Goal: Information Seeking & Learning: Learn about a topic

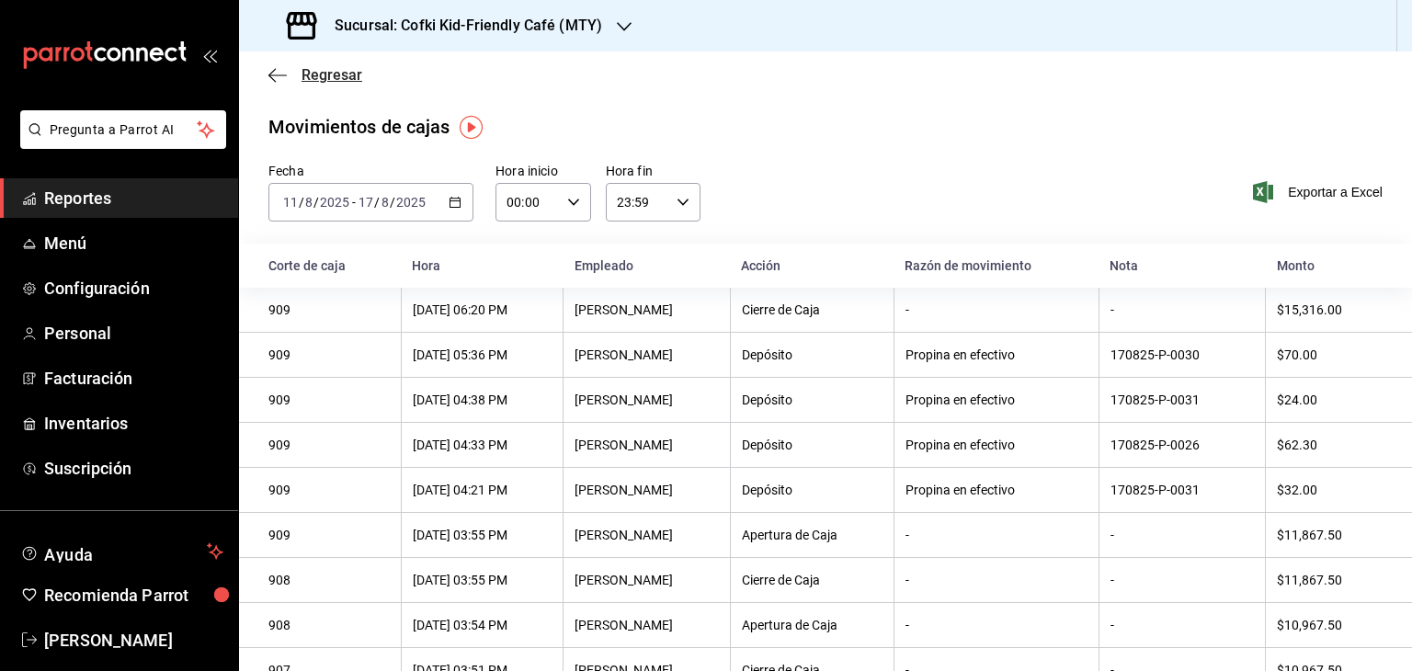
click at [277, 74] on icon "button" at bounding box center [277, 74] width 18 height 1
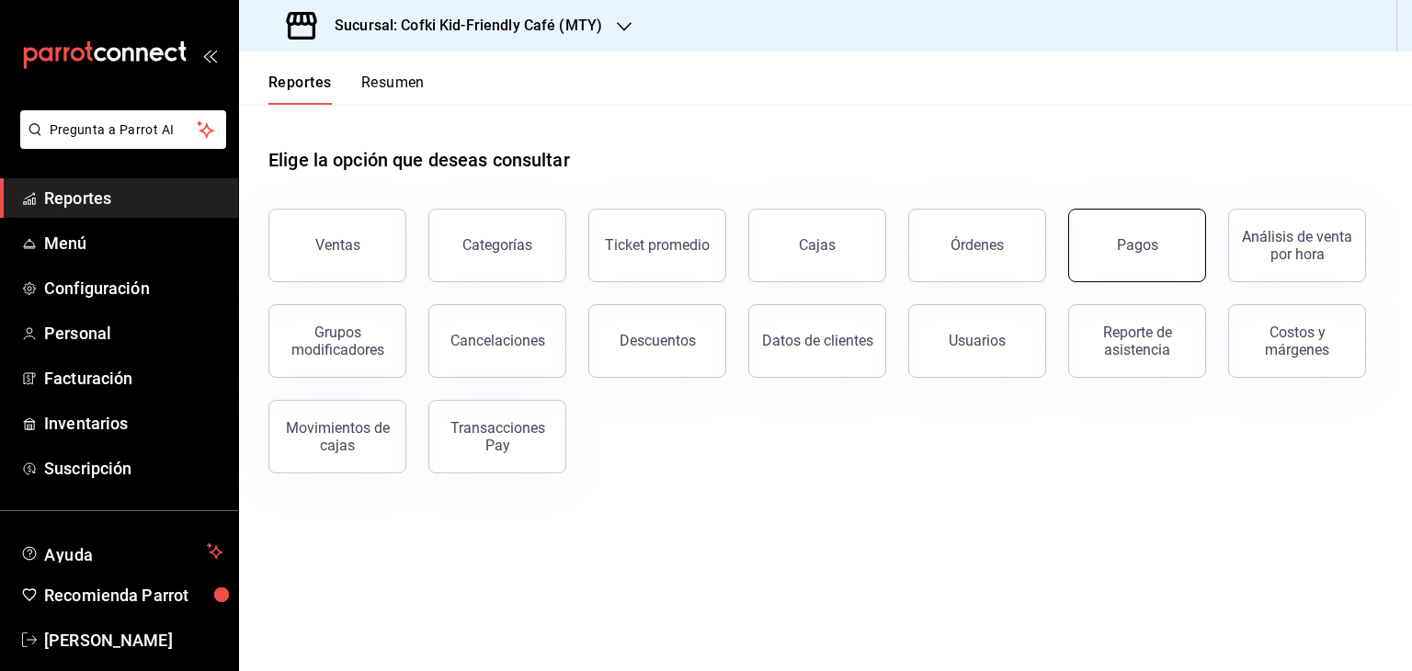
click at [1132, 245] on div "Pagos" at bounding box center [1137, 244] width 41 height 17
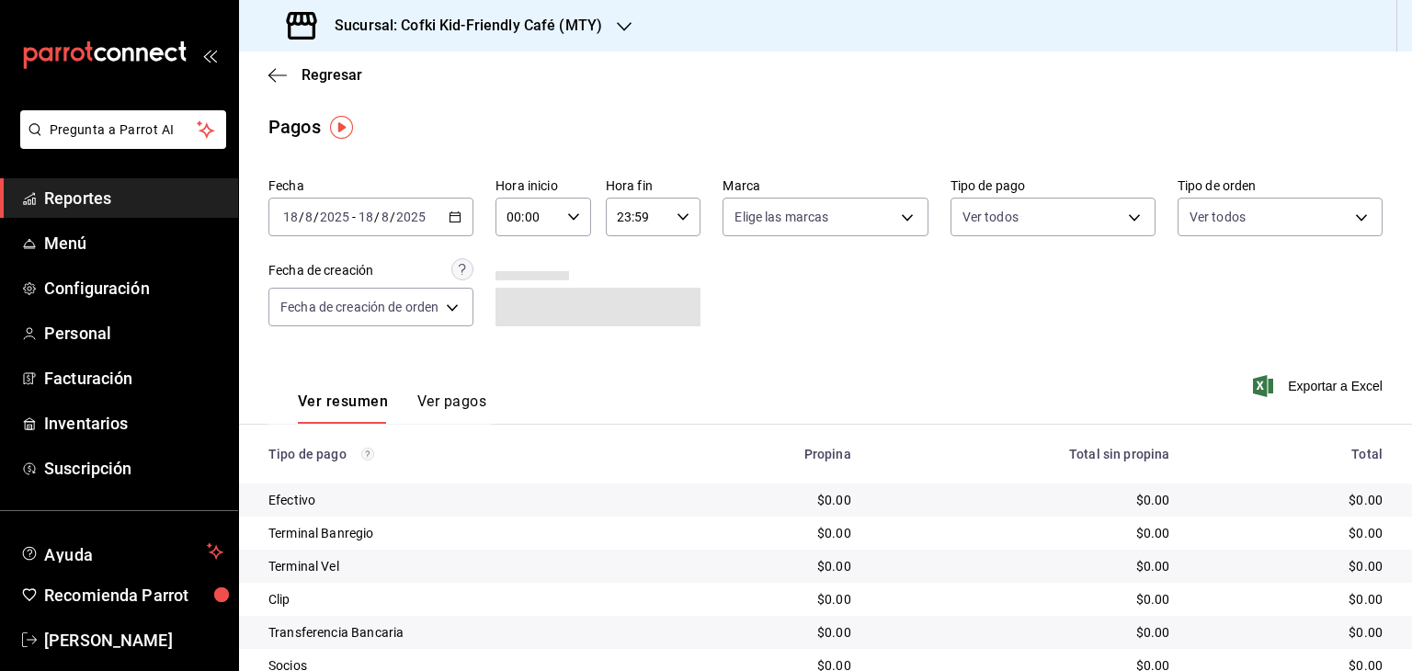
click at [462, 223] on div "[DATE] [DATE] - [DATE] [DATE]" at bounding box center [370, 217] width 205 height 39
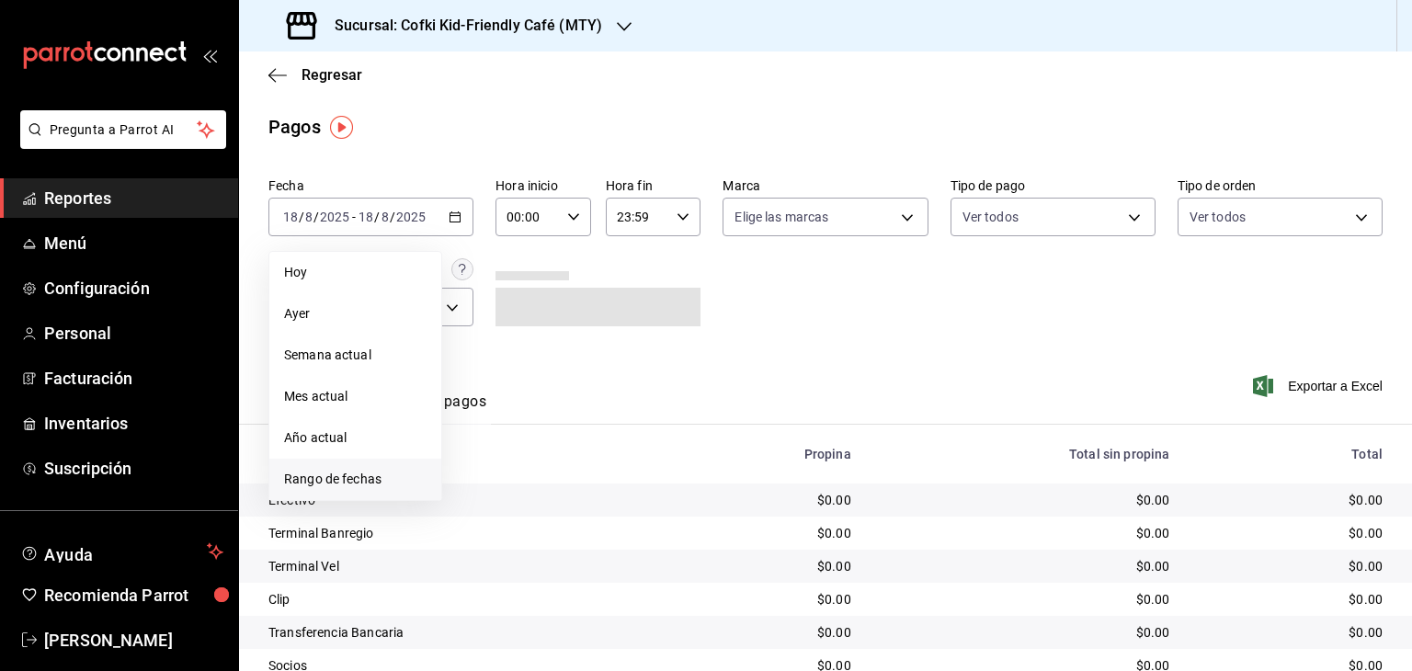
click at [379, 494] on li "Rango de fechas" at bounding box center [355, 479] width 172 height 41
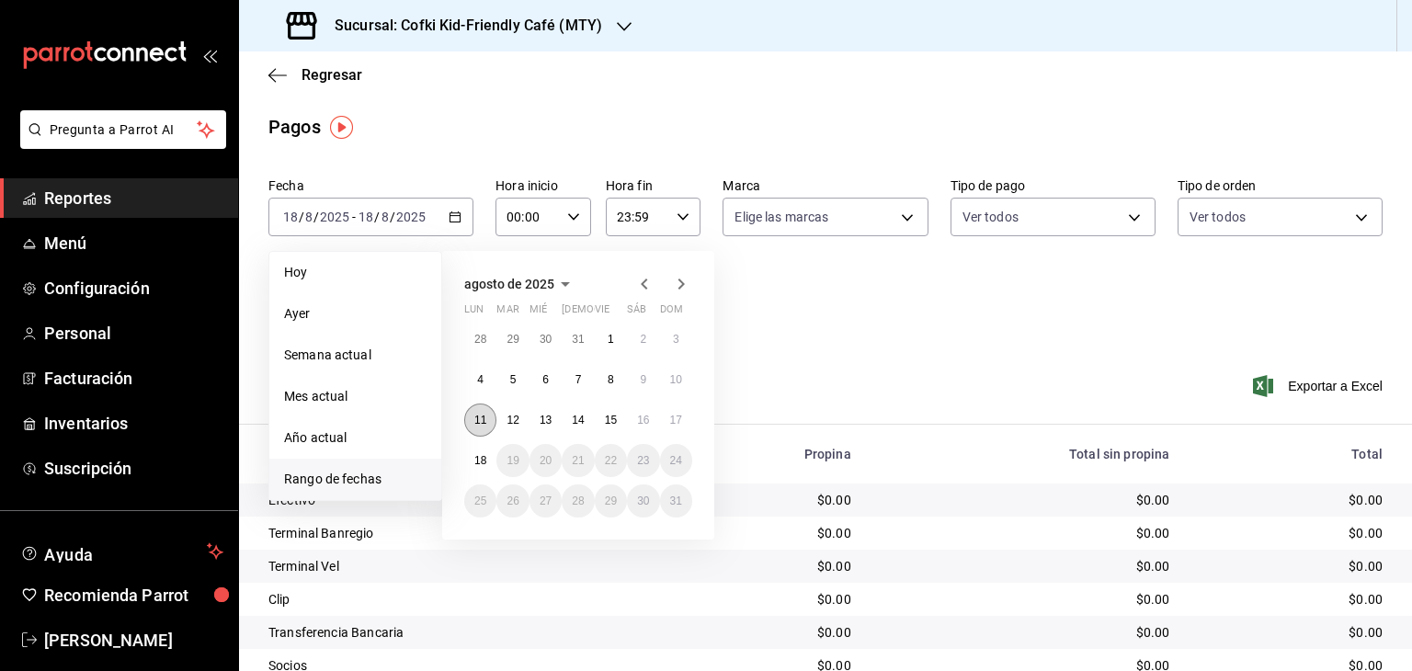
click at [476, 422] on abbr "11" at bounding box center [480, 420] width 12 height 13
click at [663, 417] on button "17" at bounding box center [676, 420] width 32 height 33
click at [479, 422] on abbr "11" at bounding box center [480, 420] width 12 height 13
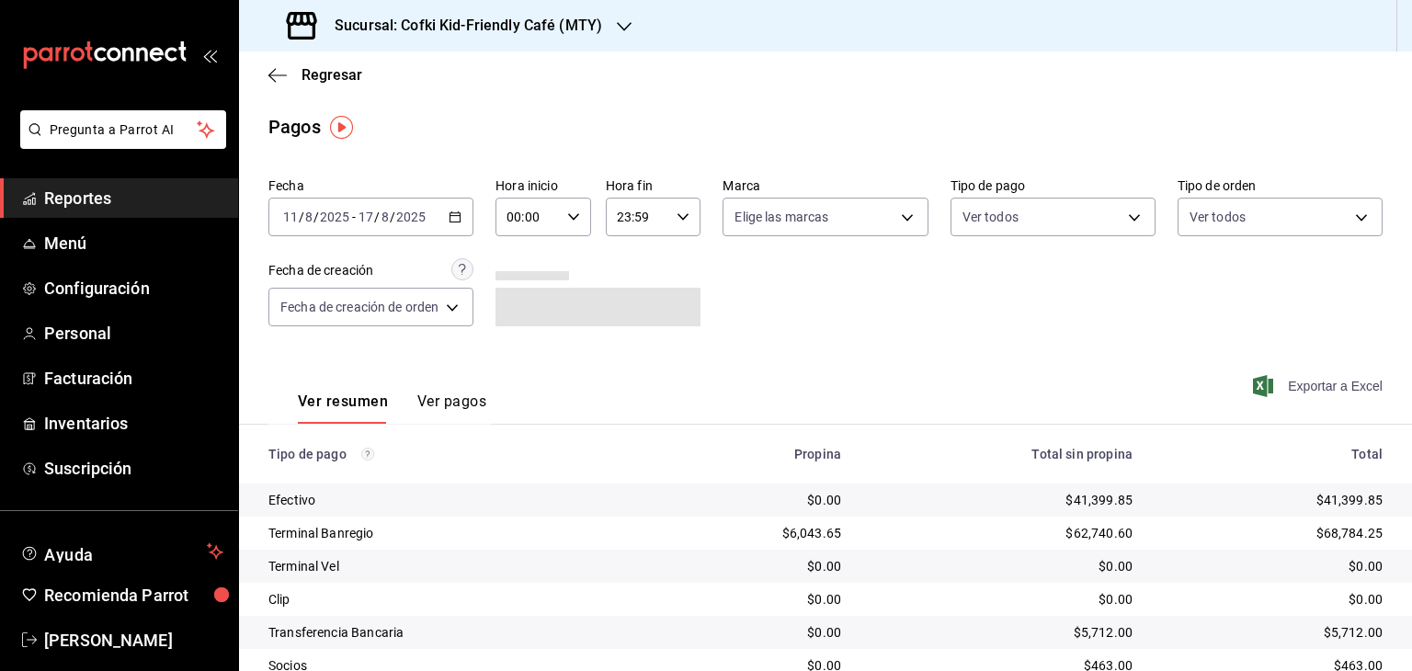
click at [1311, 396] on span "Exportar a Excel" at bounding box center [1320, 386] width 126 height 22
click at [263, 78] on div "Regresar" at bounding box center [825, 74] width 1173 height 47
click at [277, 74] on icon "button" at bounding box center [277, 74] width 18 height 1
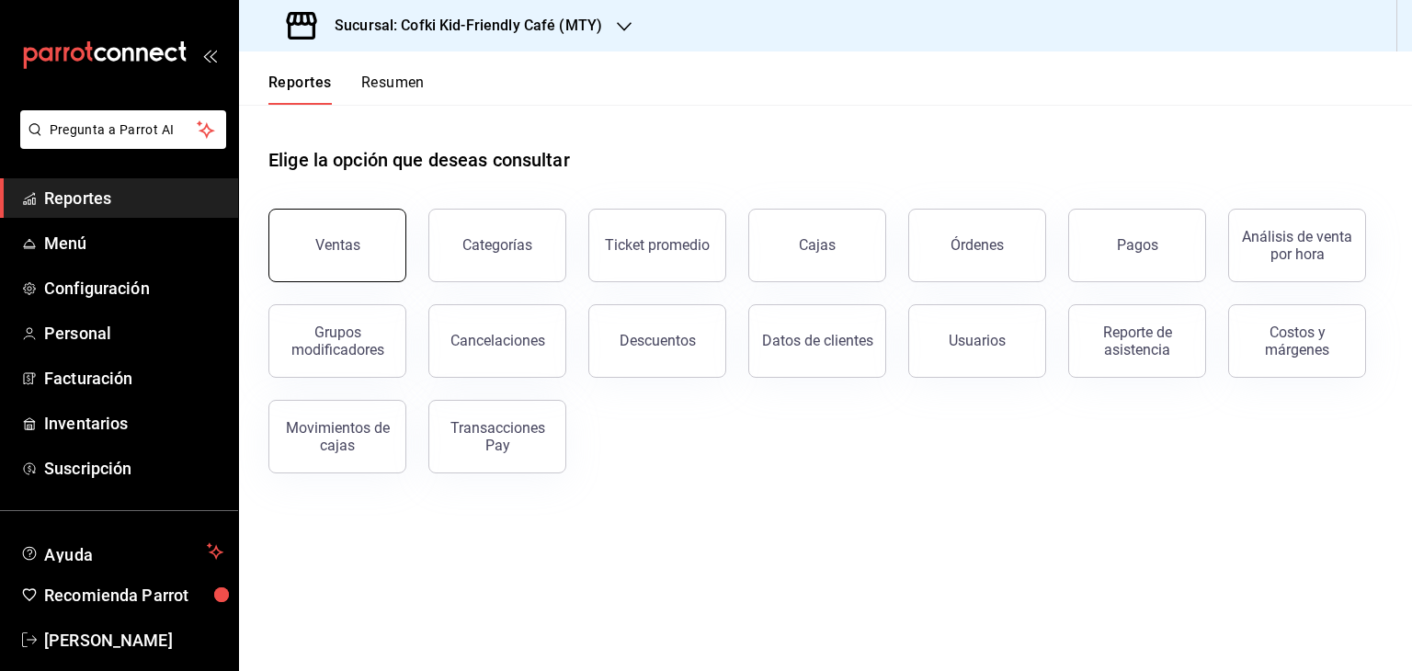
click at [348, 233] on button "Ventas" at bounding box center [337, 246] width 138 height 74
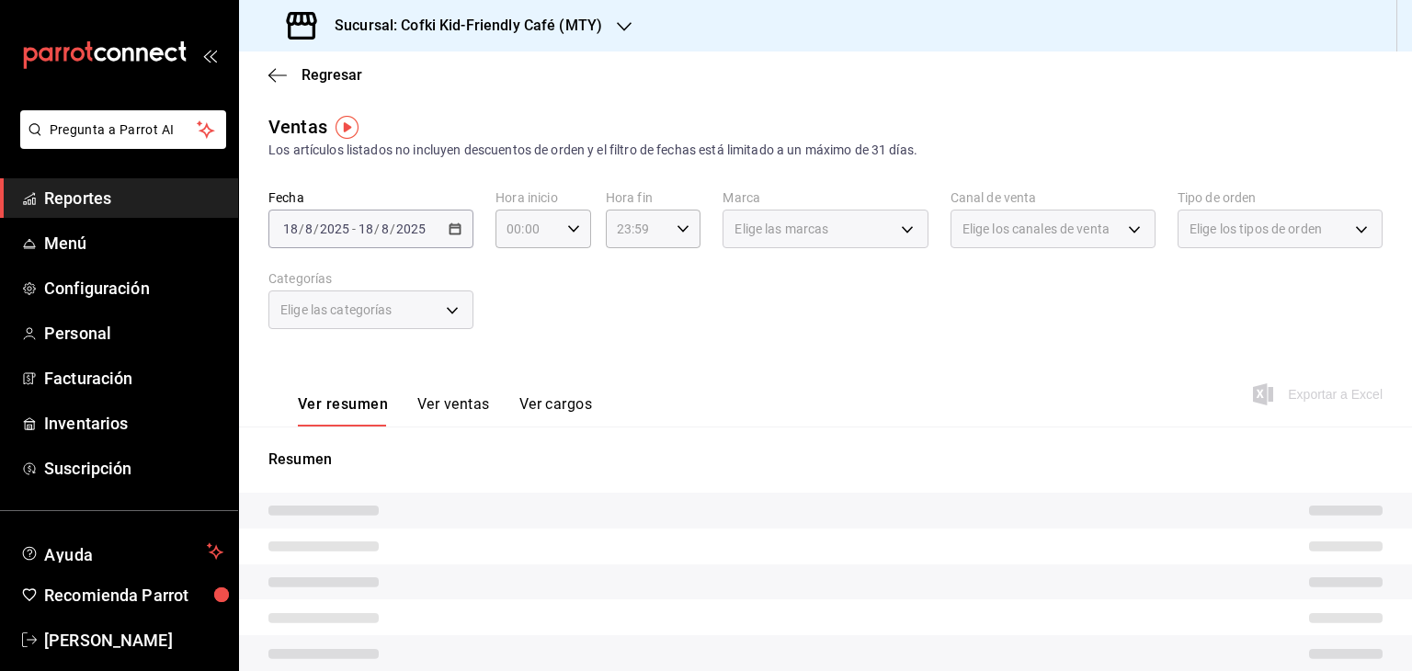
click at [456, 237] on div "[DATE] [DATE] - [DATE] [DATE]" at bounding box center [370, 229] width 205 height 39
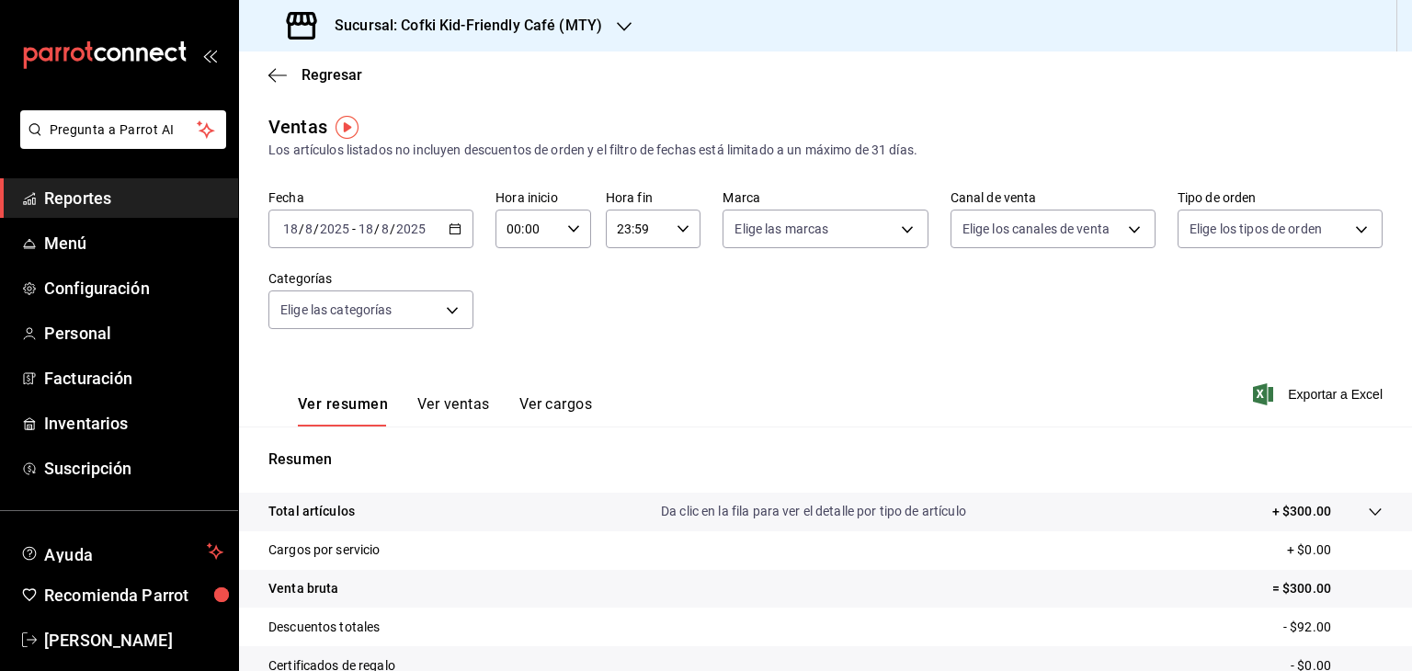
click at [452, 236] on div "[DATE] [DATE] - [DATE] [DATE]" at bounding box center [370, 229] width 205 height 39
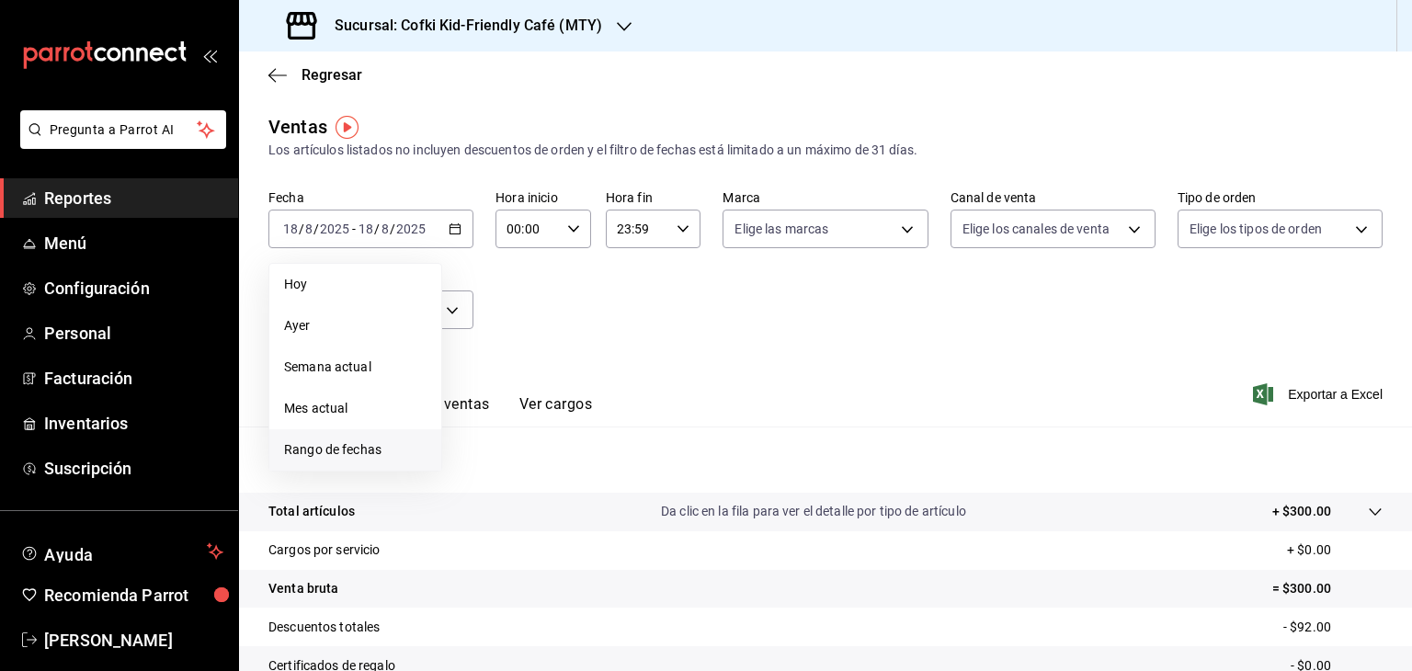
click at [402, 442] on span "Rango de fechas" at bounding box center [355, 449] width 143 height 19
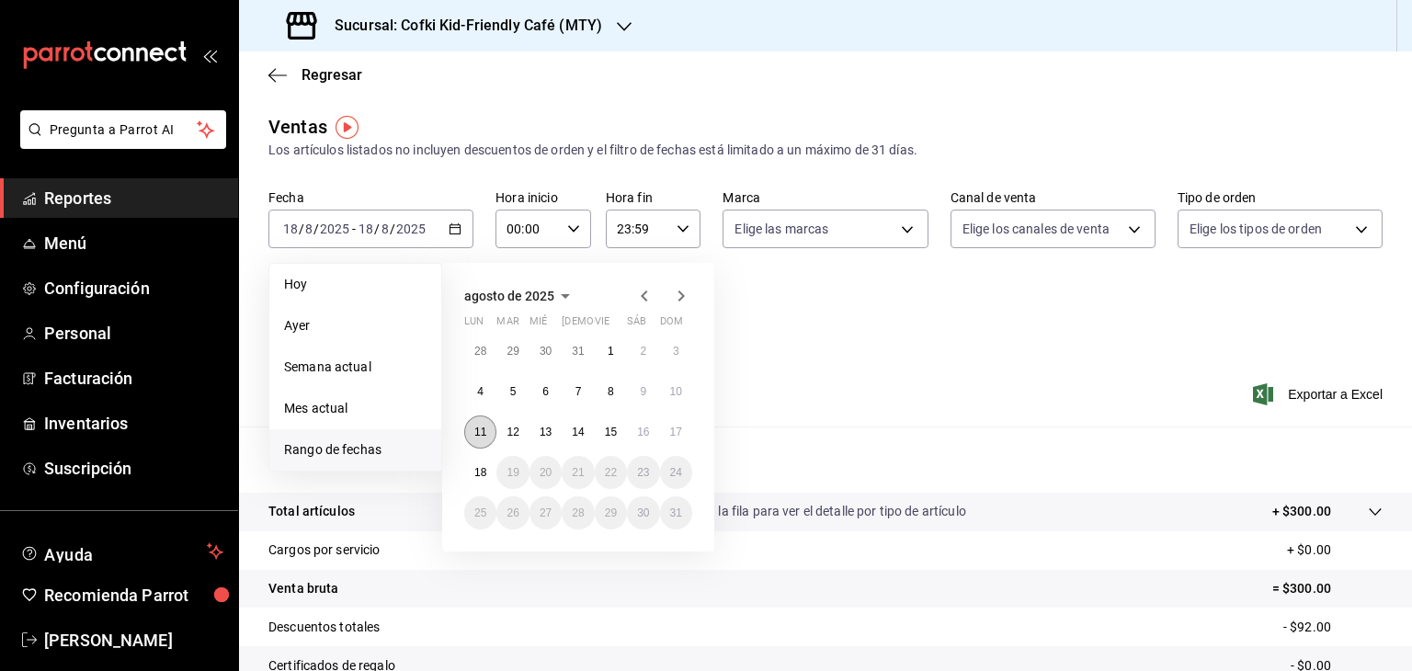
click at [477, 426] on abbr "11" at bounding box center [480, 432] width 12 height 13
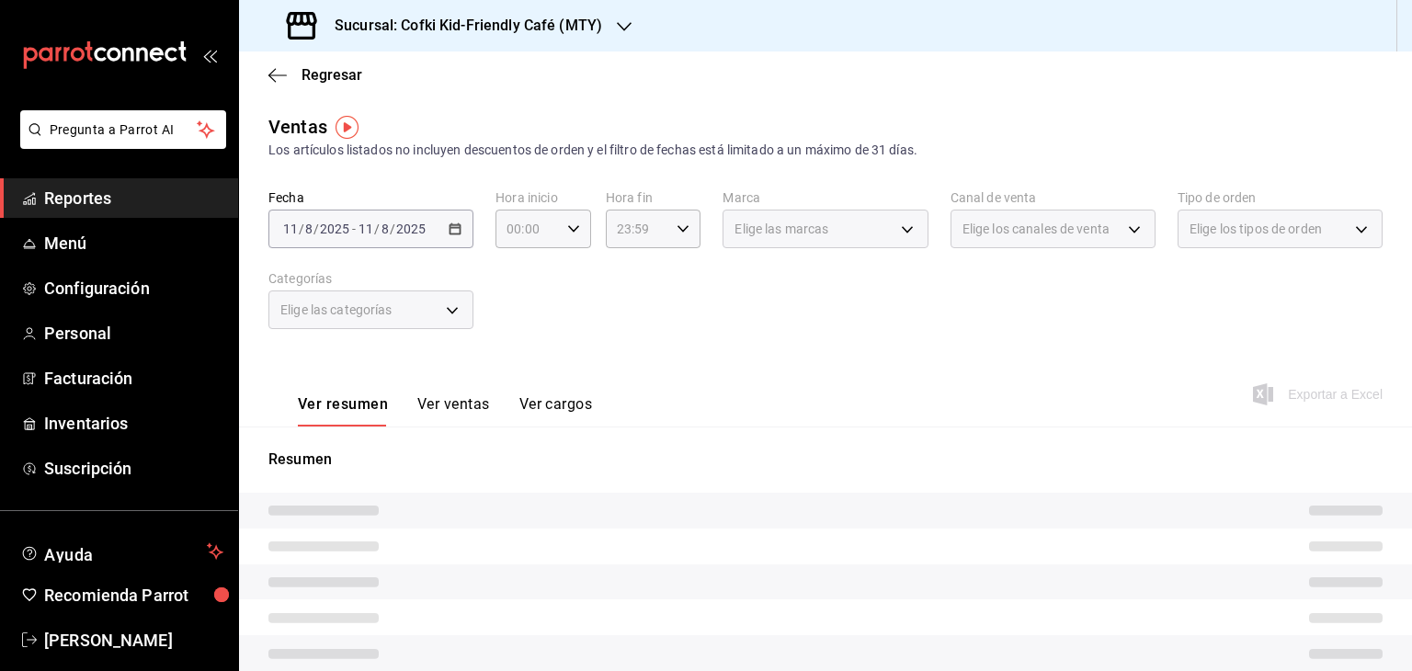
click at [453, 405] on button "Ver ventas" at bounding box center [453, 410] width 73 height 31
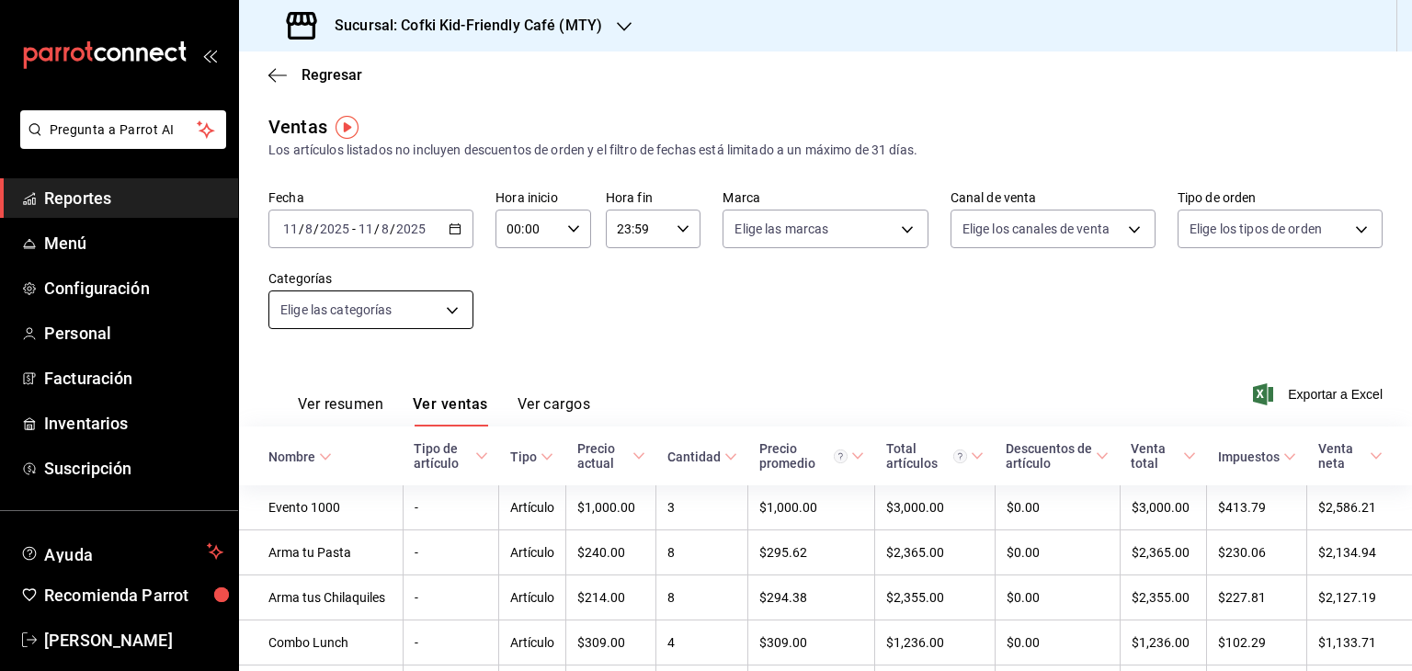
click at [451, 314] on body "Pregunta a Parrot AI Reportes Menú Configuración Personal Facturación Inventari…" at bounding box center [706, 335] width 1412 height 671
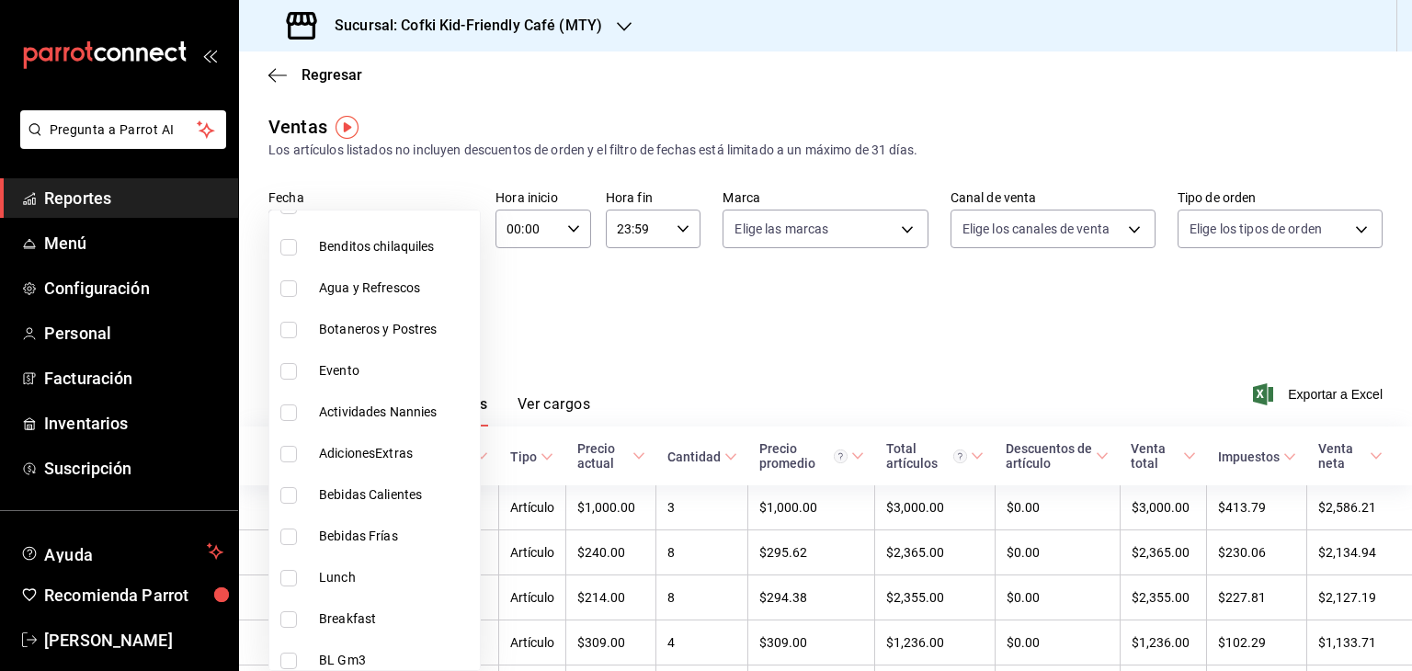
scroll to position [1166, 0]
click at [368, 417] on span "Actividades Nannies" at bounding box center [396, 412] width 154 height 19
type input "36f74945-30bd-4674-b419-b3ab8703e977"
checkbox input "true"
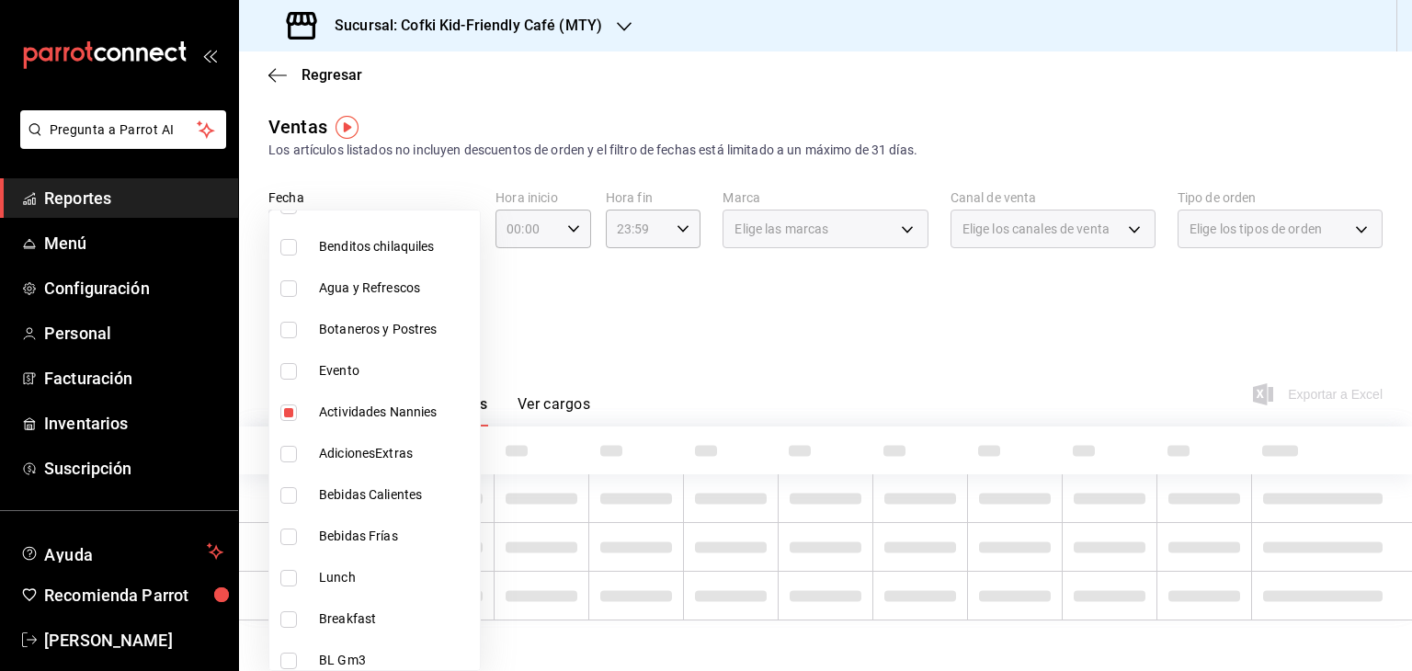
click at [679, 314] on div at bounding box center [706, 335] width 1412 height 671
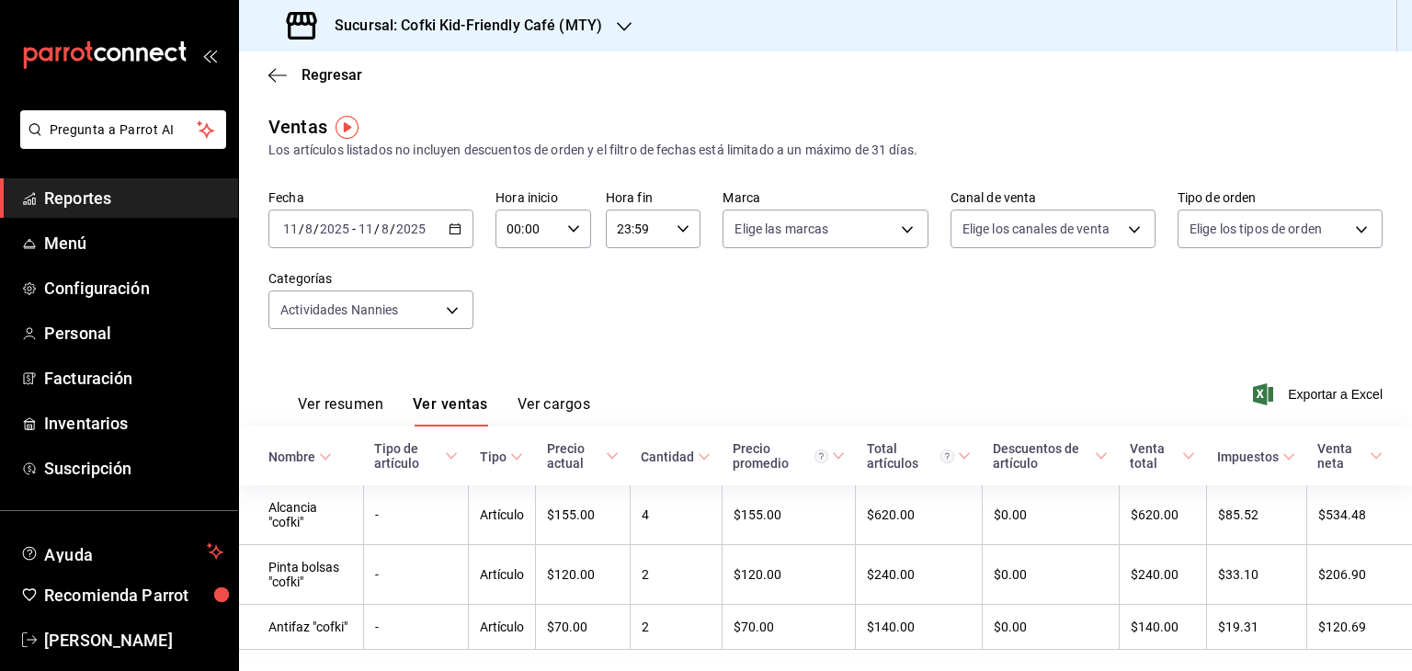
click at [580, 225] on div "00:00 Hora inicio" at bounding box center [544, 229] width 96 height 39
click at [521, 344] on span "08" at bounding box center [516, 345] width 17 height 15
type input "08:00"
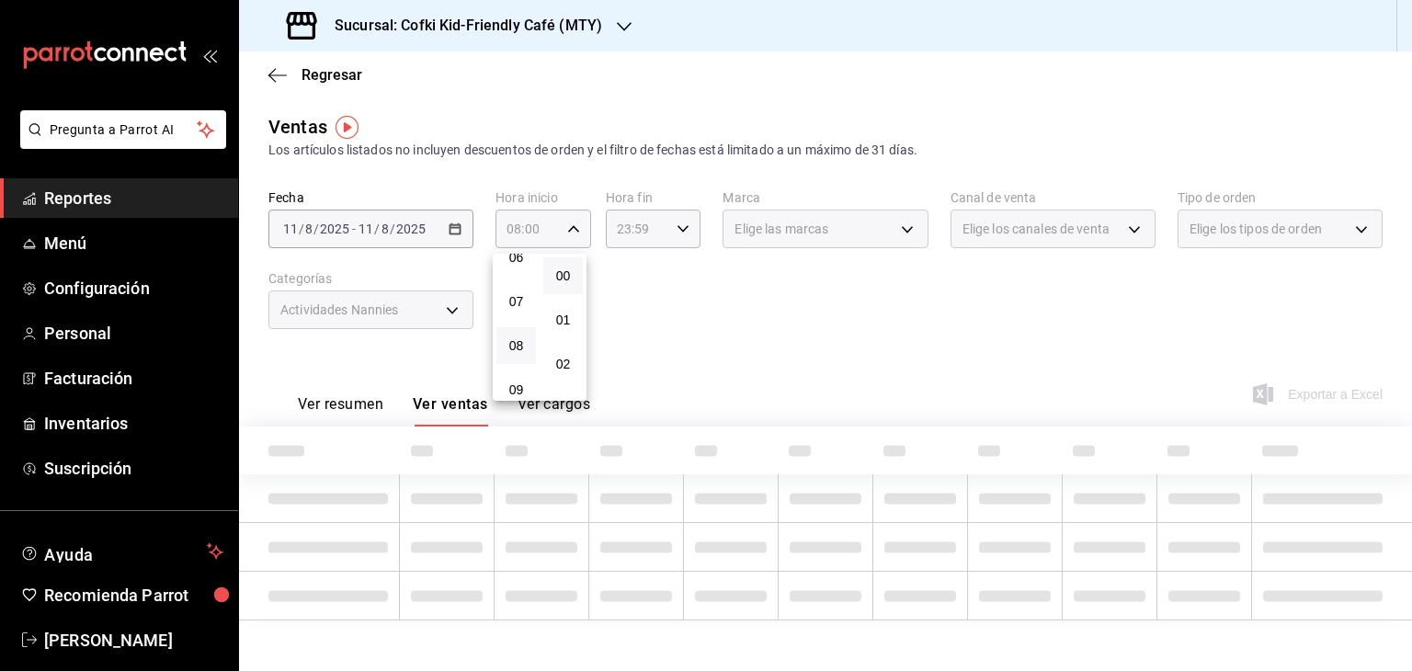
click at [677, 234] on div at bounding box center [706, 335] width 1412 height 671
click at [690, 219] on div "23:59 Hora fin" at bounding box center [654, 229] width 96 height 39
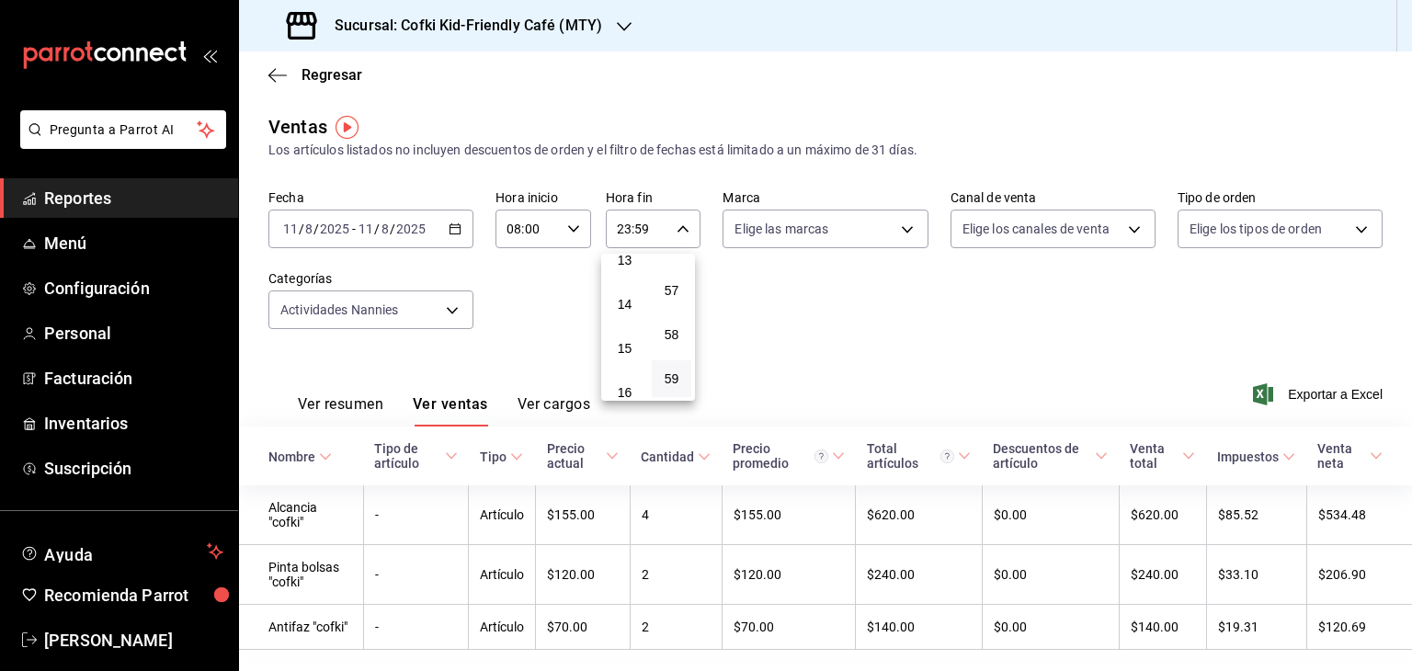
scroll to position [588, 0]
drag, startPoint x: 656, startPoint y: 329, endPoint x: 628, endPoint y: 356, distance: 38.4
click at [628, 356] on span "15" at bounding box center [624, 350] width 17 height 15
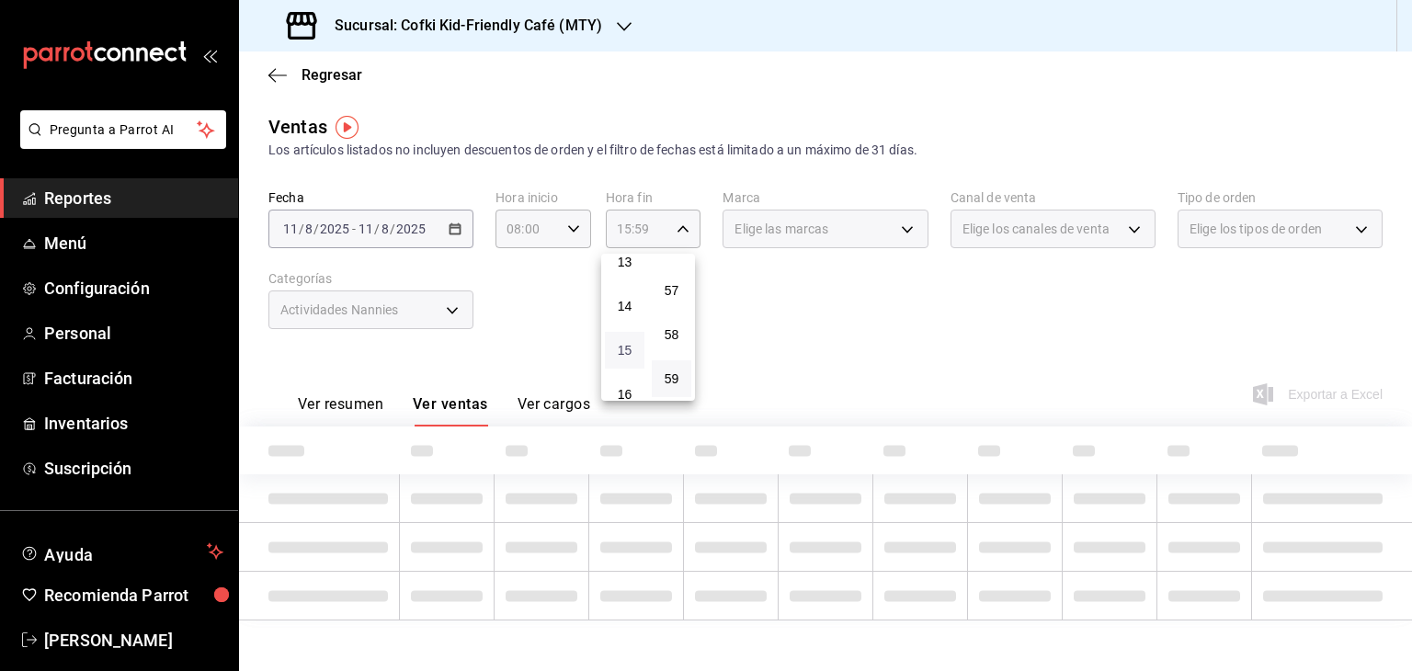
click at [628, 356] on span "15" at bounding box center [624, 350] width 17 height 15
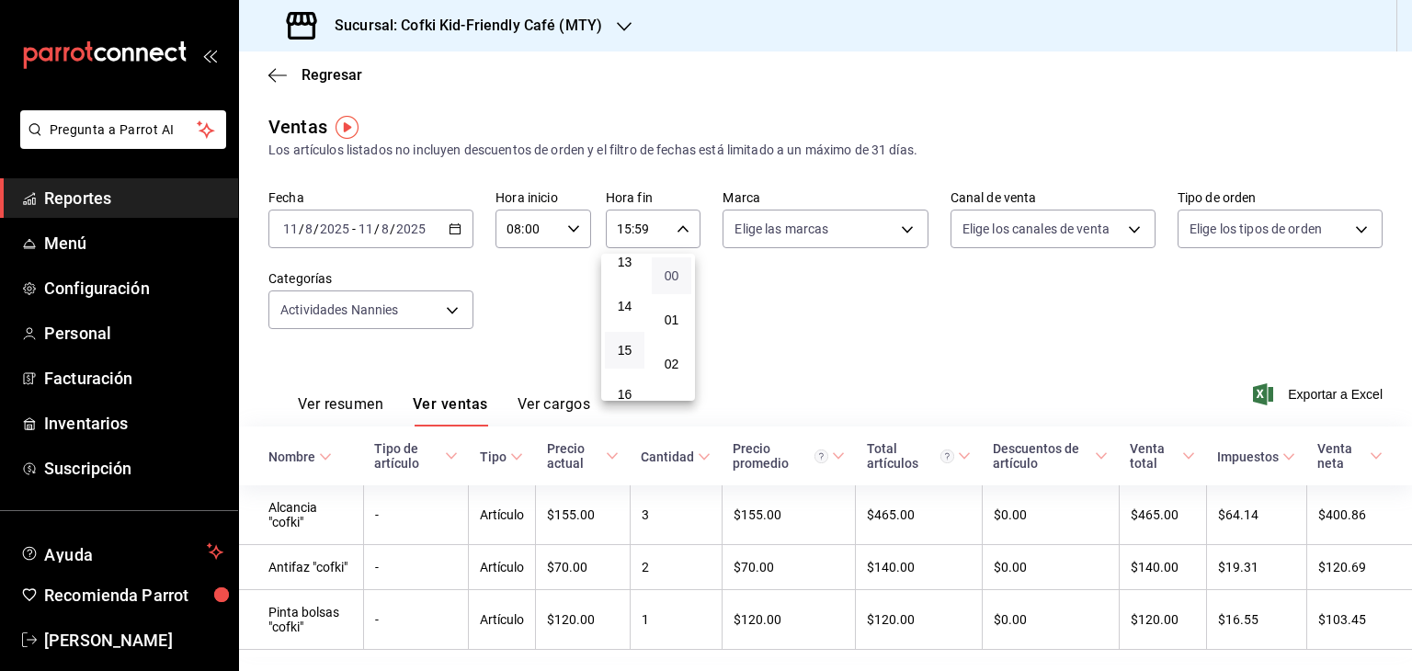
click at [677, 270] on span "00" at bounding box center [671, 275] width 17 height 15
type input "15:00"
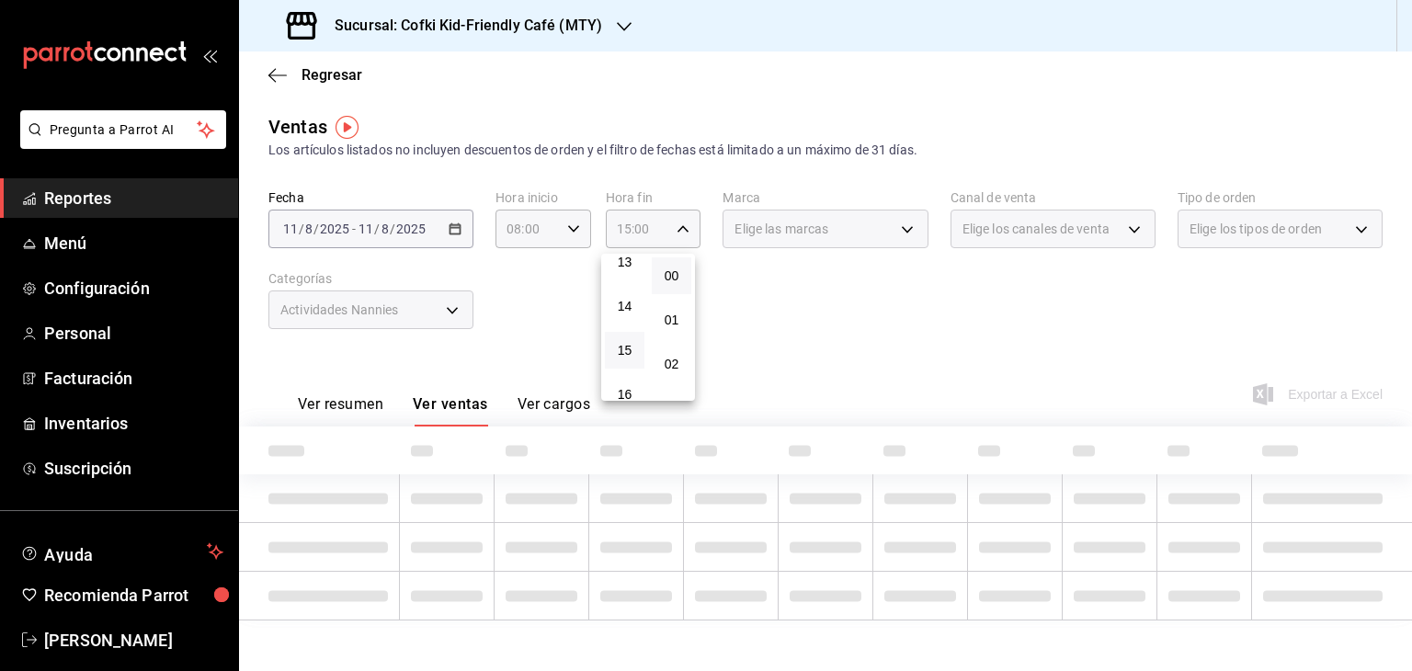
click at [763, 314] on div at bounding box center [706, 335] width 1412 height 671
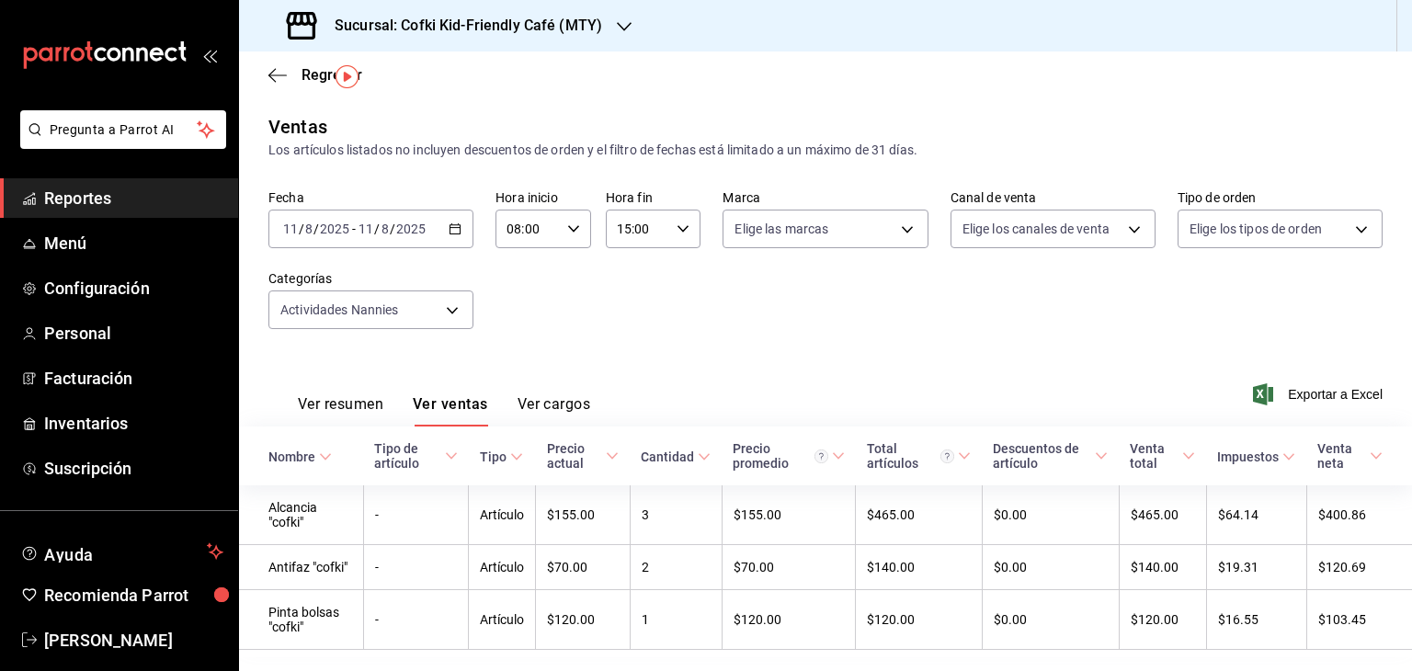
scroll to position [50, 0]
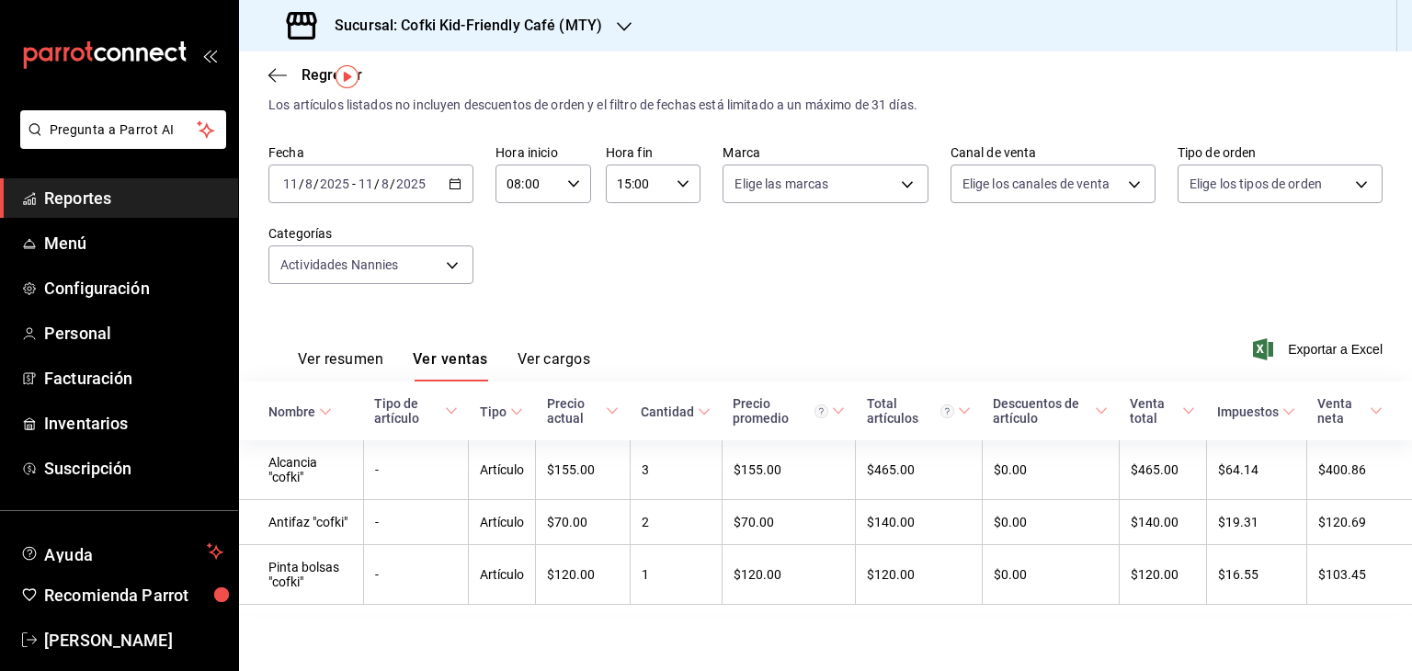
click at [450, 179] on icon "button" at bounding box center [455, 183] width 13 height 13
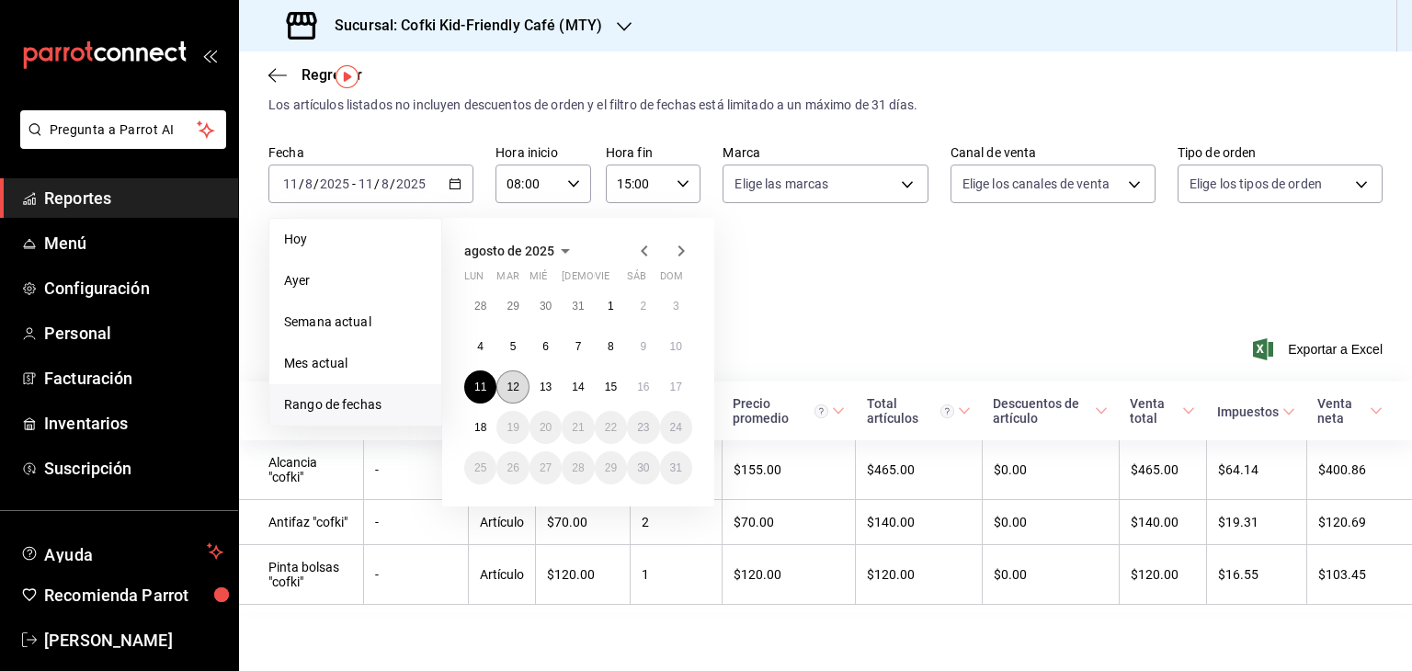
click at [511, 381] on abbr "12" at bounding box center [513, 387] width 12 height 13
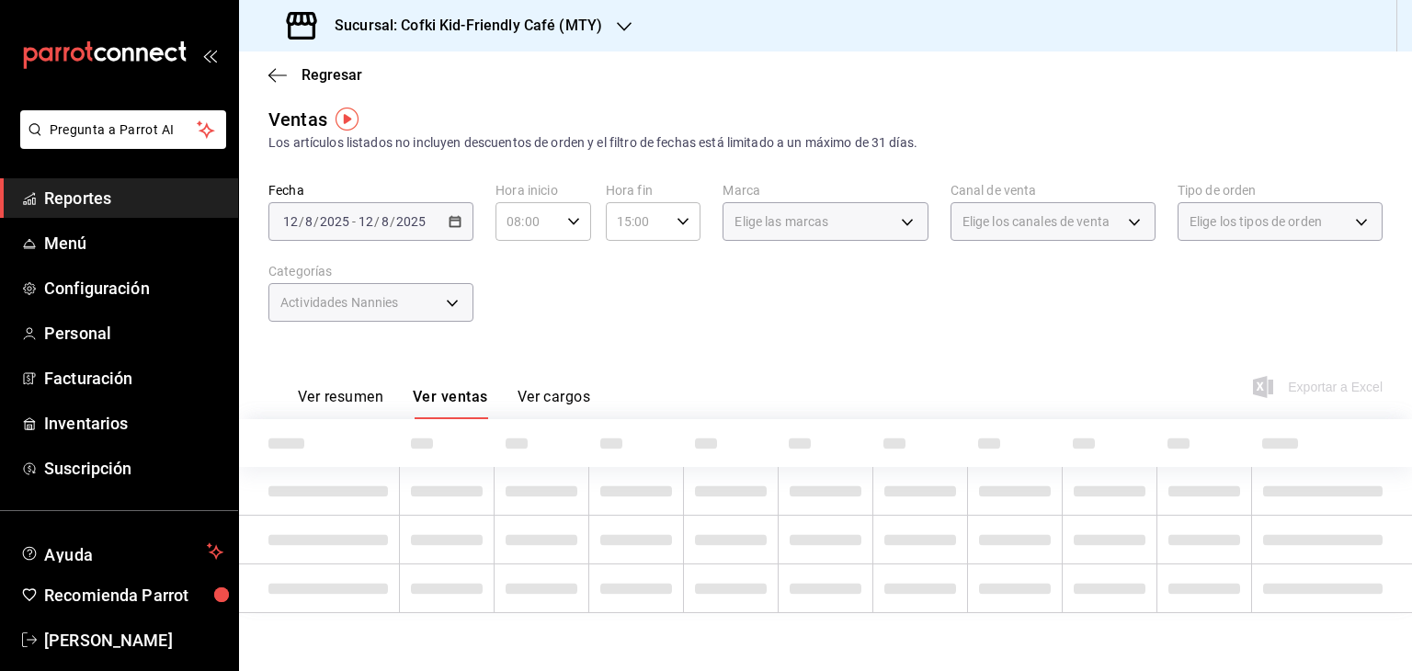
scroll to position [50, 0]
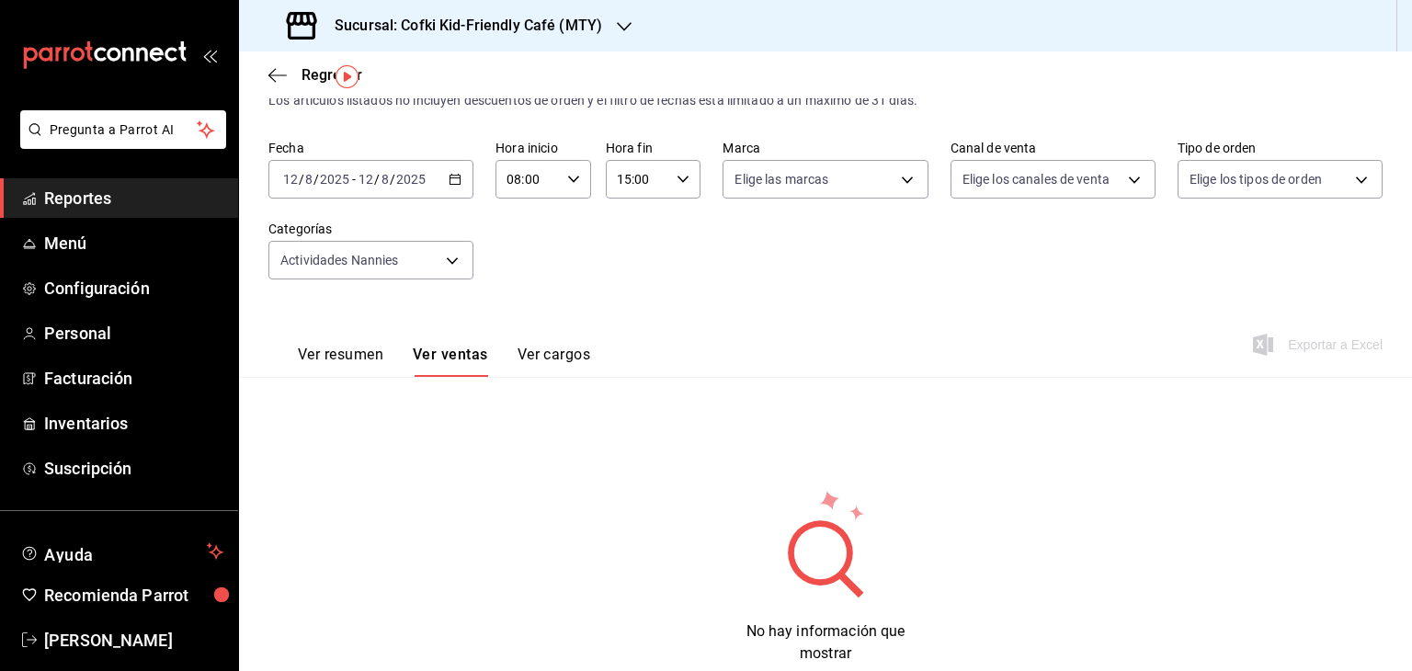
click at [391, 167] on div "[DATE] [DATE] - [DATE] [DATE]" at bounding box center [370, 179] width 205 height 39
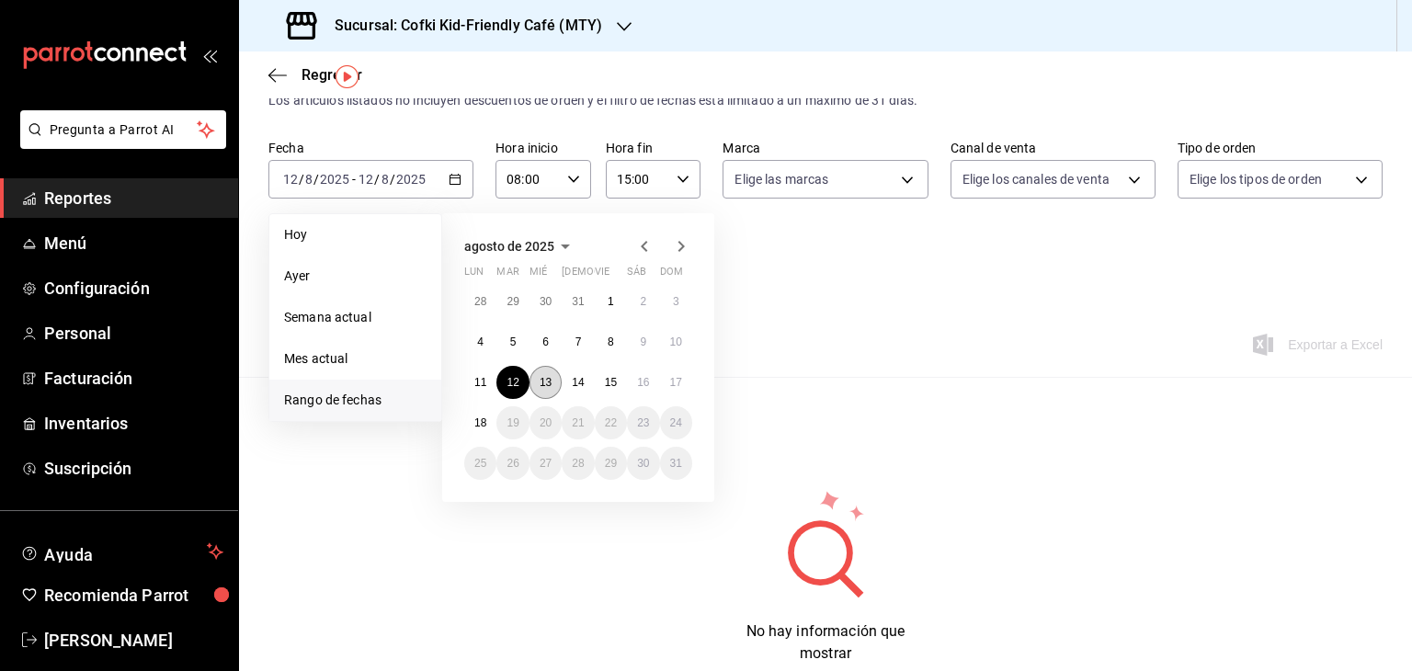
click at [550, 380] on abbr "13" at bounding box center [546, 382] width 12 height 13
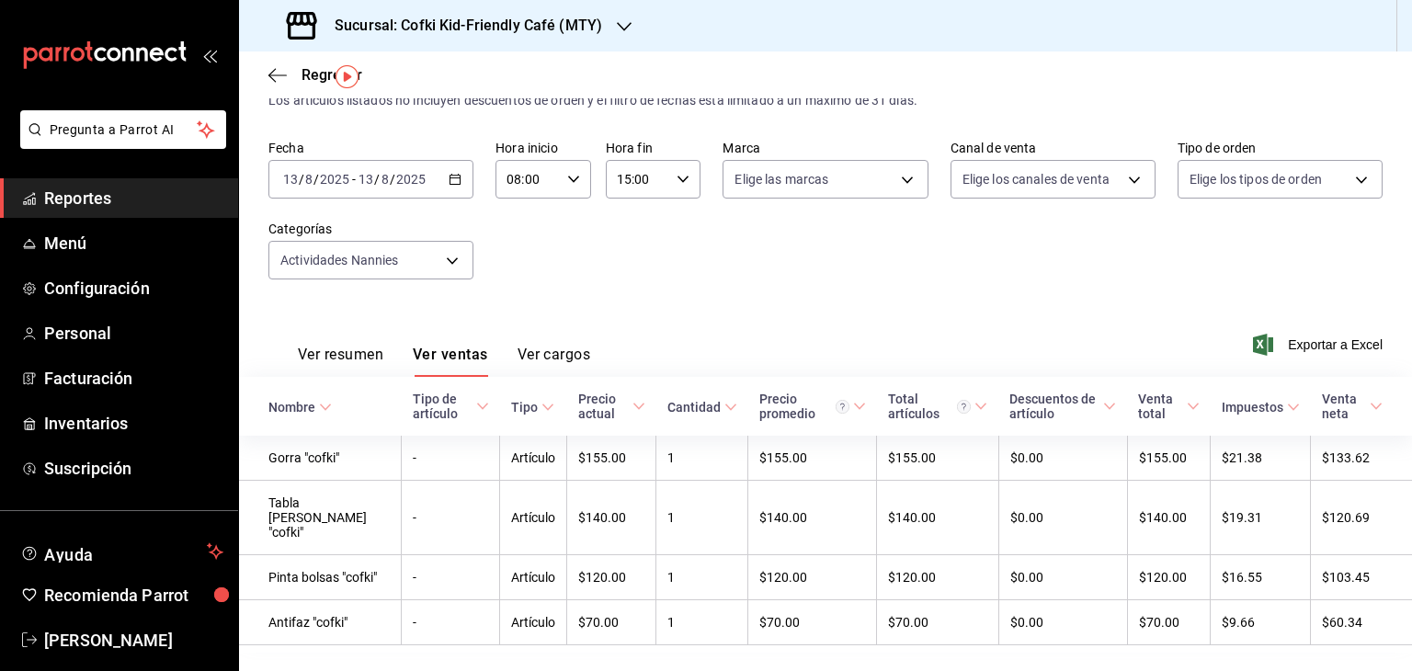
scroll to position [96, 0]
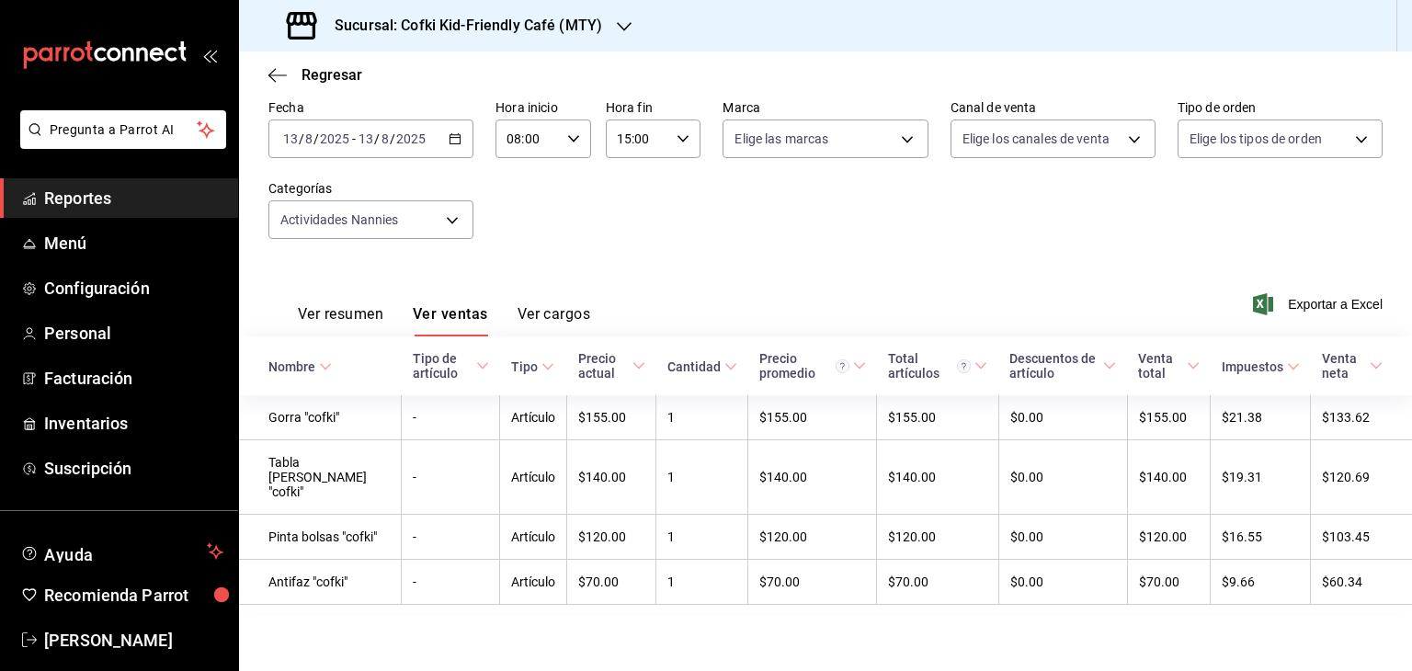
click at [450, 144] on div "[DATE] [DATE] - [DATE] [DATE]" at bounding box center [370, 139] width 205 height 39
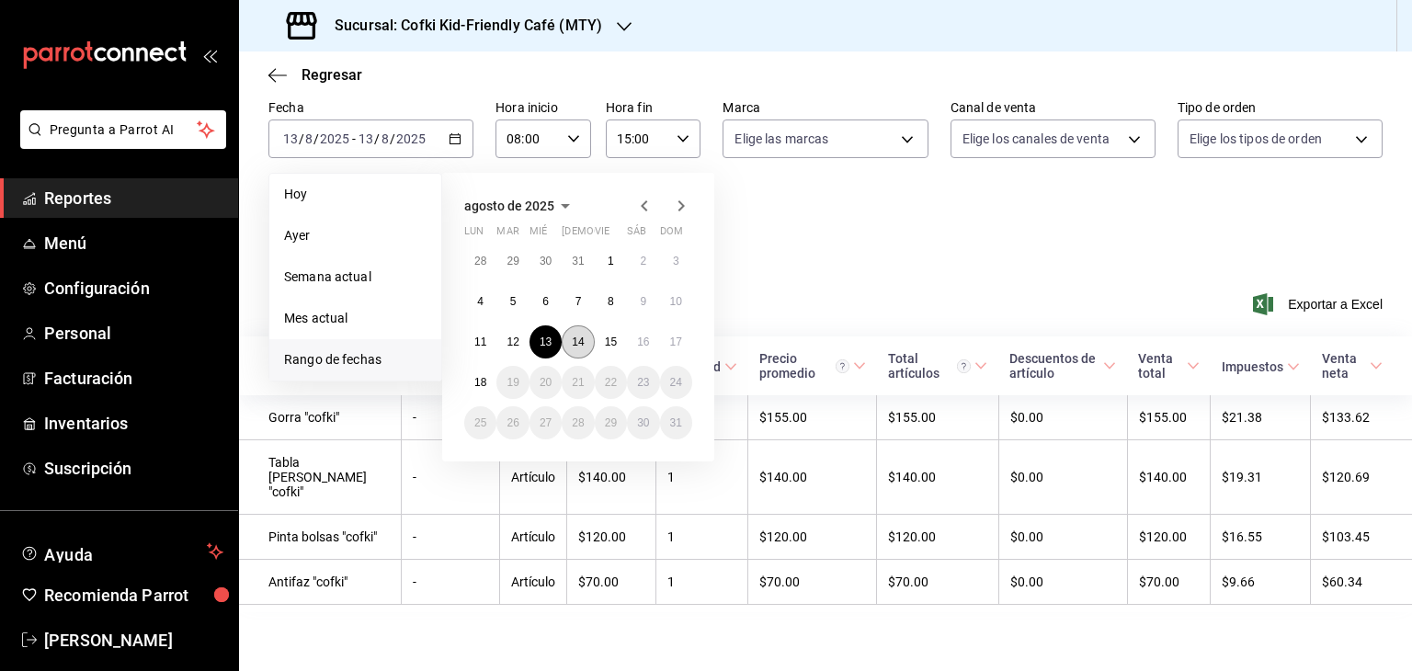
click at [576, 340] on abbr "14" at bounding box center [578, 342] width 12 height 13
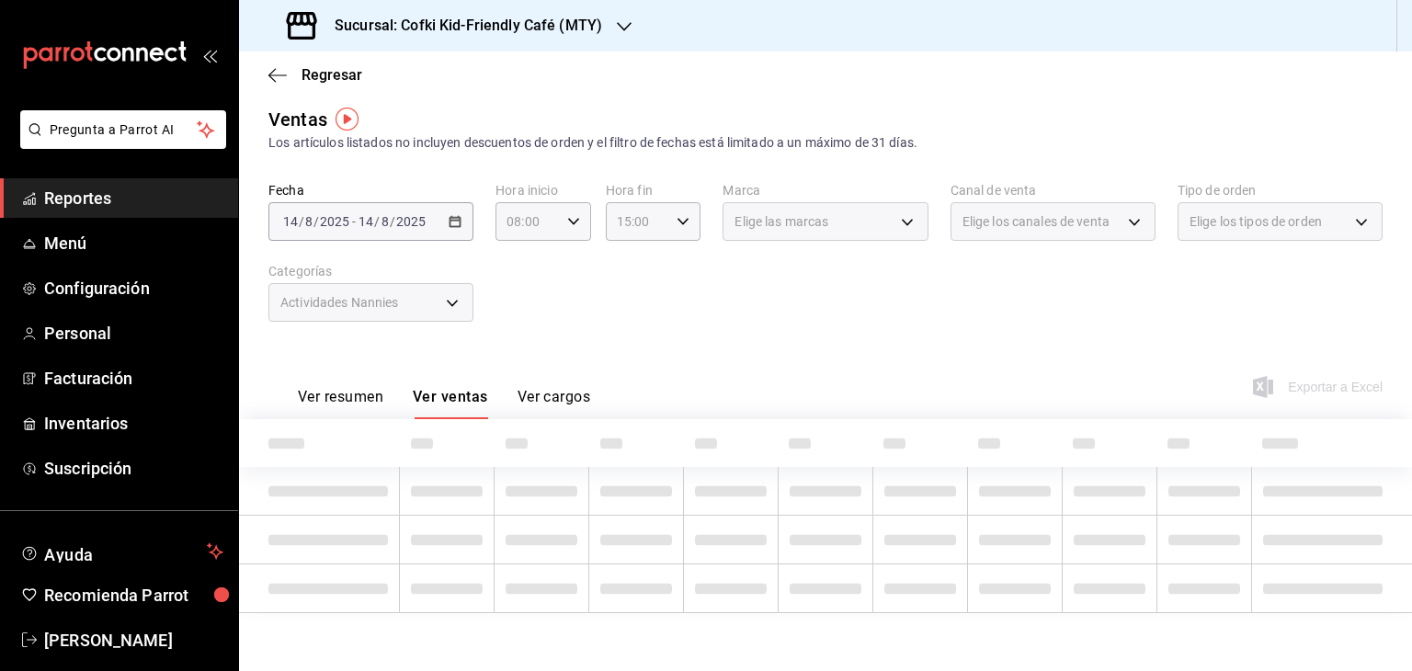
scroll to position [4, 0]
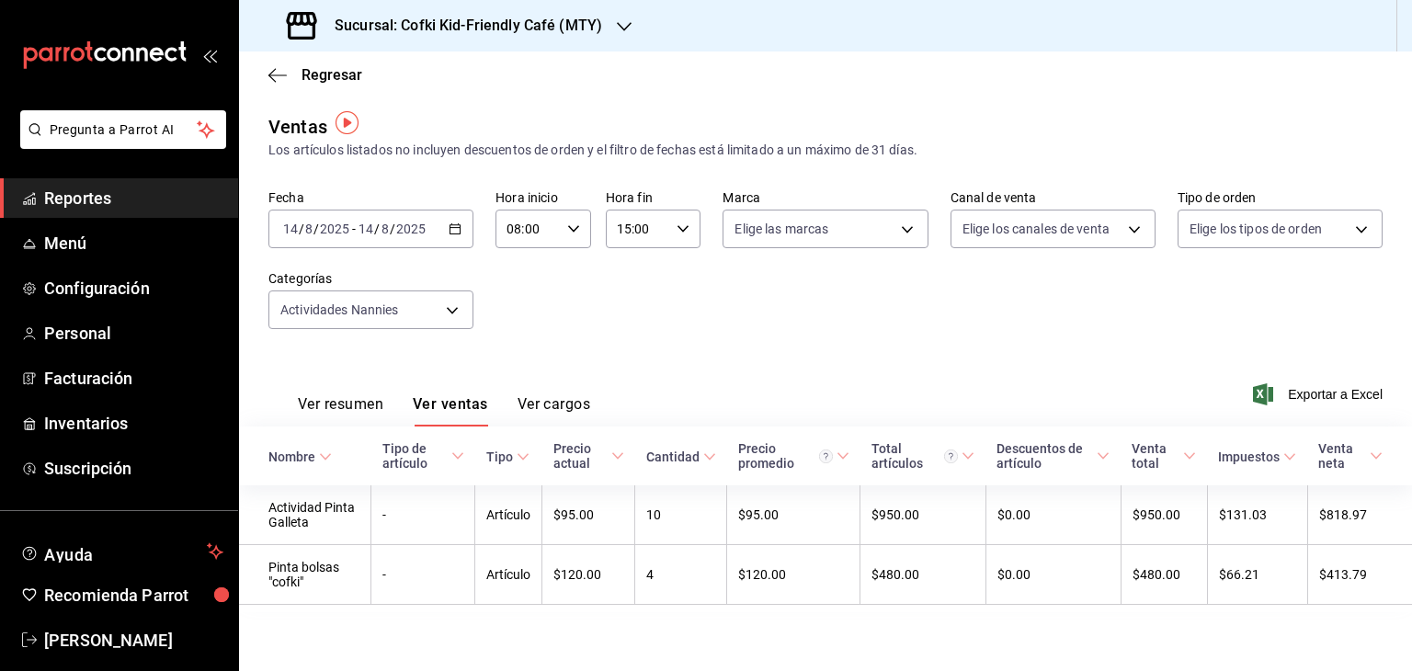
click at [456, 234] on div "[DATE] [DATE] - [DATE] [DATE]" at bounding box center [370, 229] width 205 height 39
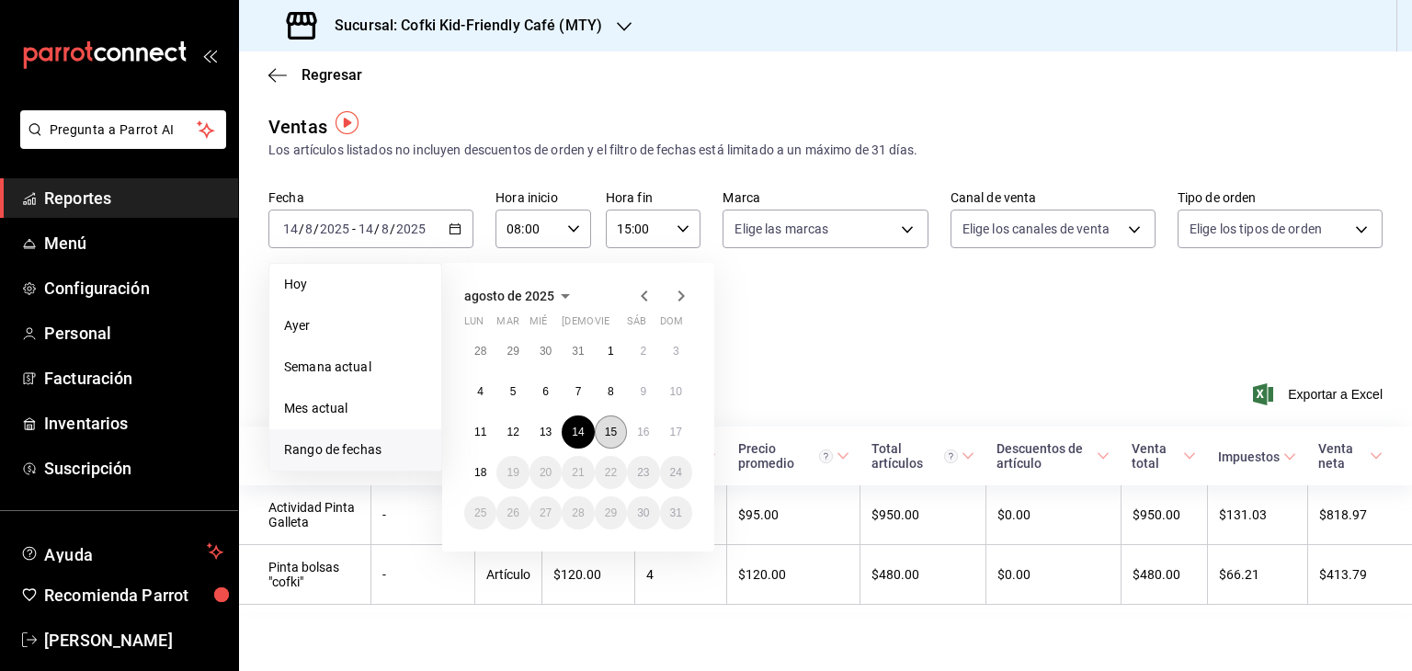
click at [607, 417] on button "15" at bounding box center [611, 432] width 32 height 33
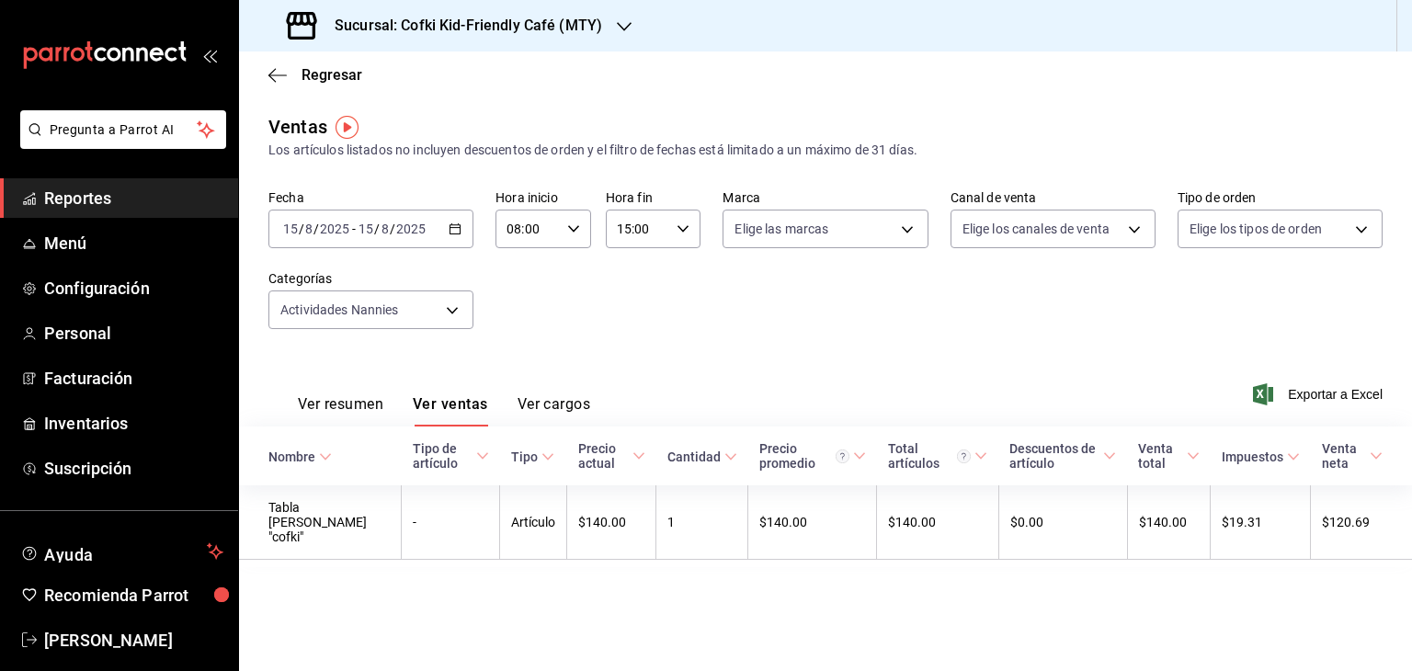
click at [460, 217] on div "[DATE] [DATE] - [DATE] [DATE]" at bounding box center [370, 229] width 205 height 39
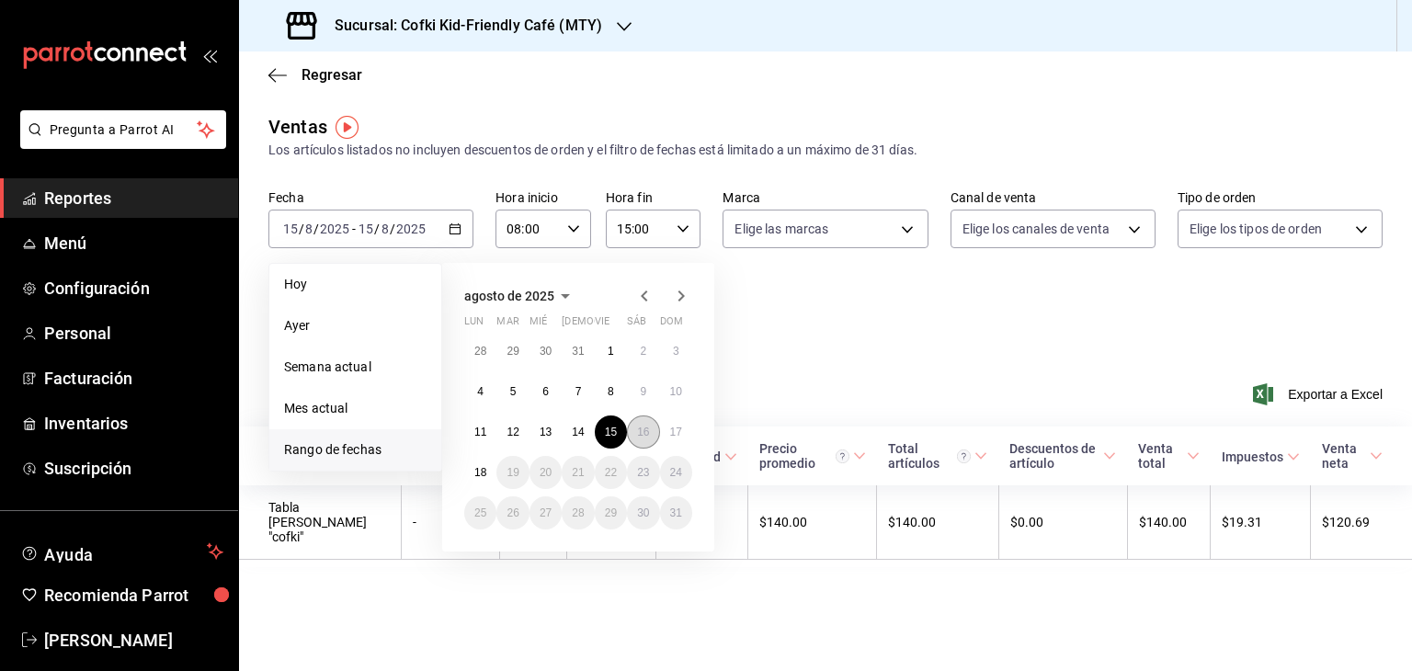
click at [649, 428] on abbr "16" at bounding box center [643, 432] width 12 height 13
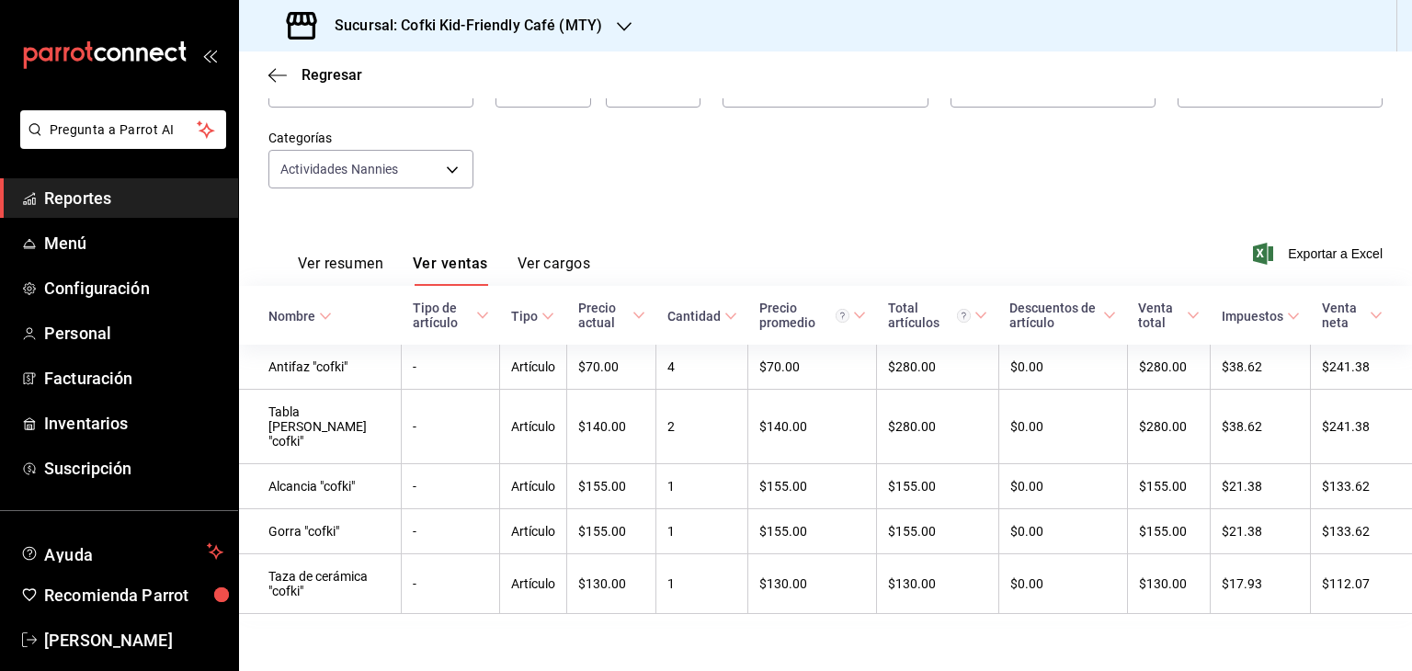
scroll to position [86, 0]
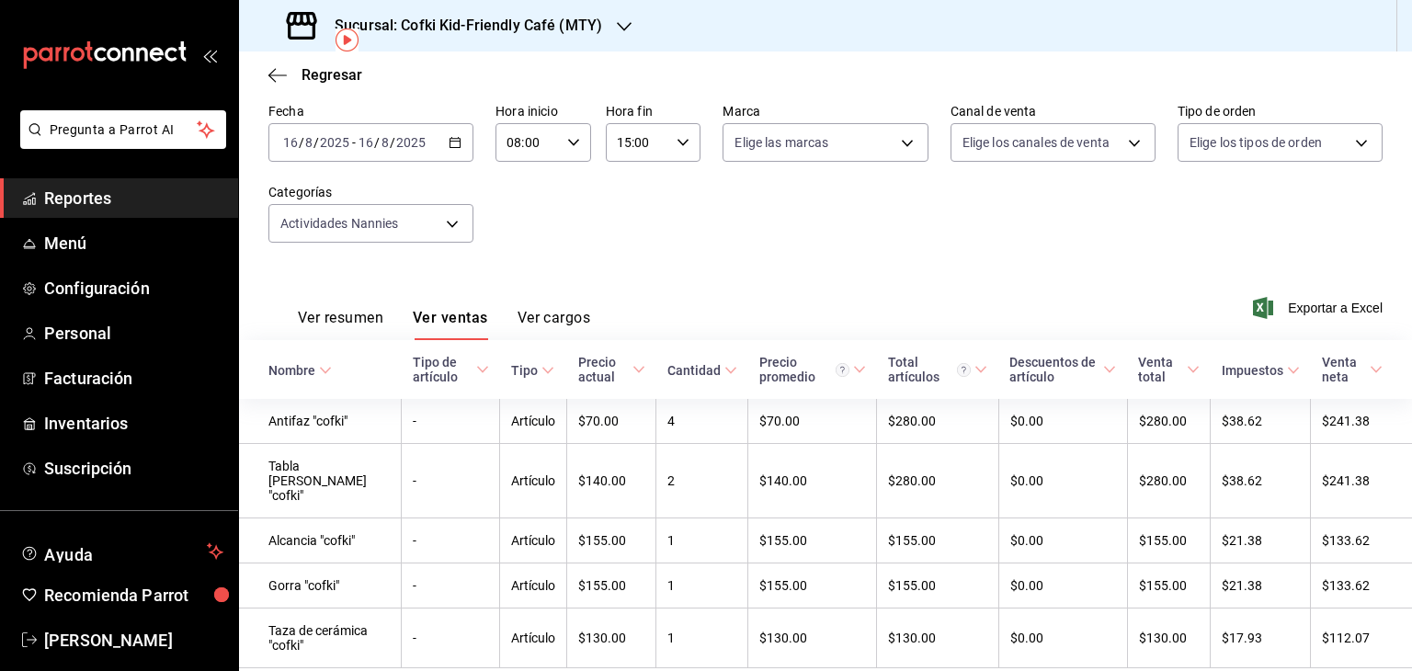
click at [452, 143] on icon "button" at bounding box center [455, 142] width 13 height 13
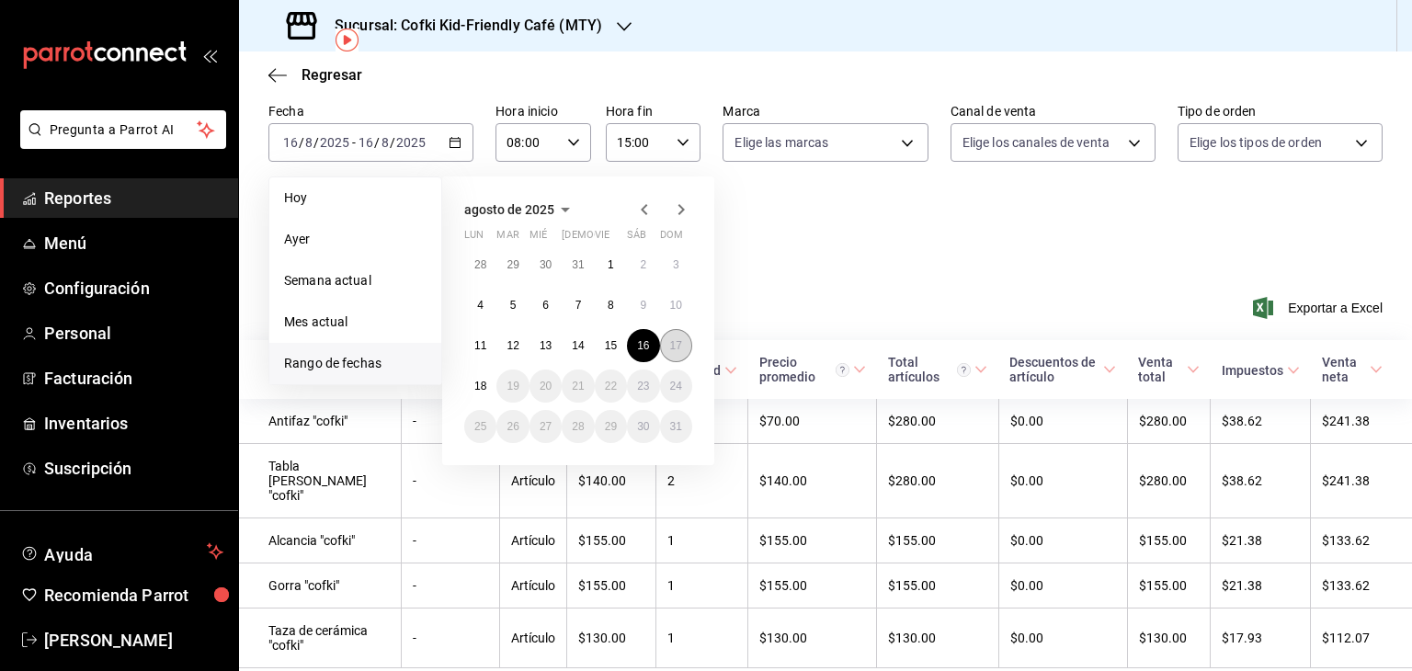
click at [672, 347] on abbr "17" at bounding box center [676, 345] width 12 height 13
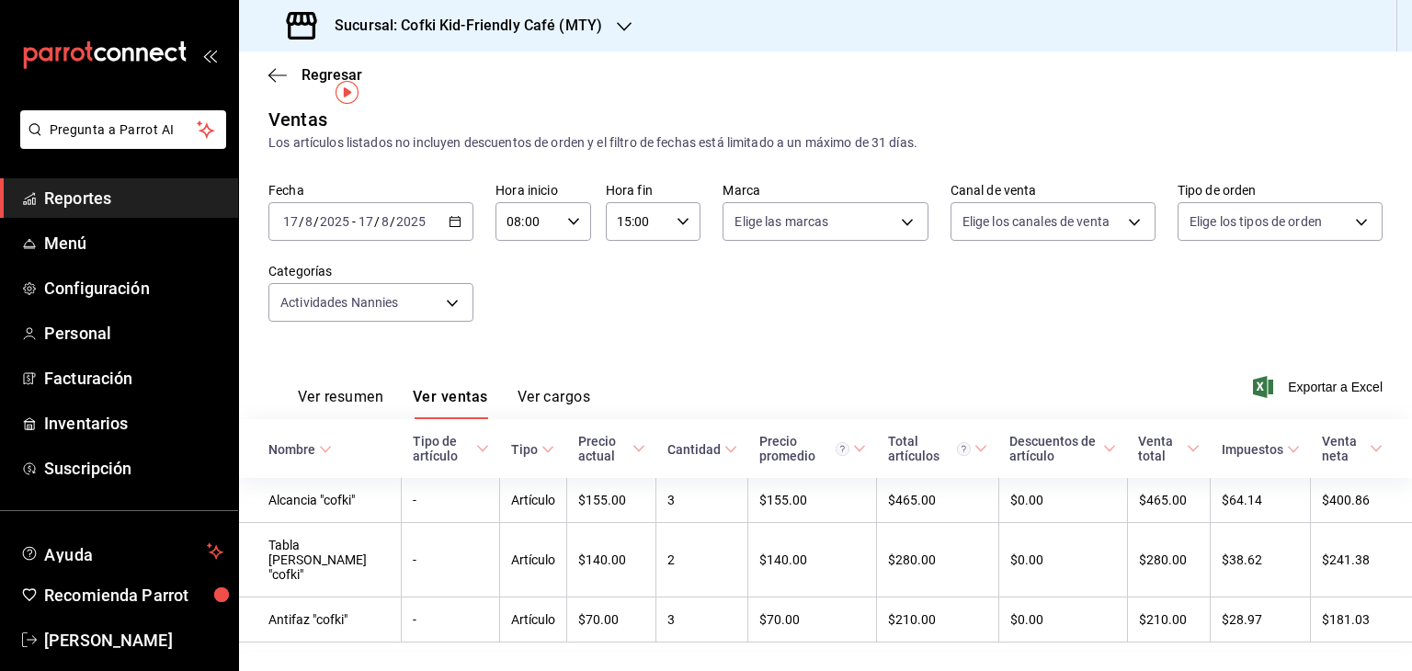
scroll to position [34, 0]
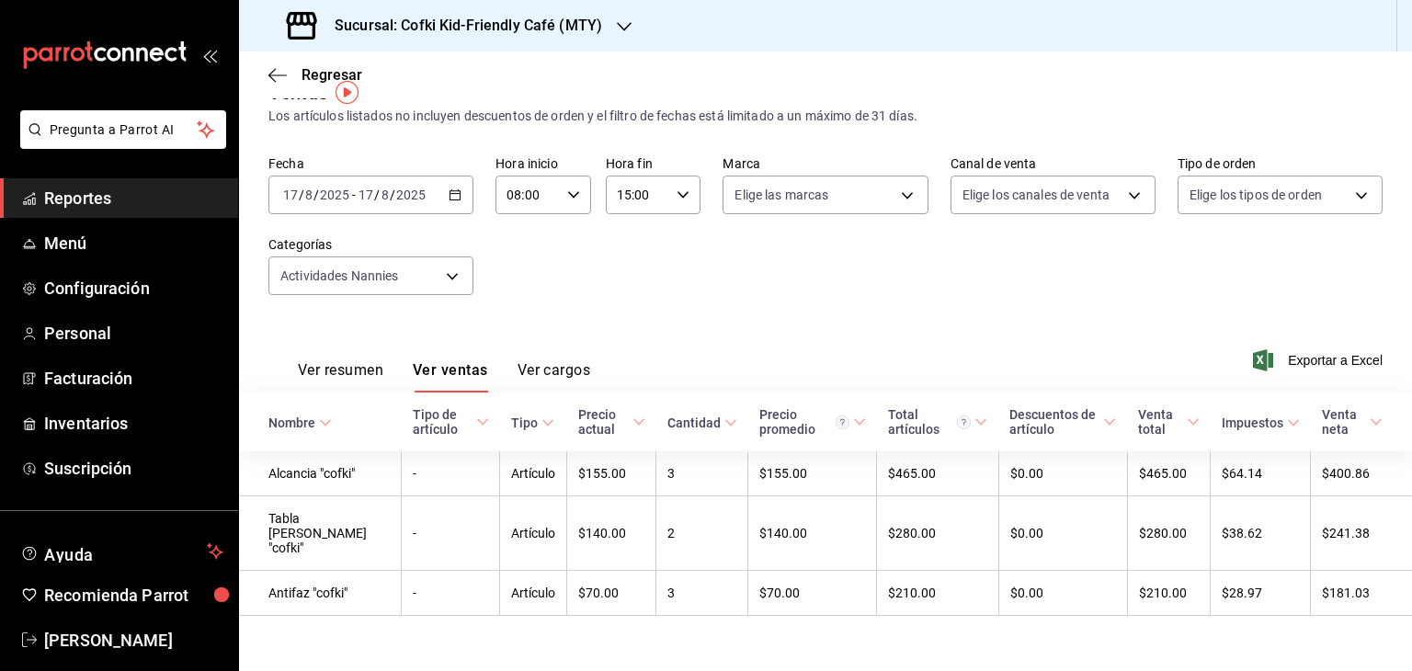
click at [460, 200] on div "[DATE] [DATE] - [DATE] [DATE]" at bounding box center [370, 195] width 205 height 39
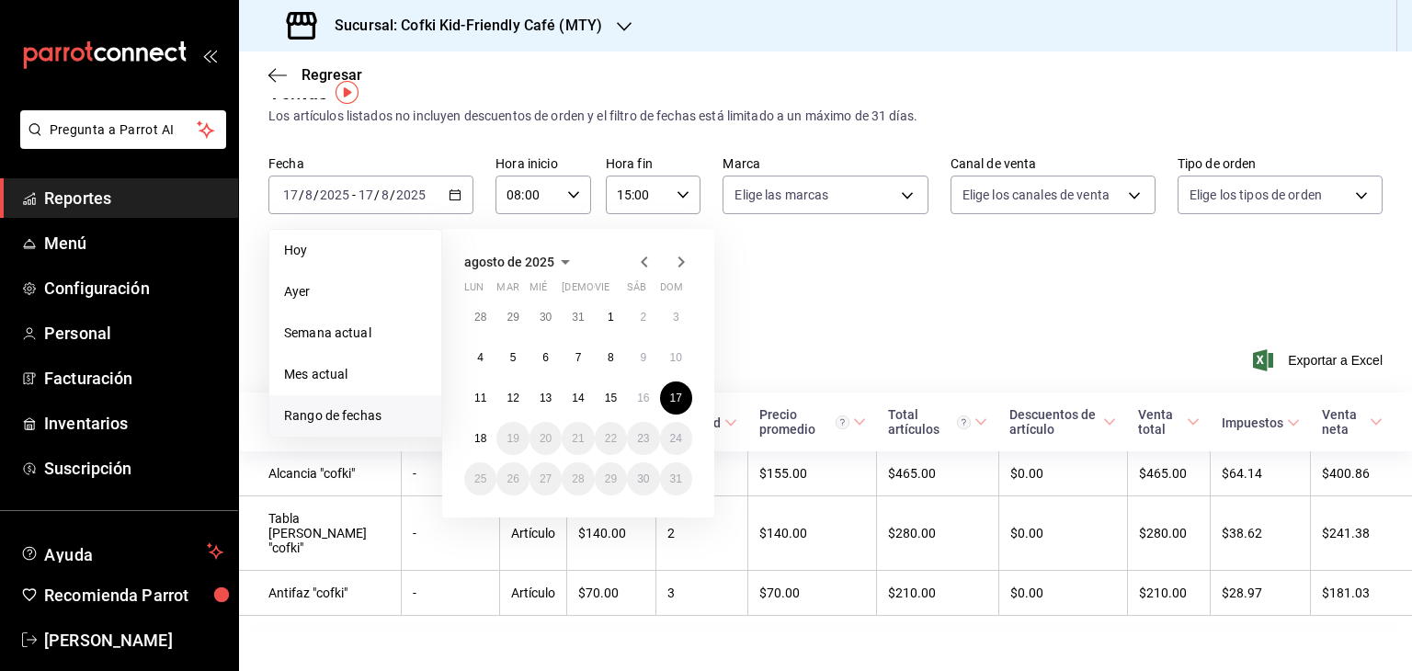
click at [593, 189] on div "Hora inicio 08:00 Hora inicio Hora fin 15:00 Hora fin" at bounding box center [598, 184] width 205 height 59
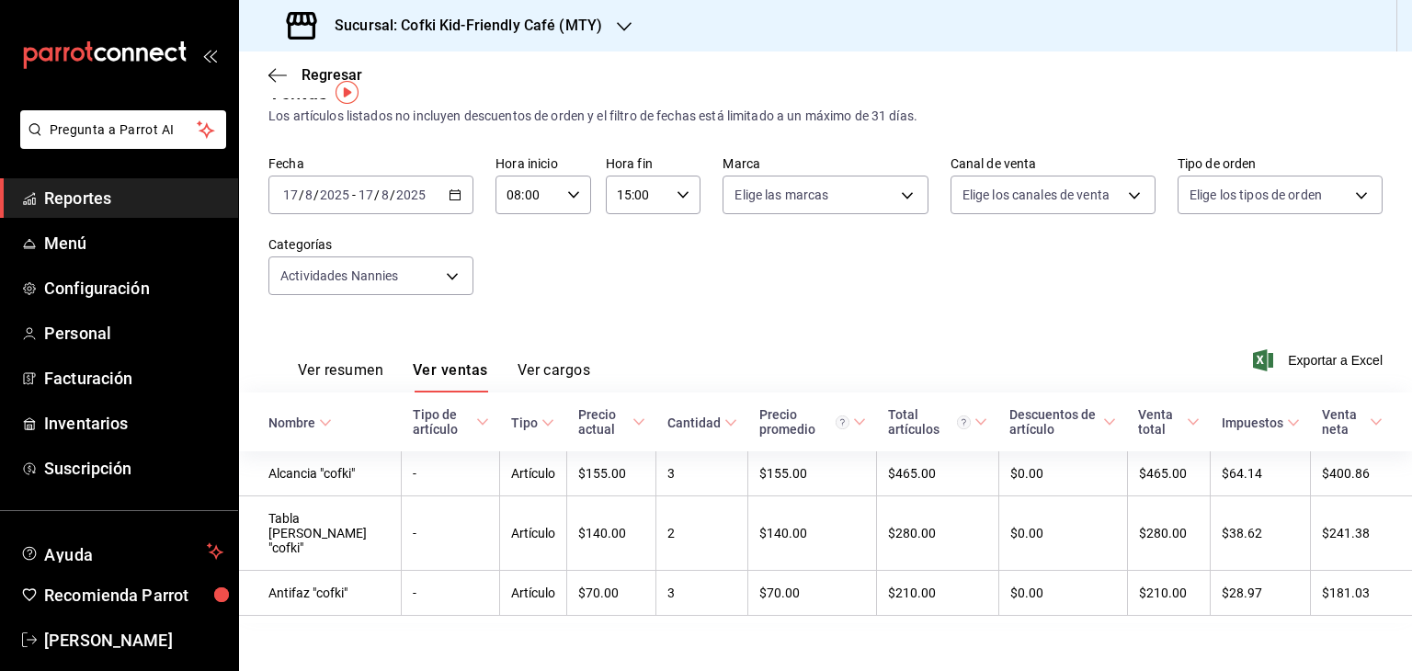
click at [582, 188] on div "08:00 Hora inicio" at bounding box center [544, 195] width 96 height 39
click at [513, 355] on span "15" at bounding box center [516, 347] width 17 height 15
type input "15:00"
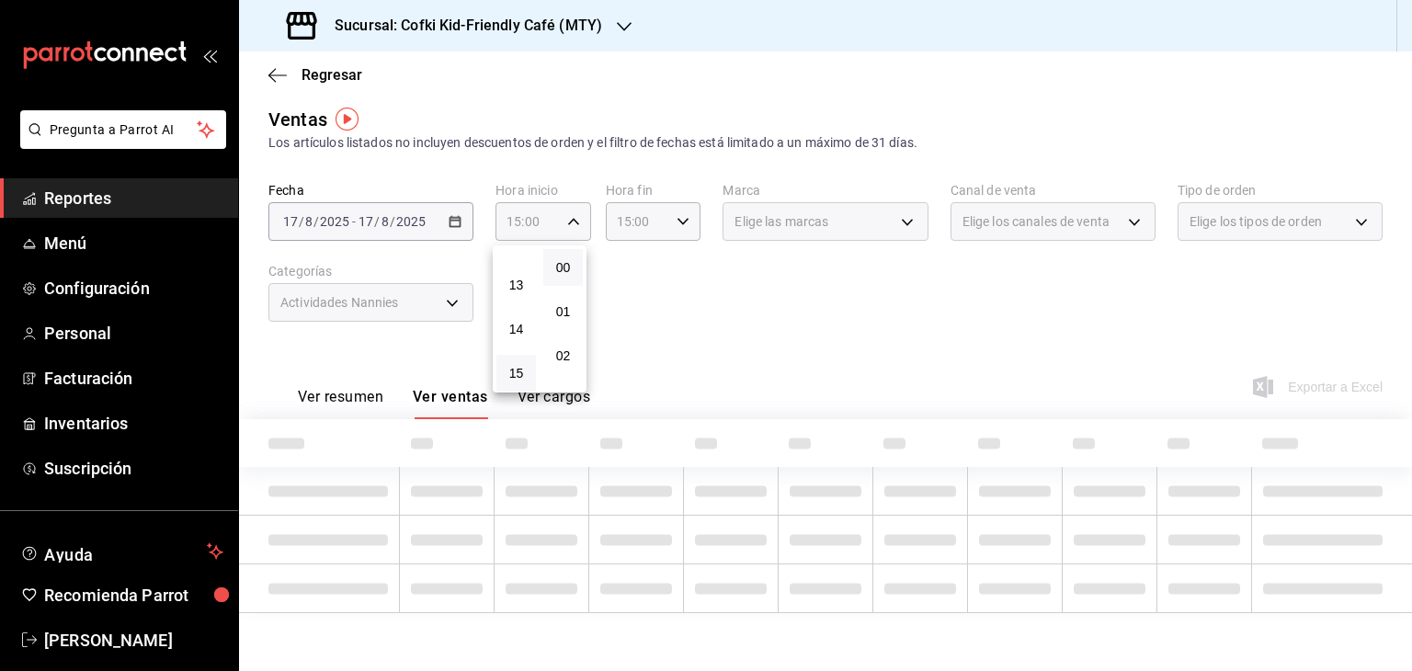
click at [693, 207] on div at bounding box center [706, 335] width 1412 height 671
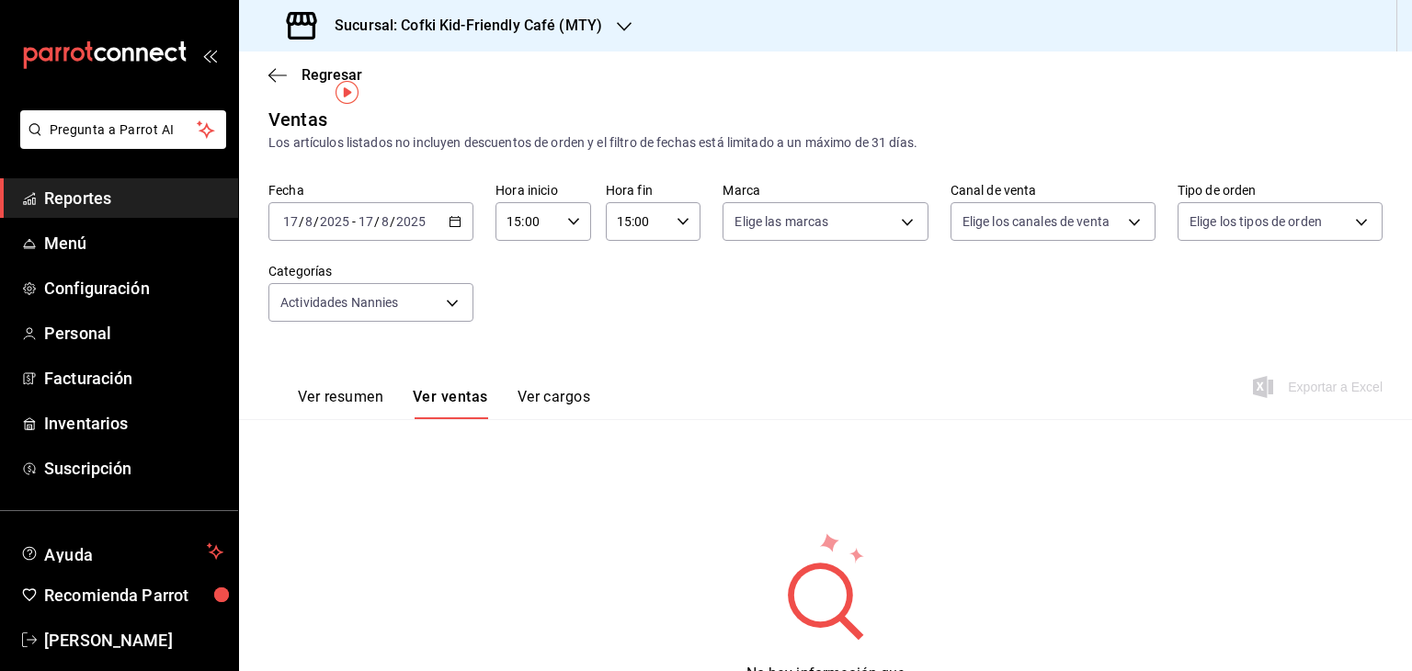
scroll to position [34, 0]
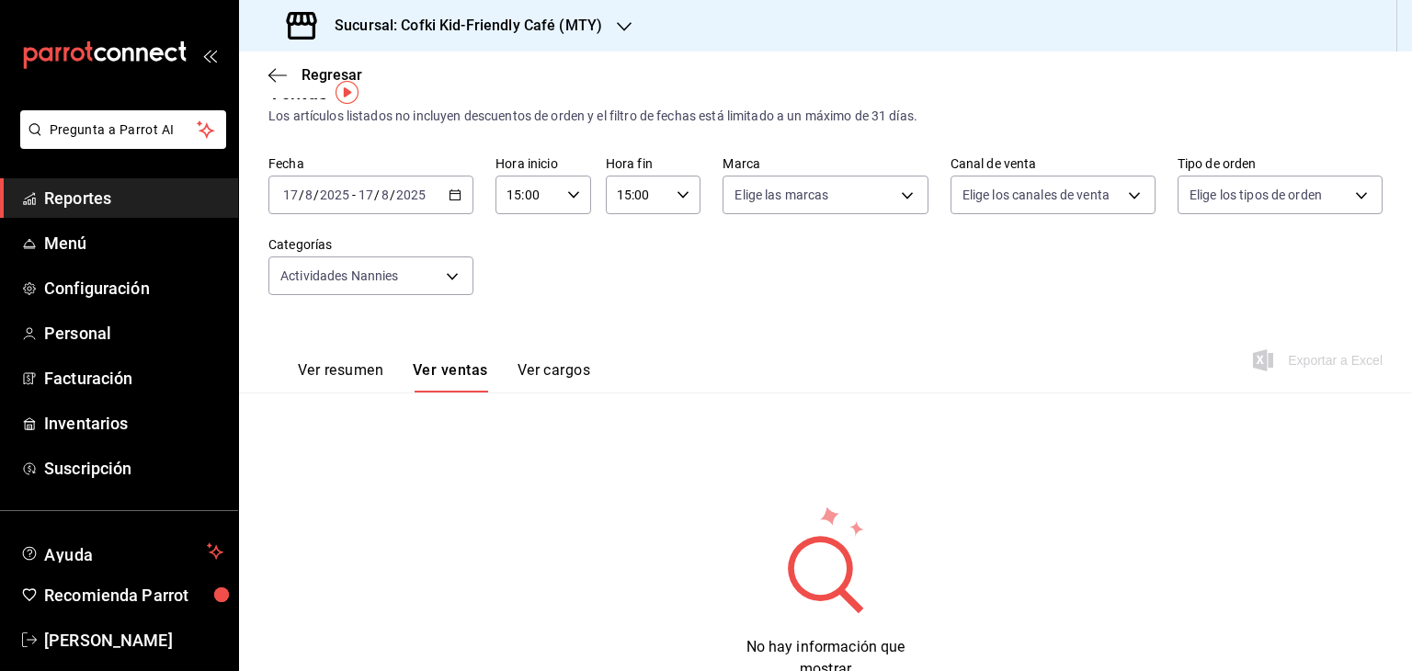
click at [682, 223] on div "Fecha [DATE] [DATE] - [DATE] [DATE] Hora inicio 15:00 Hora inicio Hora fin 15:0…" at bounding box center [825, 236] width 1114 height 162
click at [680, 207] on div "15:00 Hora fin" at bounding box center [654, 195] width 96 height 39
click at [637, 305] on button "21" at bounding box center [625, 293] width 40 height 37
type input "21:00"
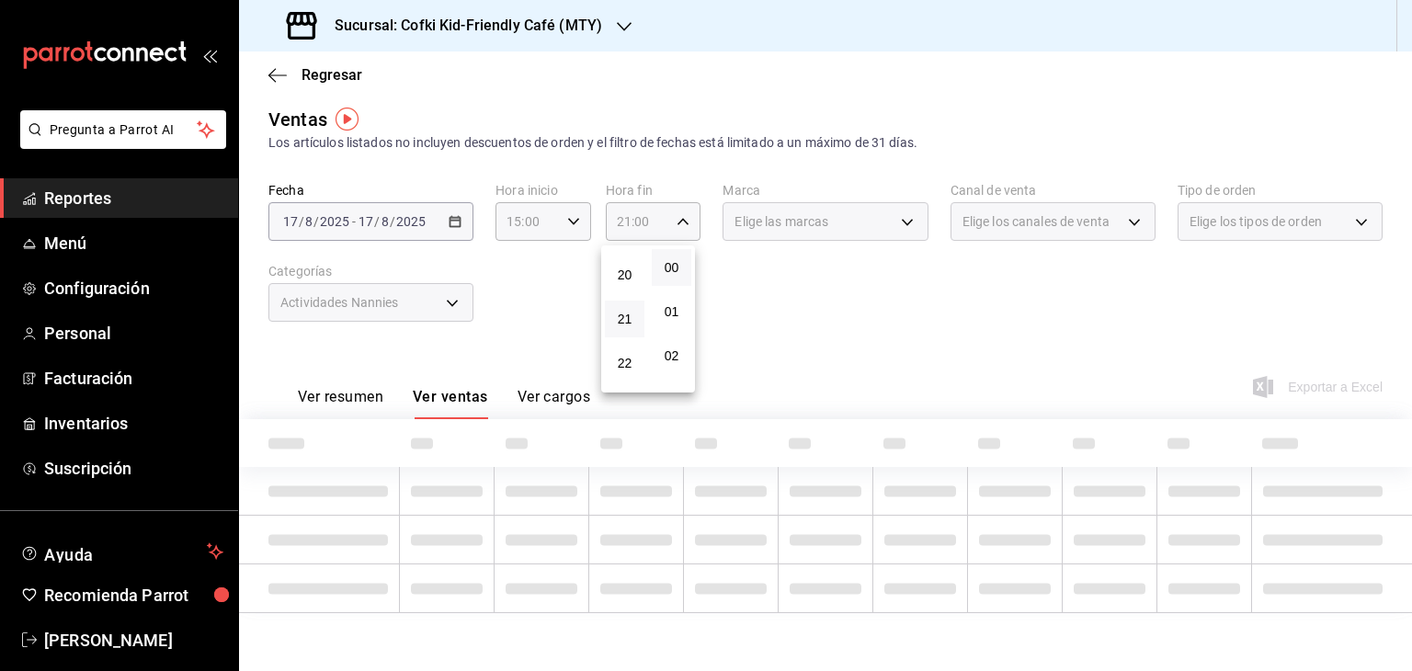
click at [814, 310] on div at bounding box center [706, 335] width 1412 height 671
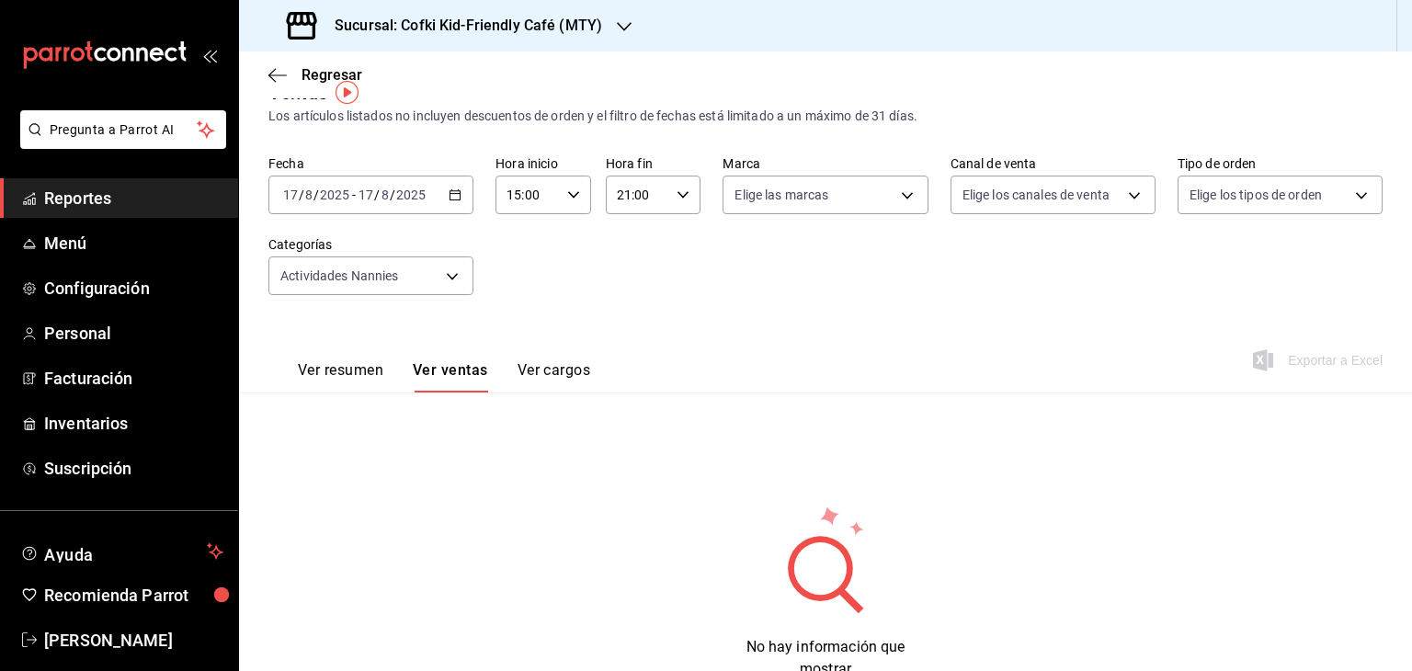
click at [456, 193] on \(Stroke\) "button" at bounding box center [456, 193] width 10 height 1
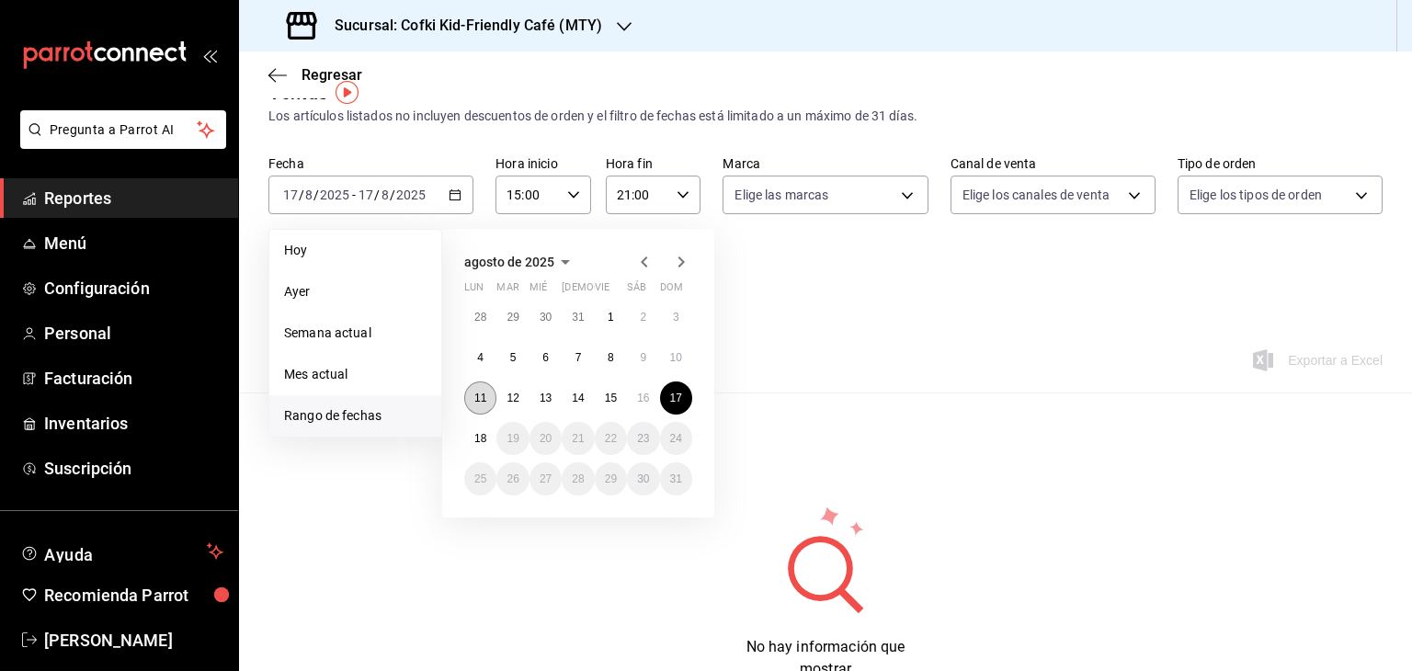
click at [476, 393] on abbr "11" at bounding box center [480, 398] width 12 height 13
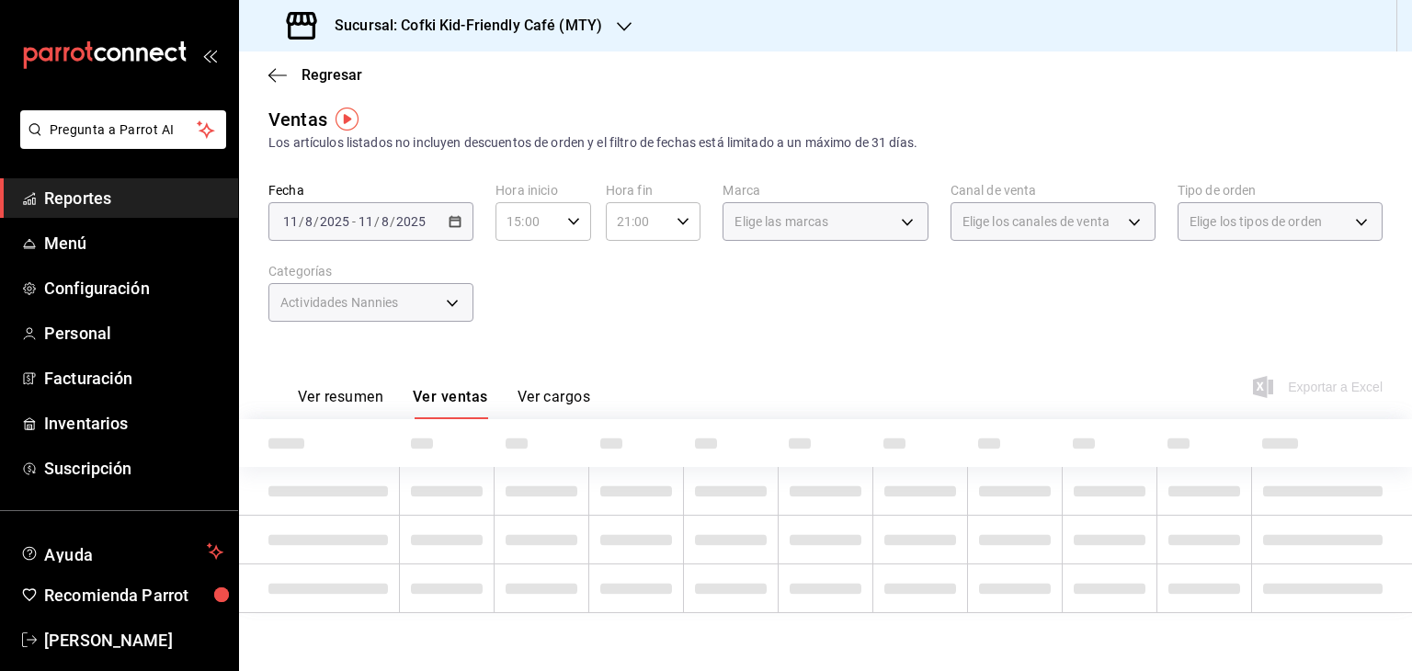
scroll to position [4, 0]
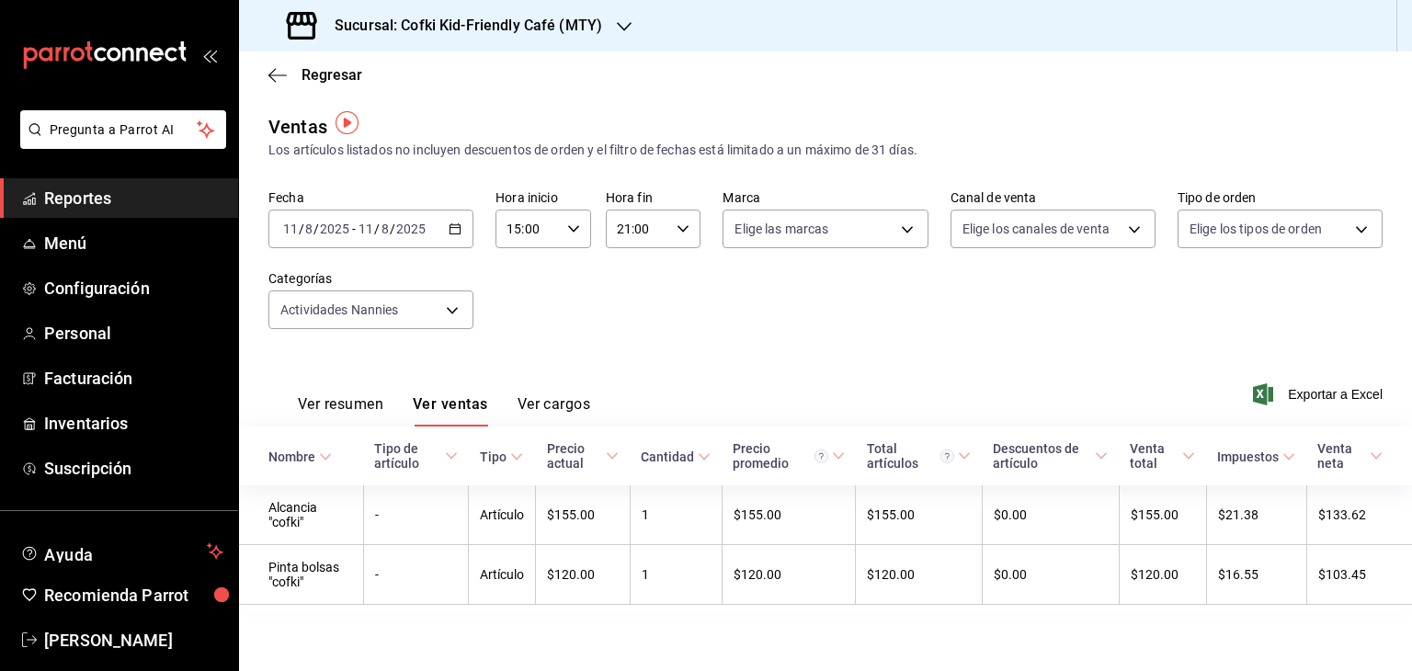
click at [449, 223] on icon "button" at bounding box center [455, 229] width 13 height 13
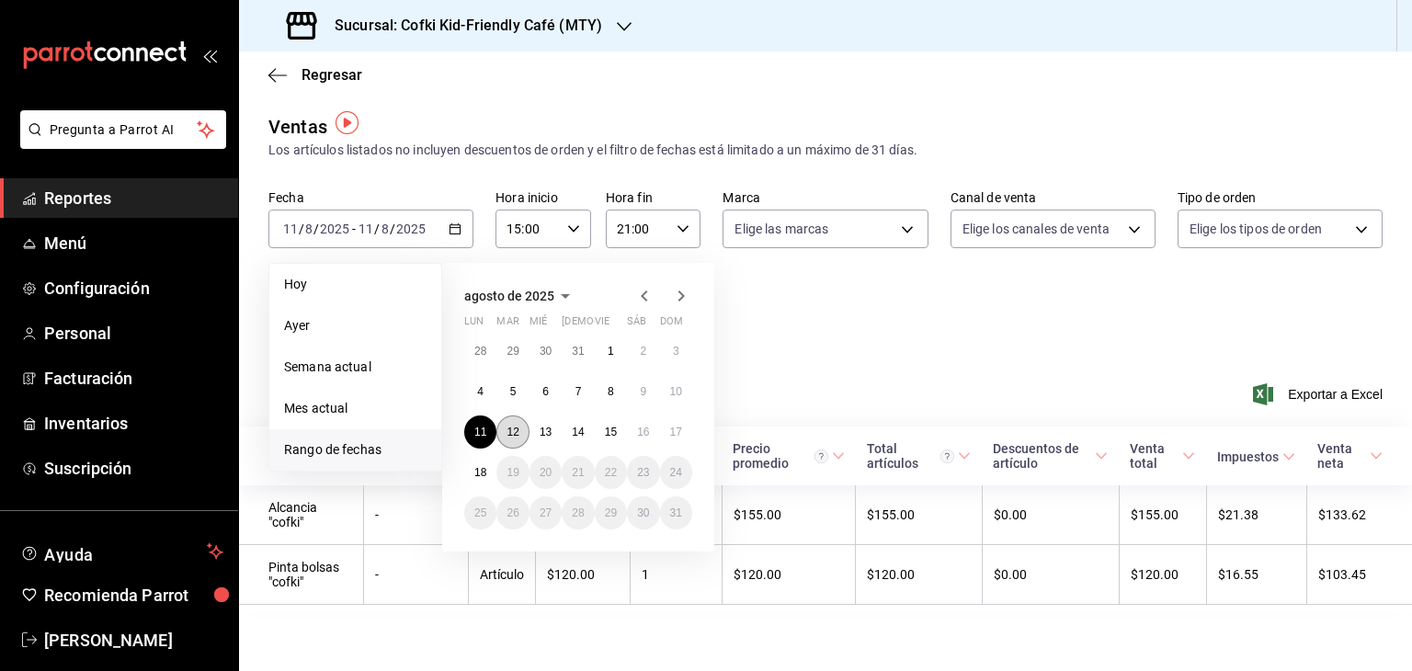
click at [509, 440] on button "12" at bounding box center [512, 432] width 32 height 33
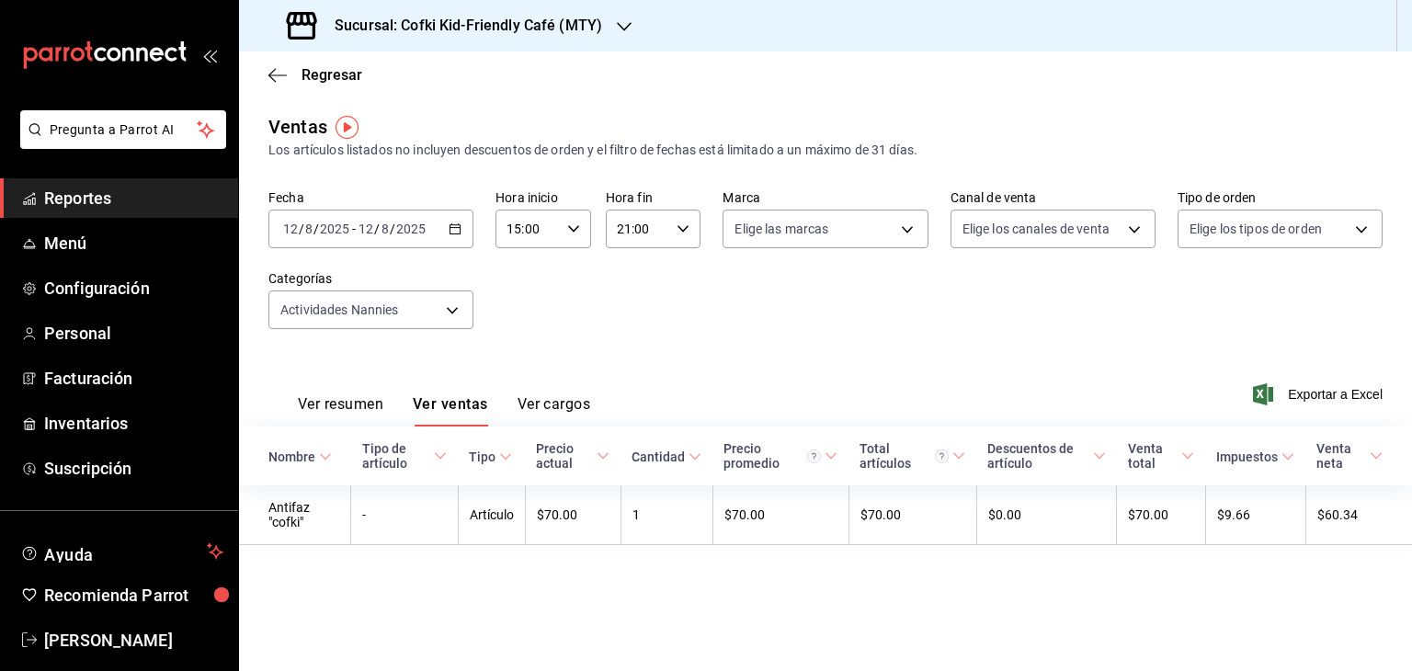
click at [439, 238] on div "[DATE] [DATE] - [DATE] [DATE]" at bounding box center [370, 229] width 205 height 39
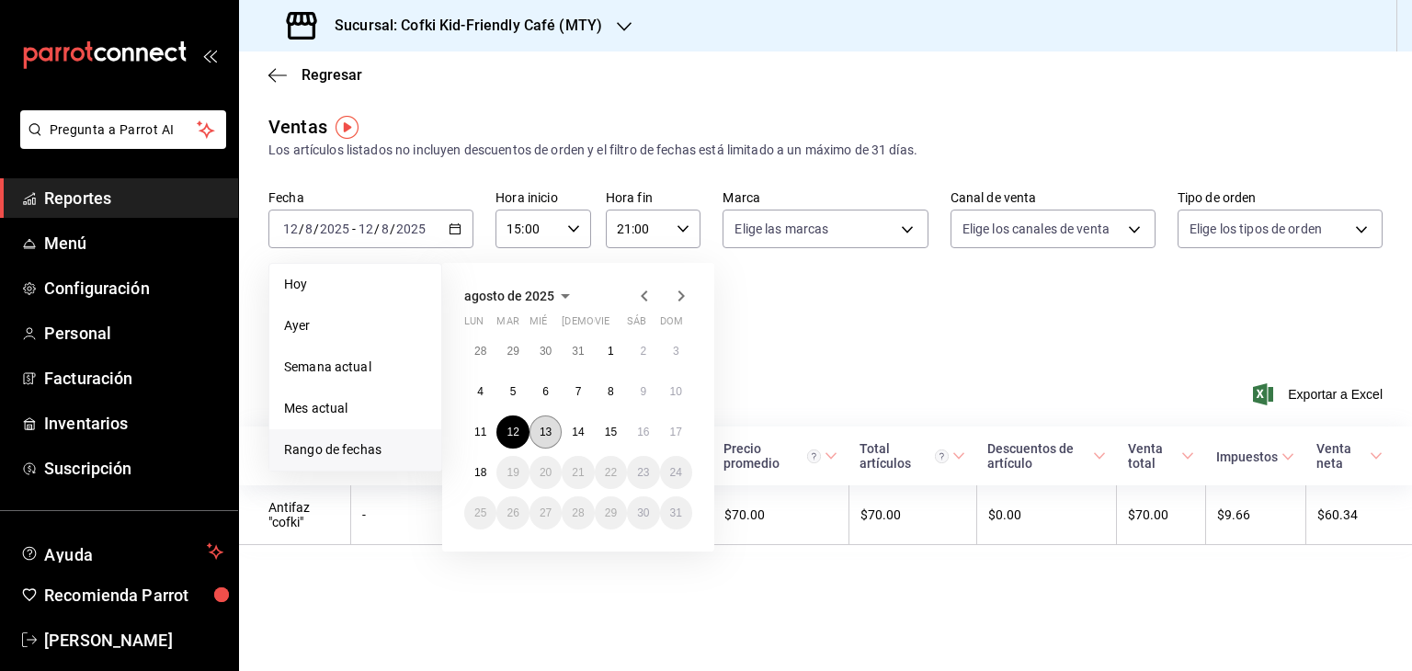
click at [546, 431] on abbr "13" at bounding box center [546, 432] width 12 height 13
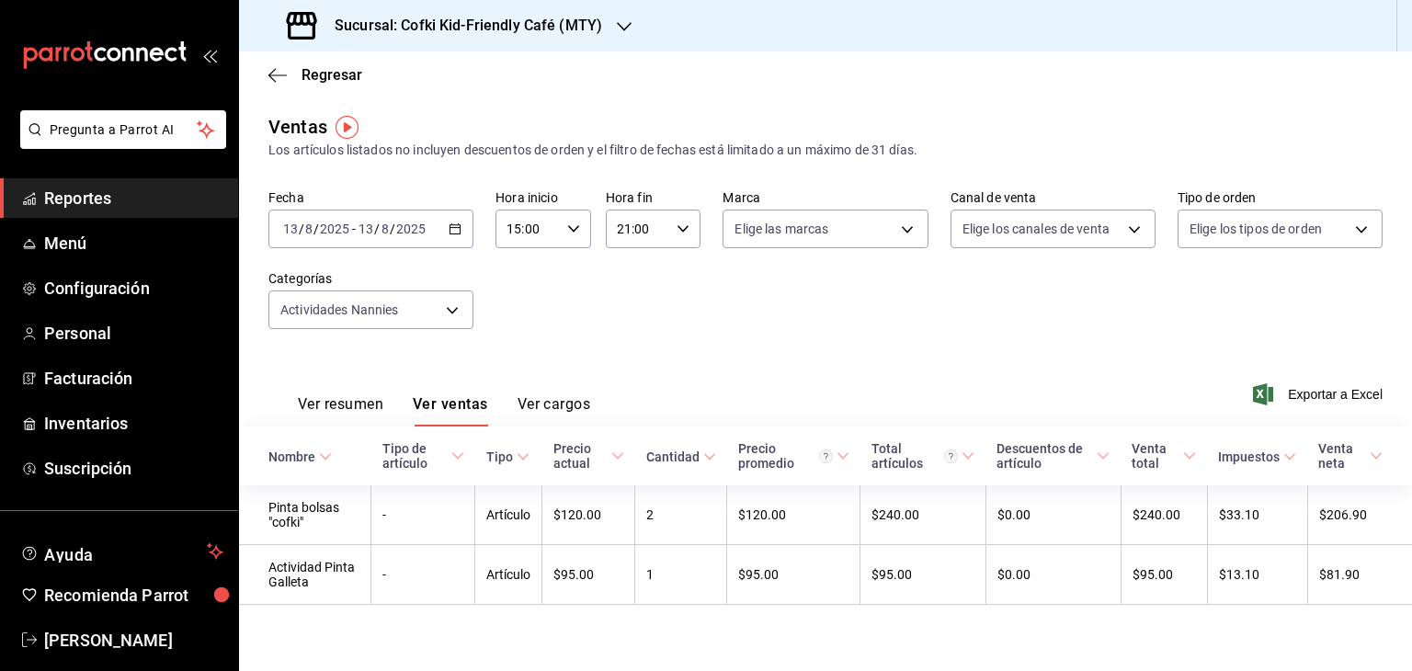
click at [453, 228] on \(Stroke\) "button" at bounding box center [456, 227] width 10 height 1
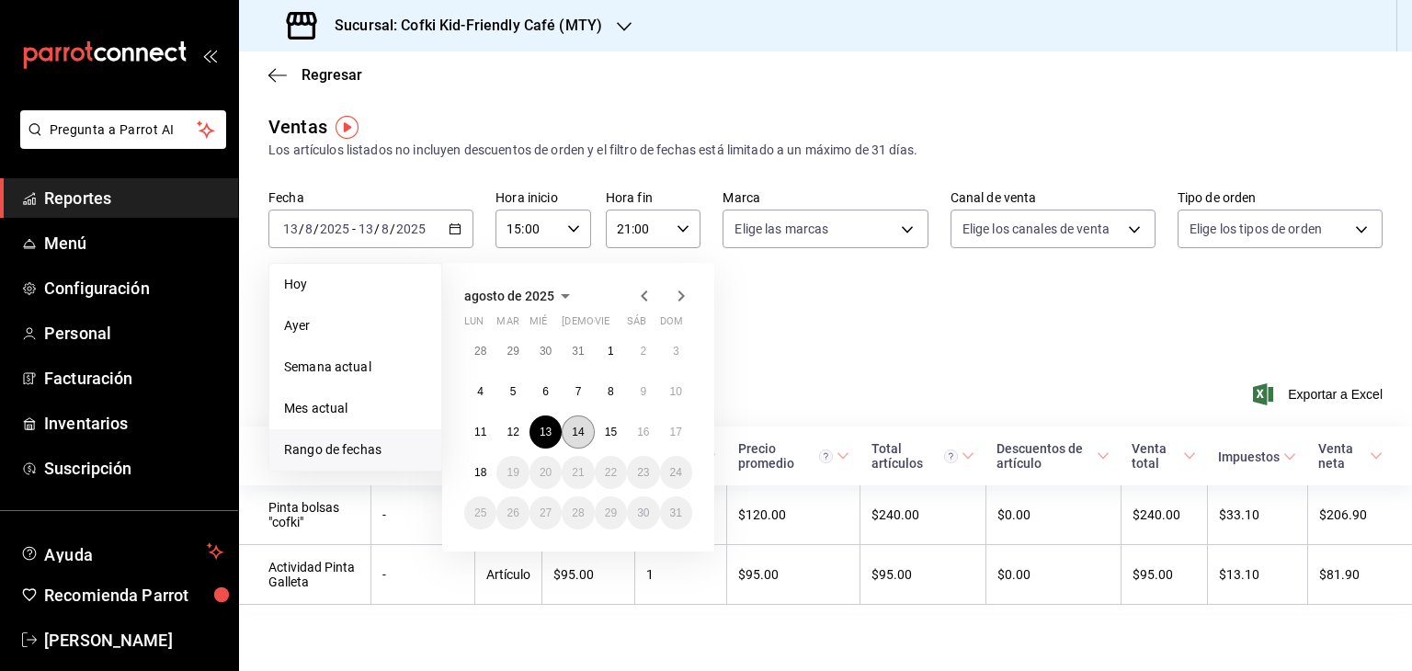
click at [572, 431] on abbr "14" at bounding box center [578, 432] width 12 height 13
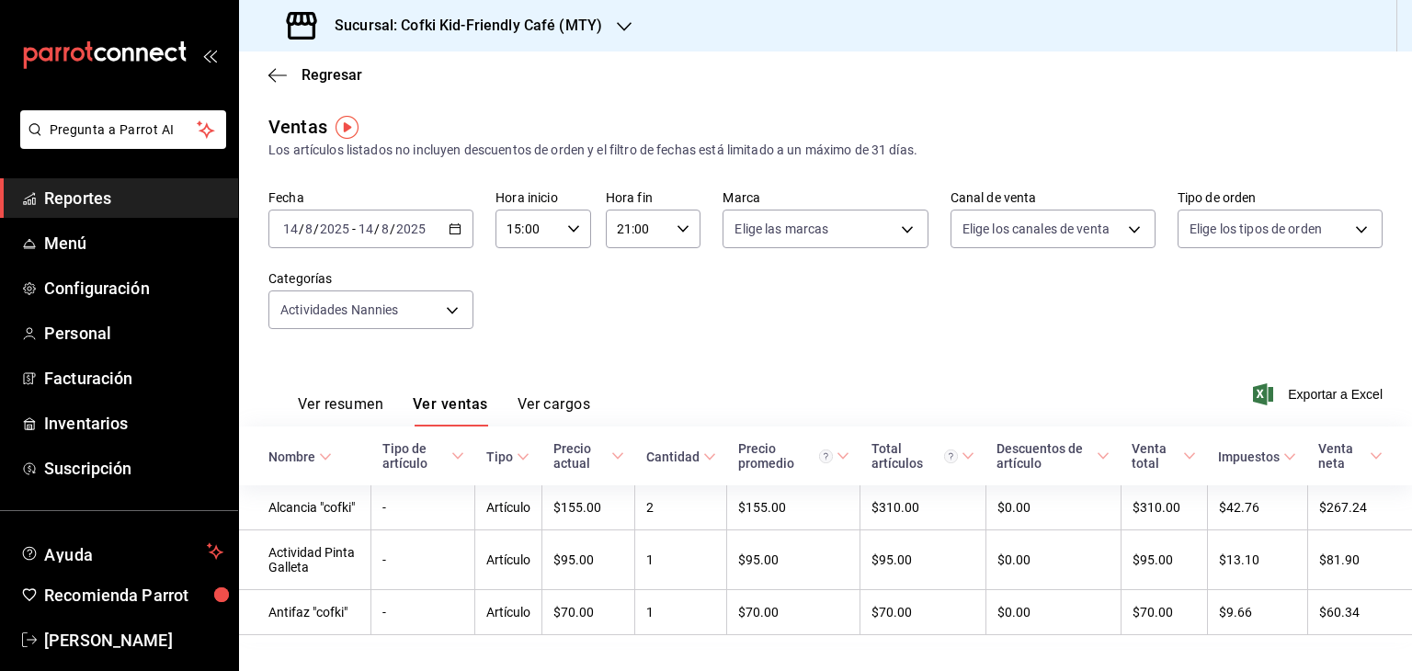
scroll to position [34, 0]
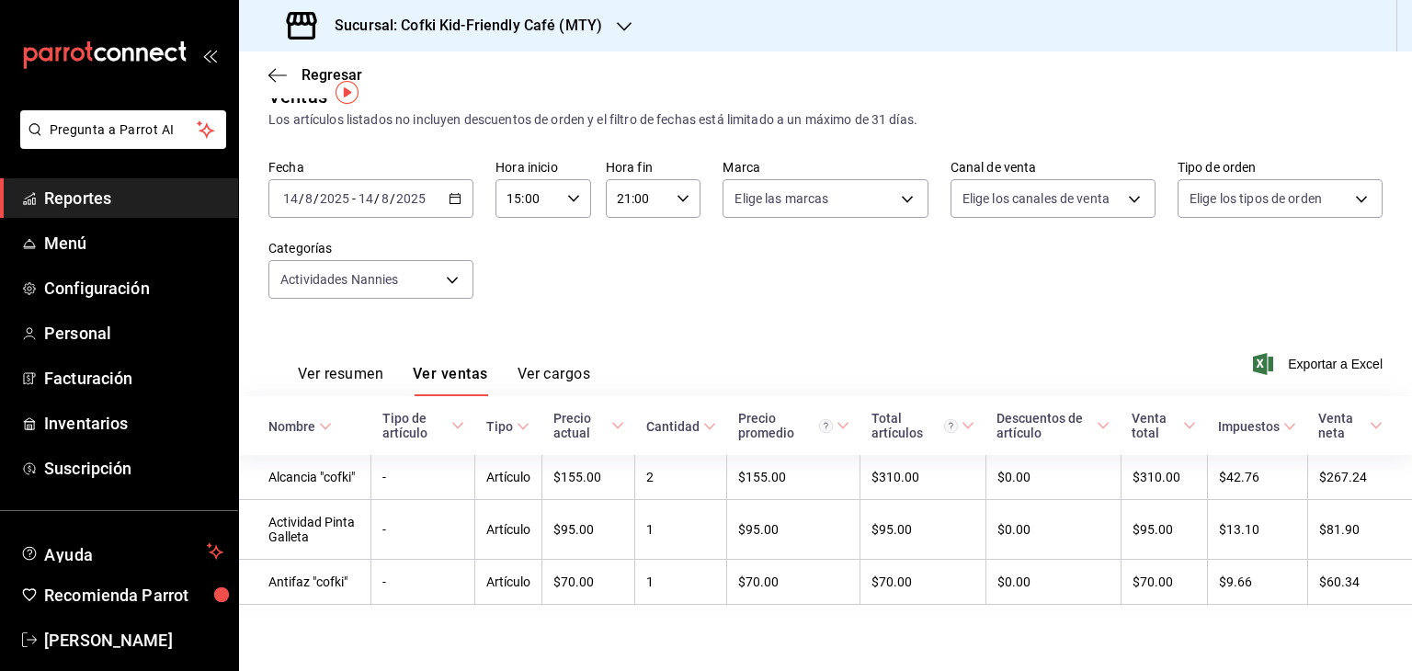
click at [457, 198] on \(Stroke\) "button" at bounding box center [455, 199] width 11 height 10
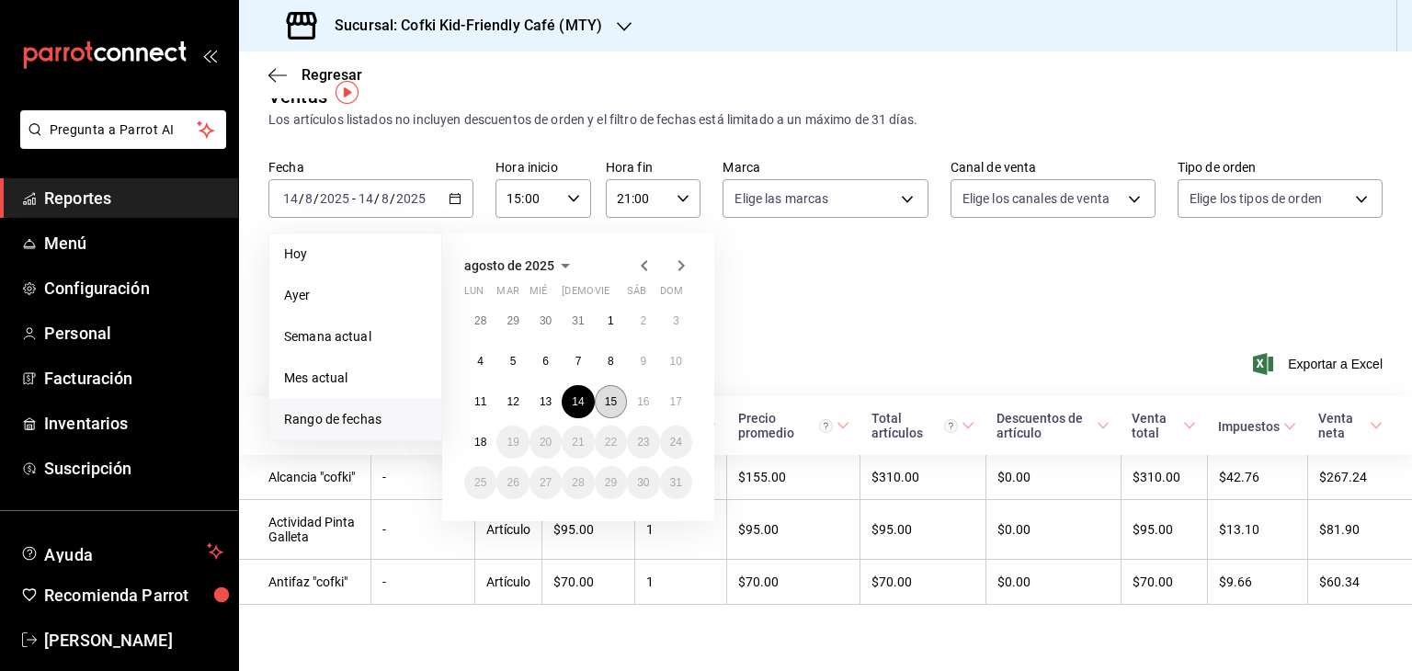
click at [599, 390] on button "15" at bounding box center [611, 401] width 32 height 33
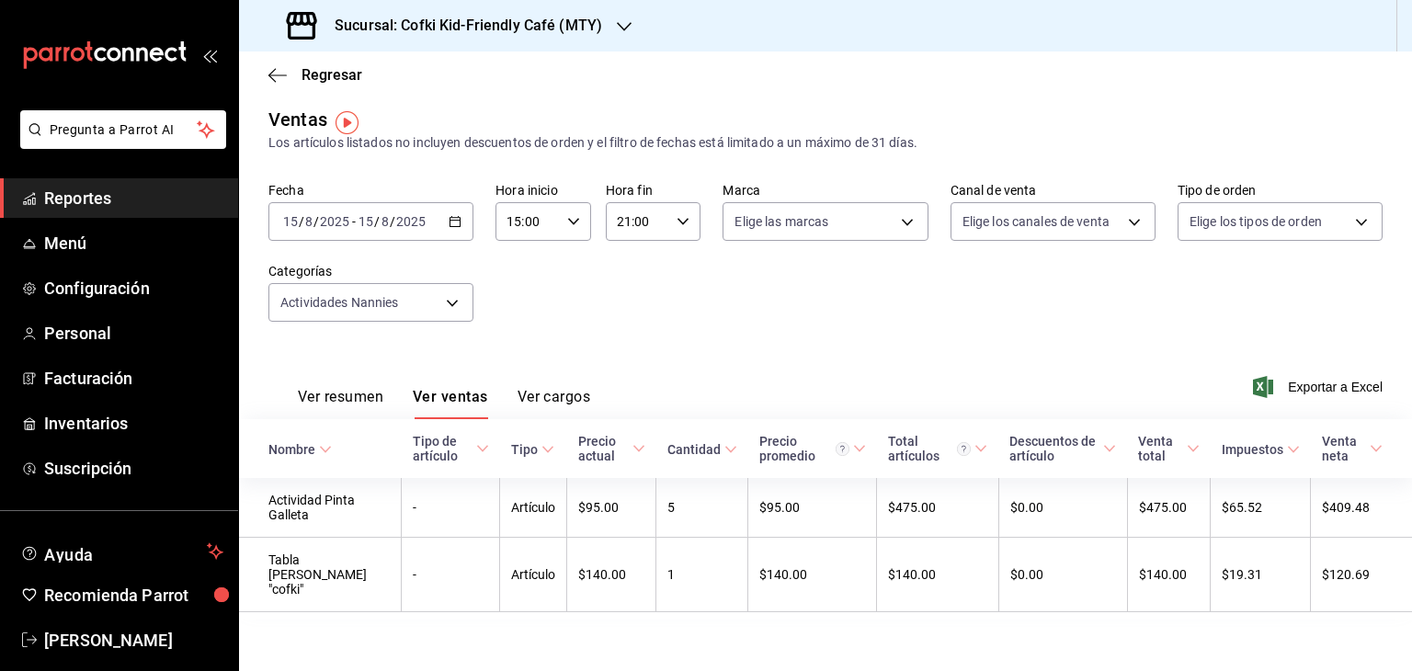
scroll to position [4, 0]
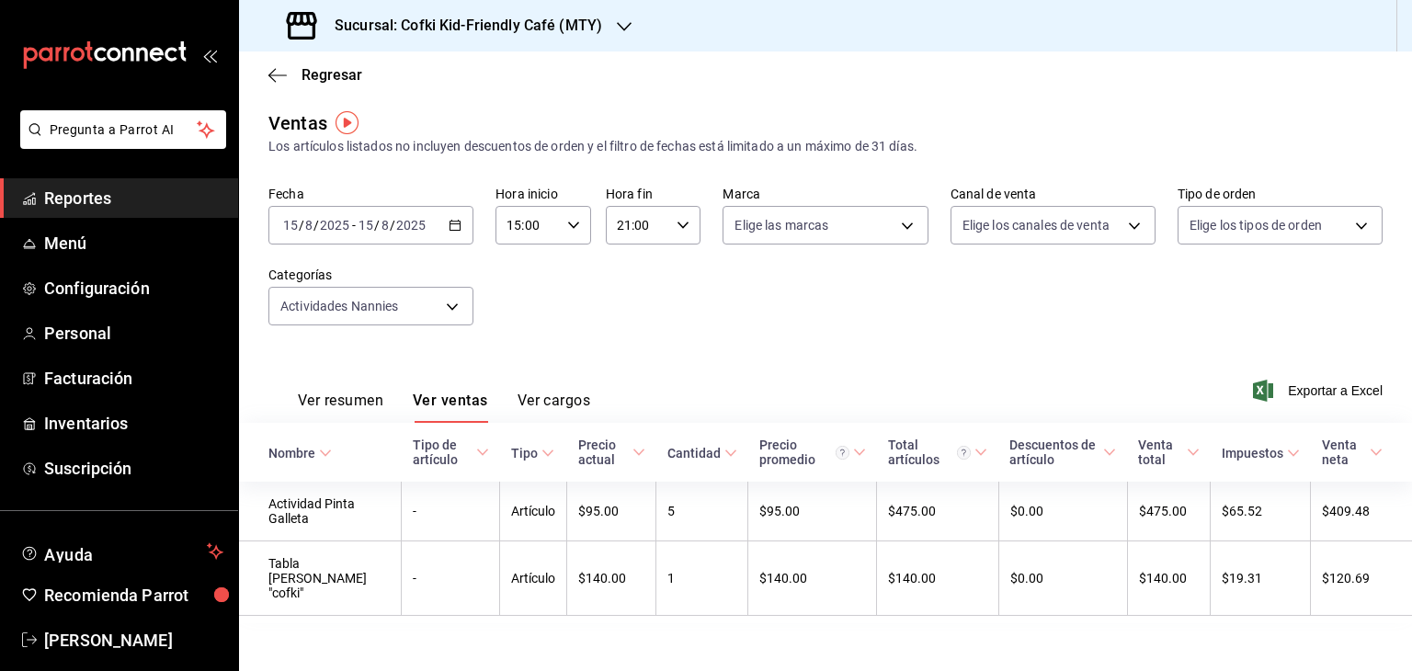
click at [449, 225] on icon "button" at bounding box center [455, 225] width 13 height 13
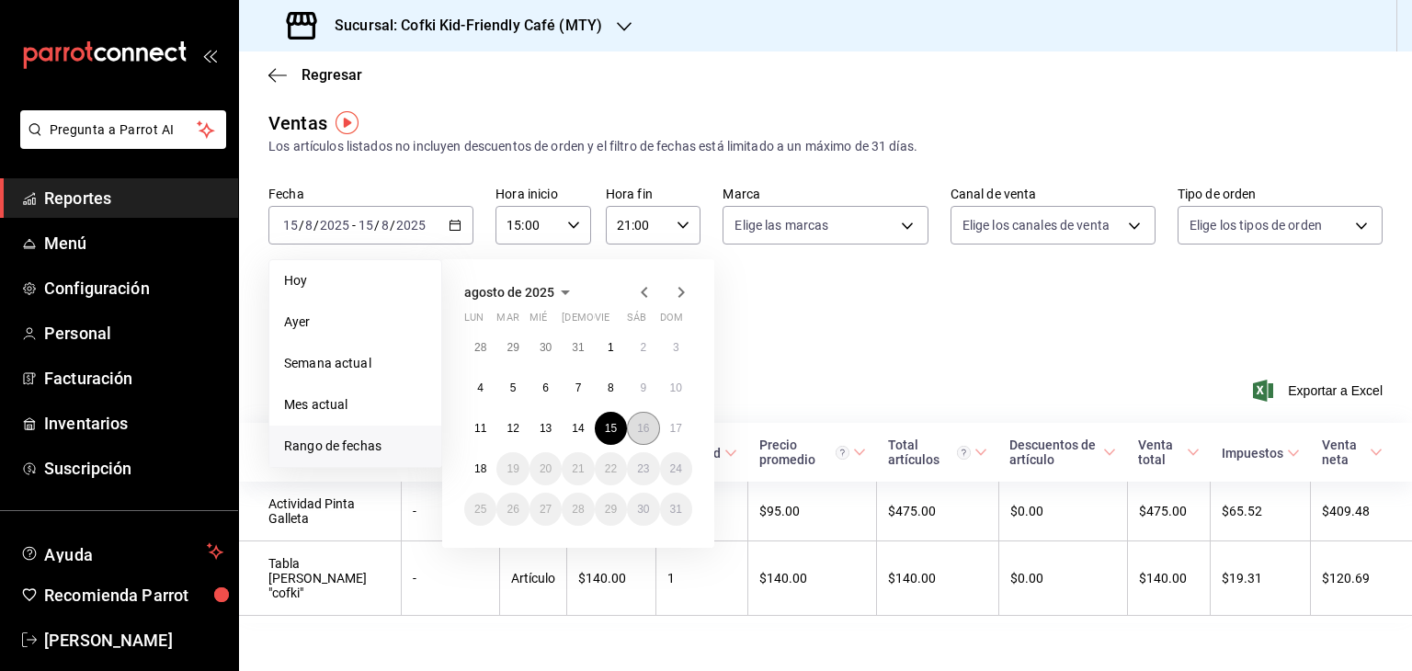
click at [633, 421] on button "16" at bounding box center [643, 428] width 32 height 33
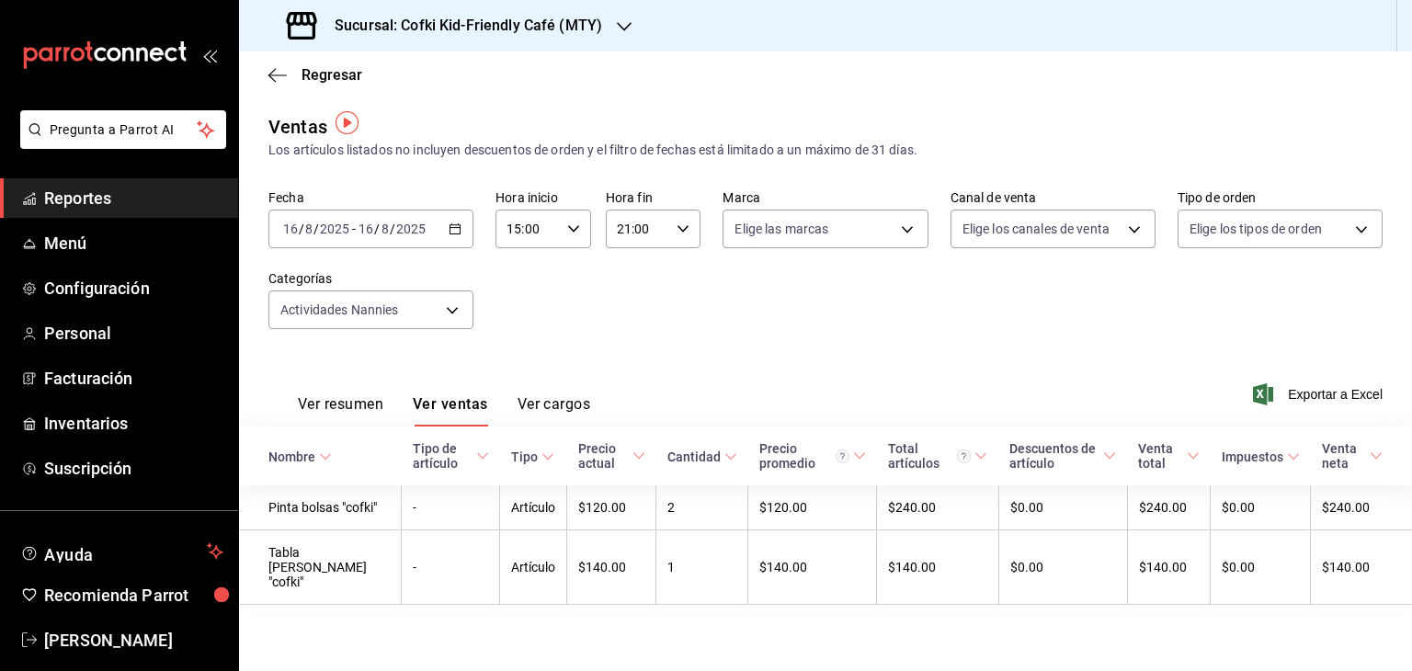
click at [456, 214] on div "[DATE] [DATE] - [DATE] [DATE]" at bounding box center [370, 229] width 205 height 39
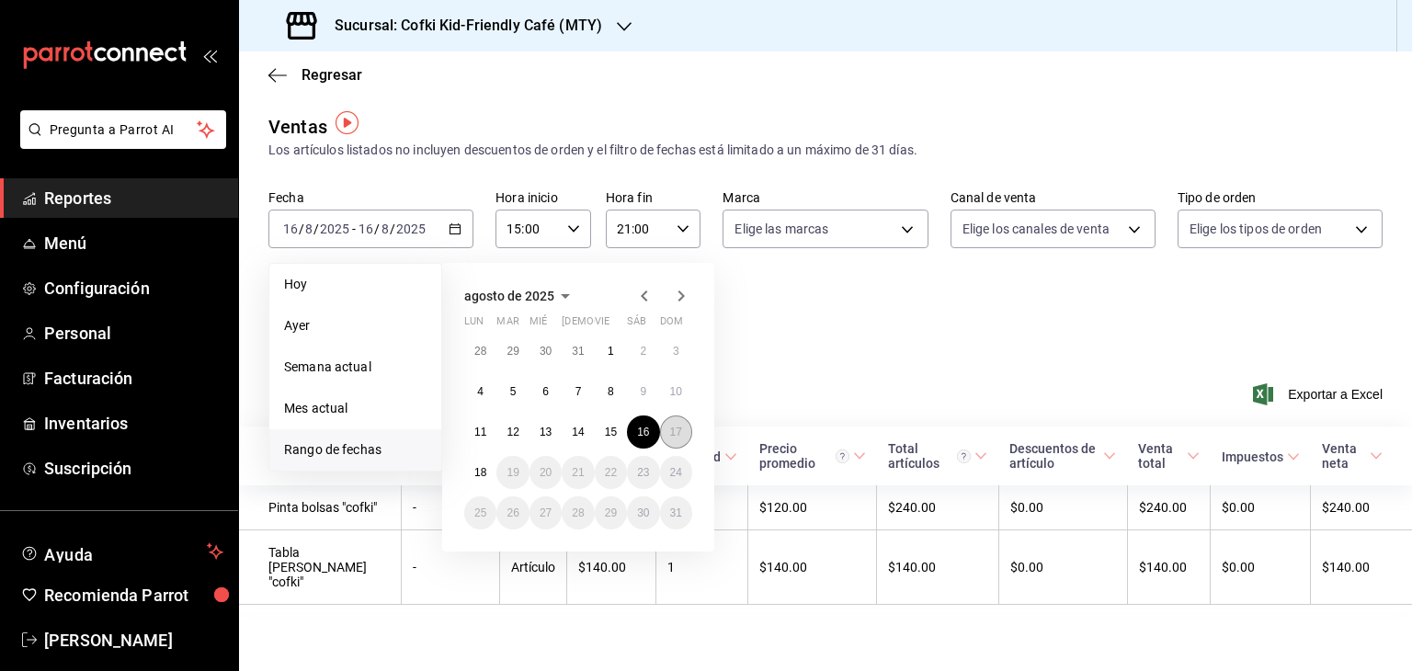
click at [679, 417] on button "17" at bounding box center [676, 432] width 32 height 33
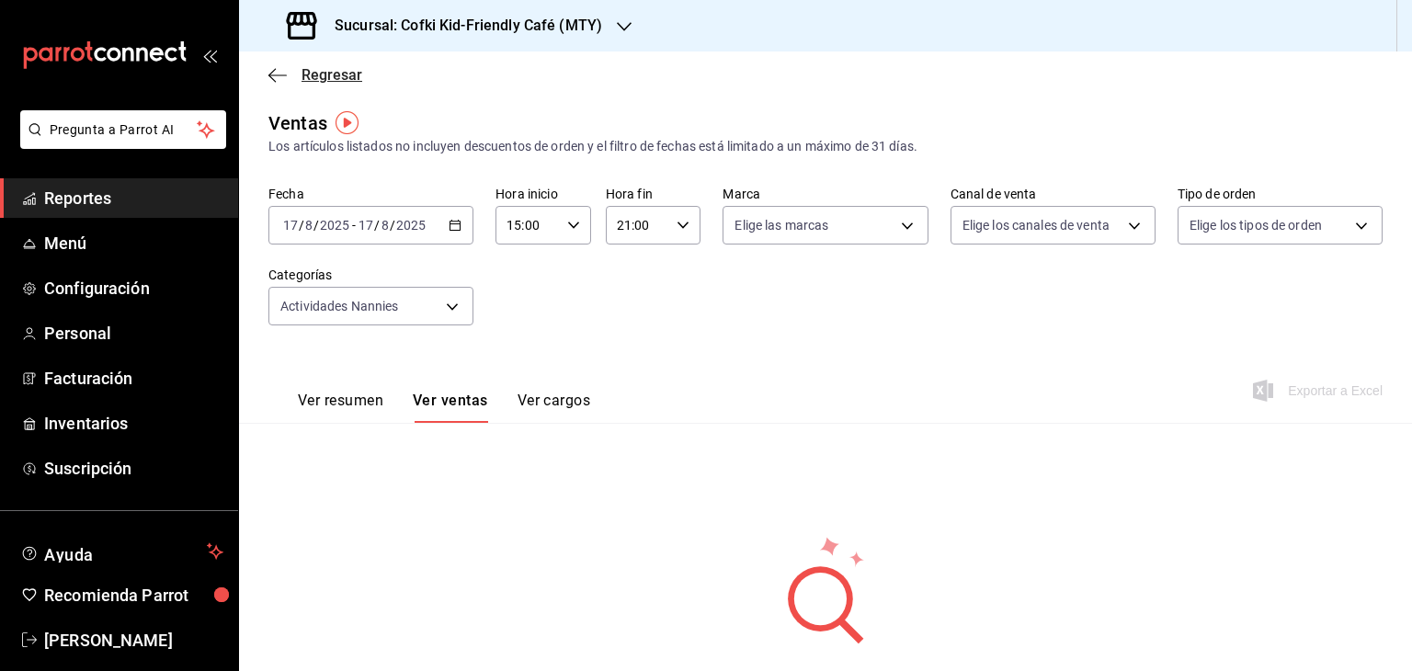
click at [287, 69] on span "Regresar" at bounding box center [315, 74] width 94 height 17
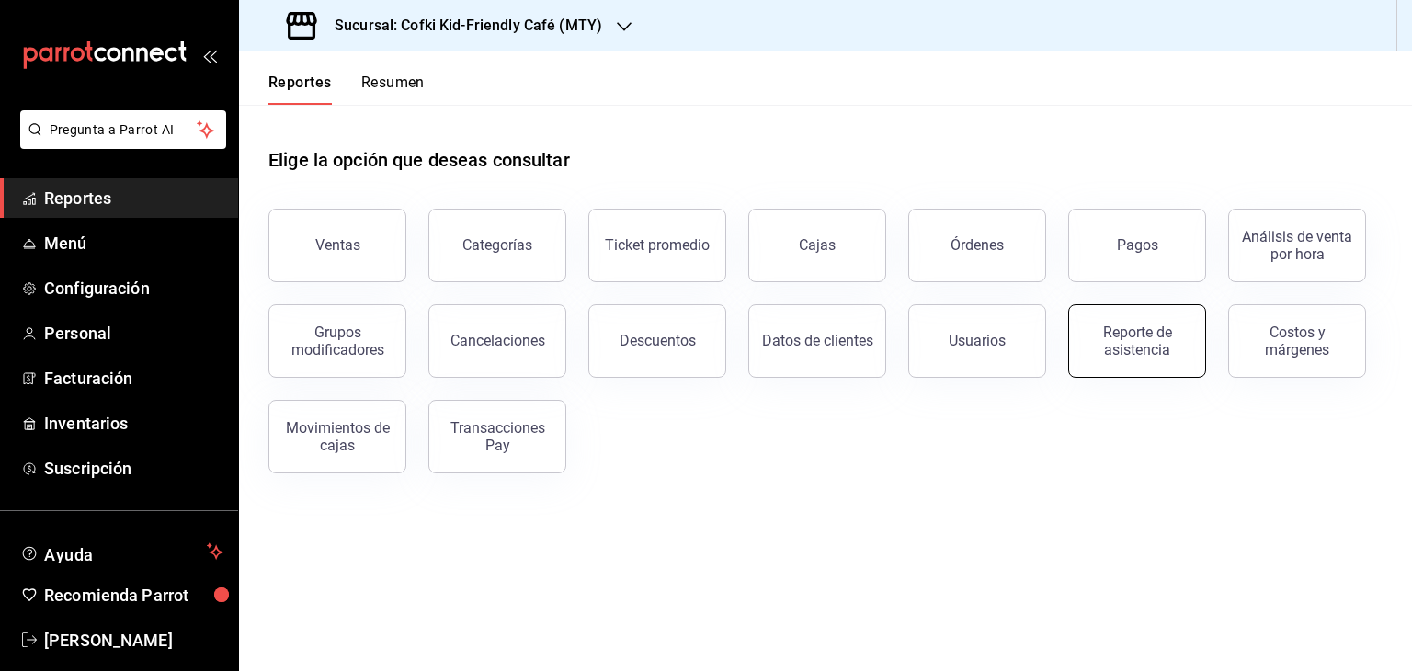
click at [1166, 367] on button "Reporte de asistencia" at bounding box center [1137, 341] width 138 height 74
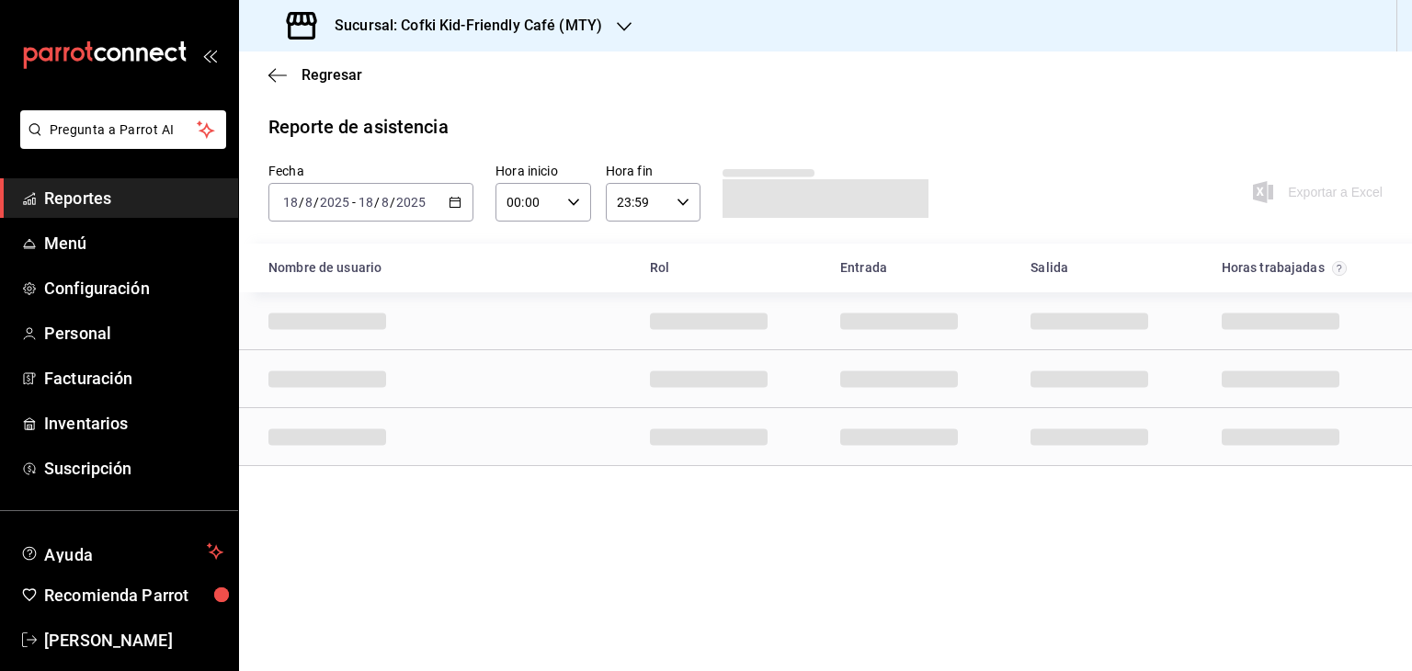
click at [459, 200] on icon "button" at bounding box center [455, 202] width 13 height 13
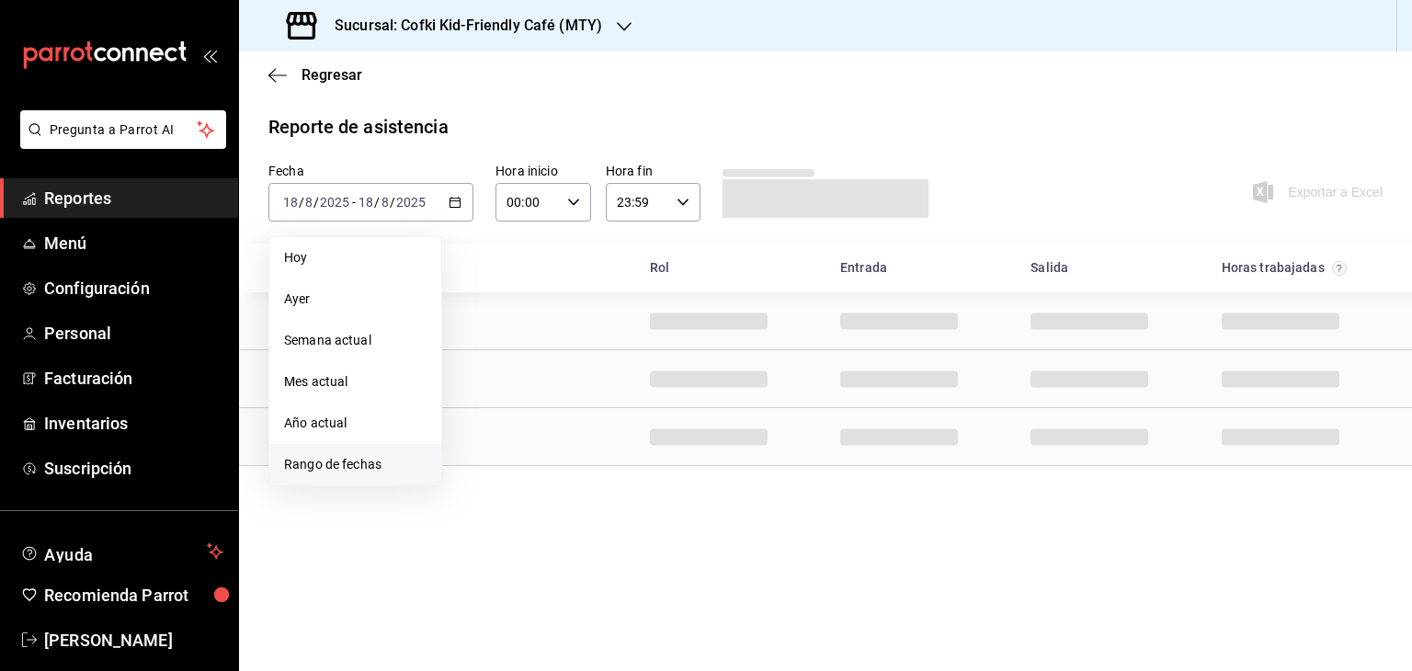
click at [386, 458] on span "Rango de fechas" at bounding box center [355, 464] width 143 height 19
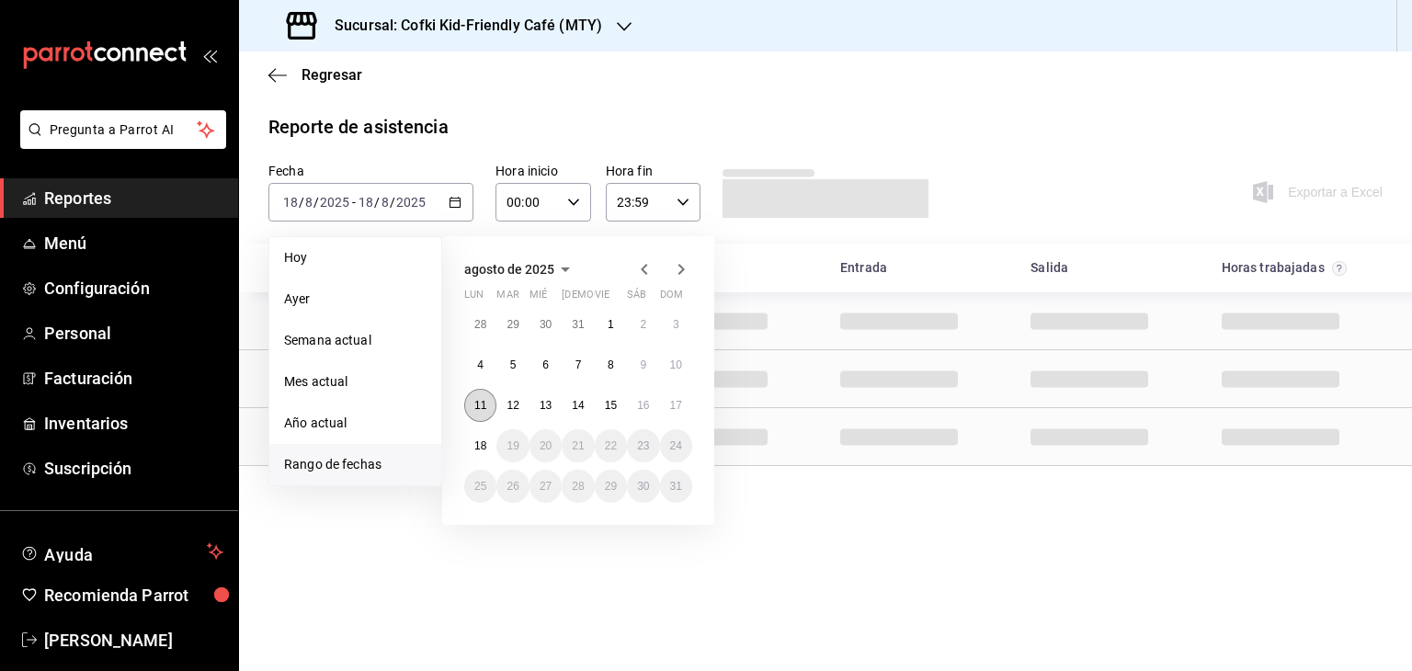
click at [491, 398] on button "11" at bounding box center [480, 405] width 32 height 33
click at [680, 407] on abbr "17" at bounding box center [676, 405] width 12 height 13
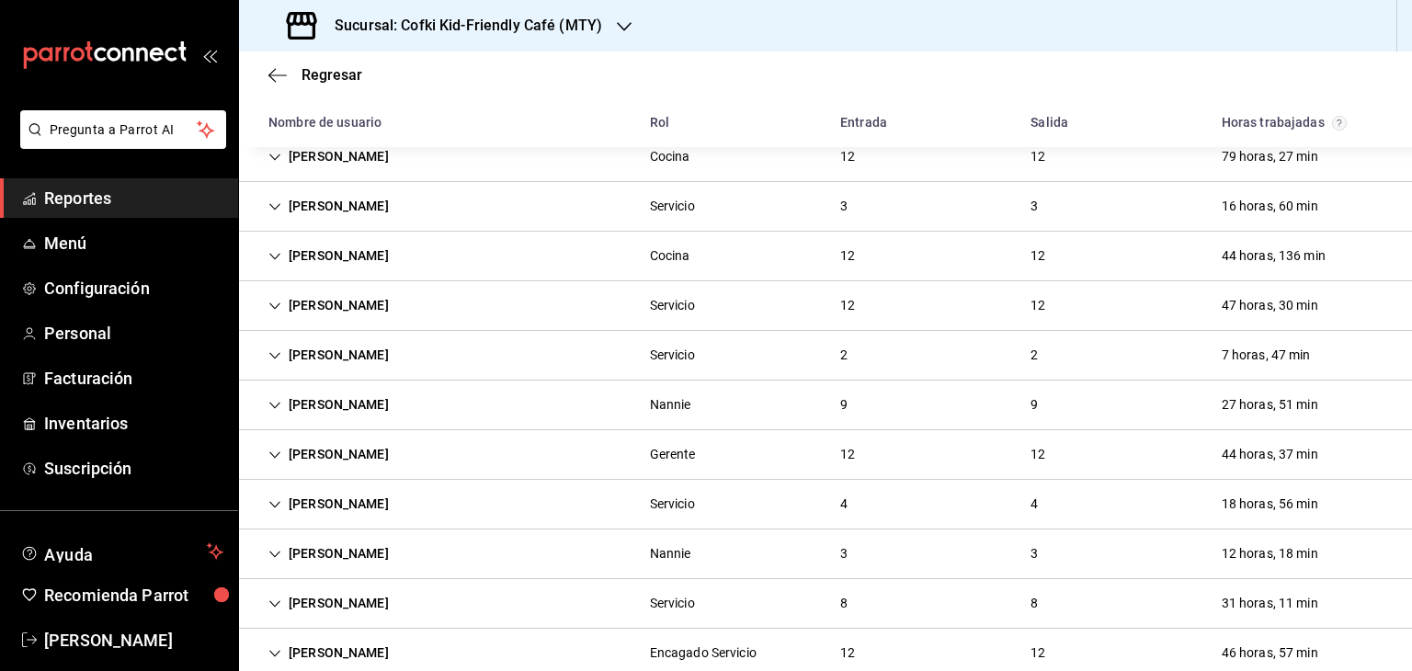
scroll to position [359, 0]
click at [579, 181] on div "[PERSON_NAME] Cocina 12 12 79 horas, 27 min" at bounding box center [825, 156] width 1173 height 50
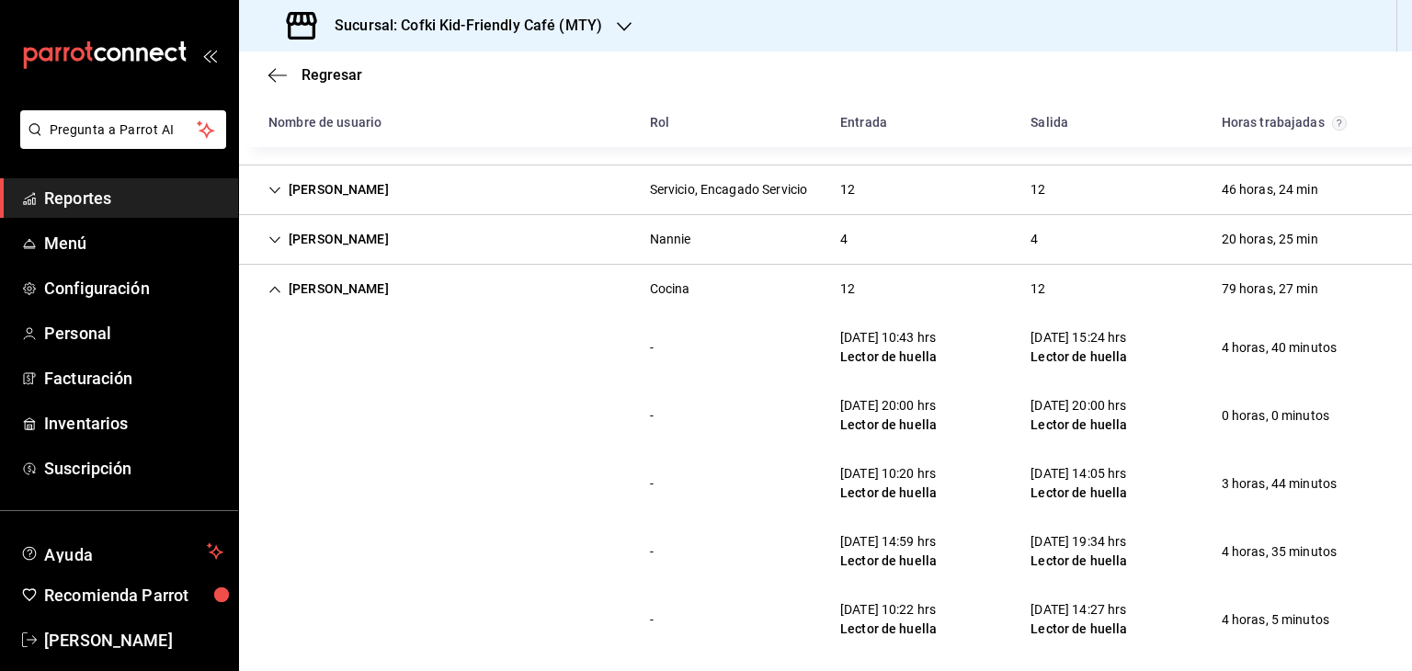
scroll to position [228, 0]
click at [826, 304] on div "12" at bounding box center [848, 287] width 44 height 34
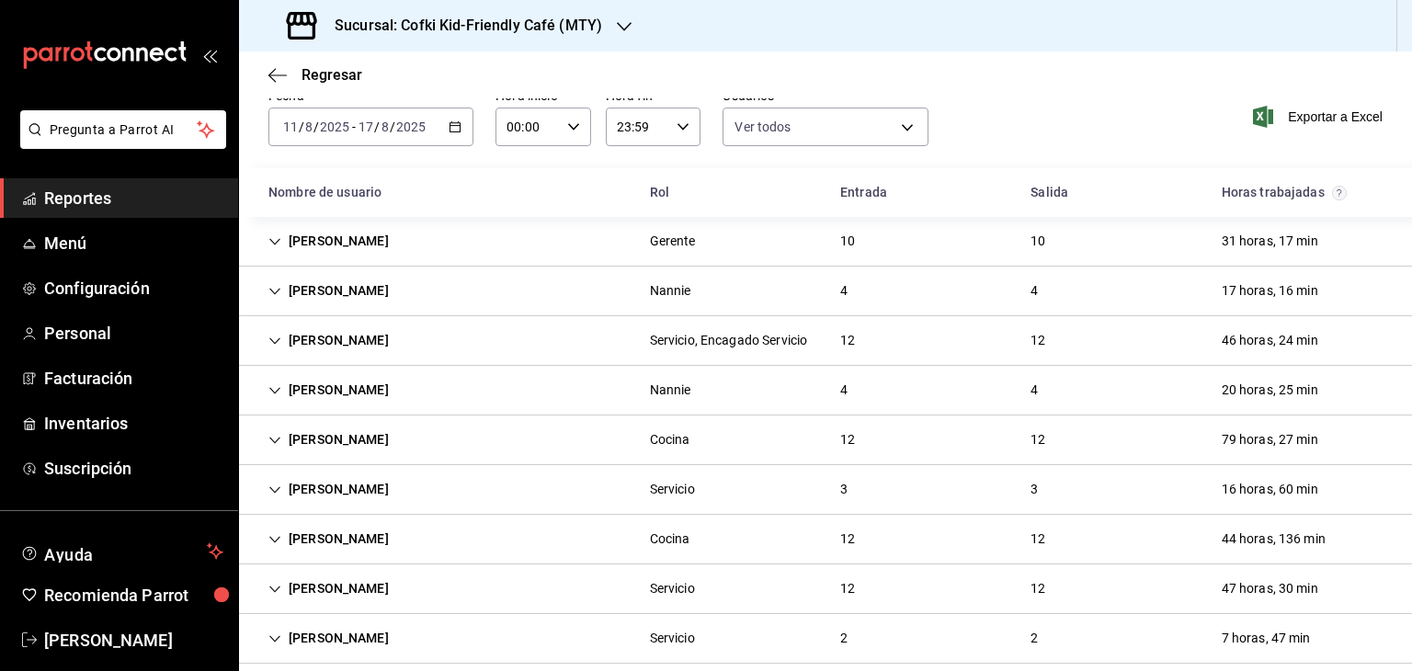
scroll to position [70, 0]
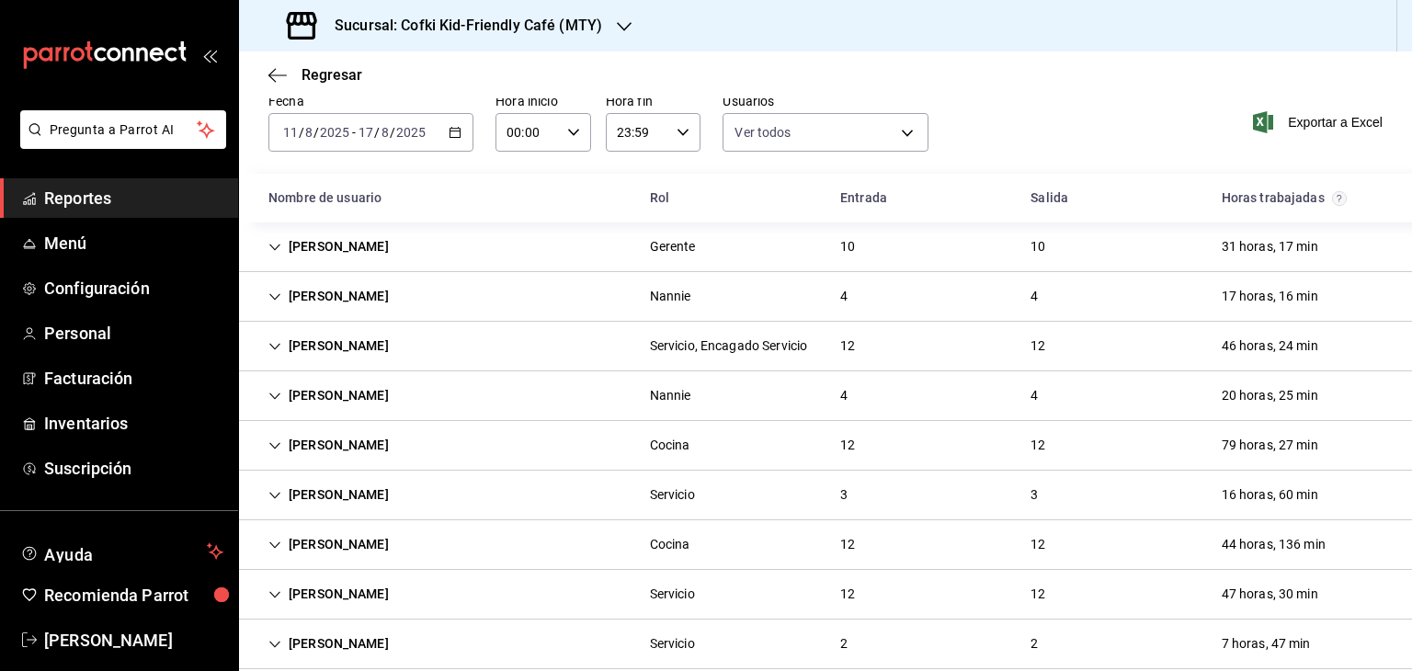
click at [826, 293] on div "4" at bounding box center [844, 297] width 37 height 34
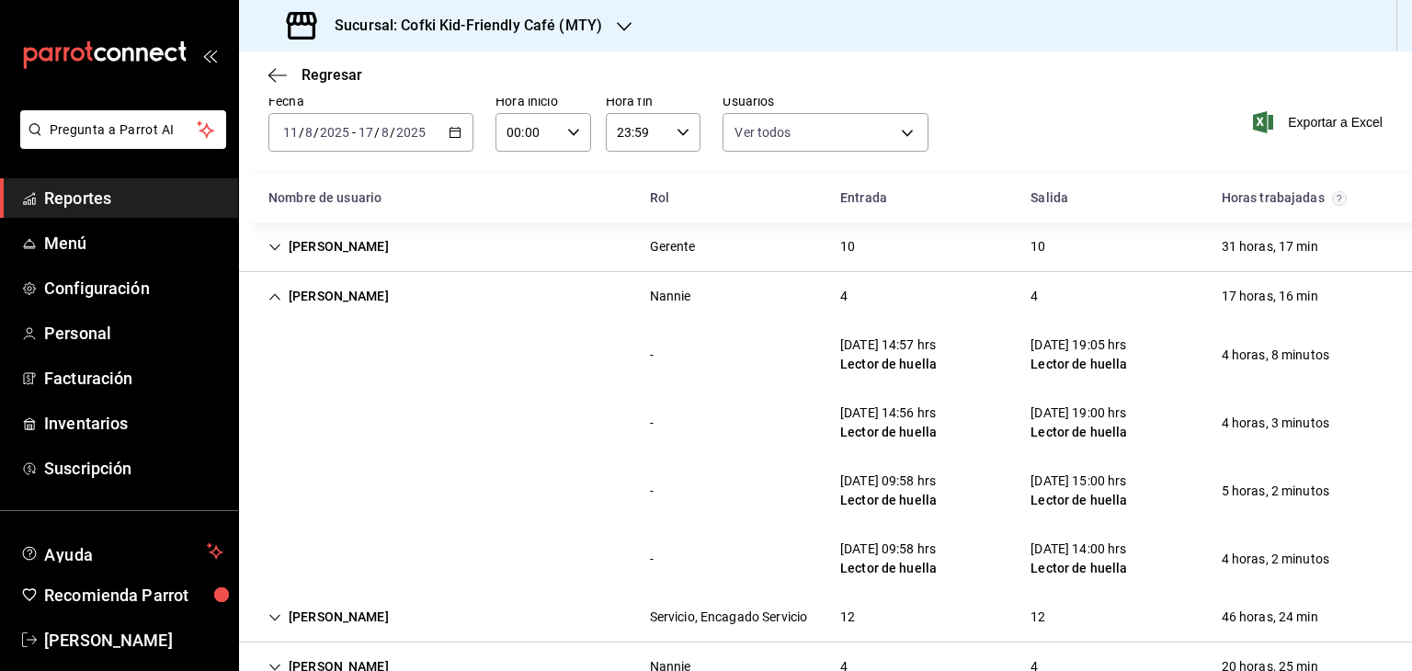
click at [826, 293] on div "4" at bounding box center [844, 297] width 37 height 34
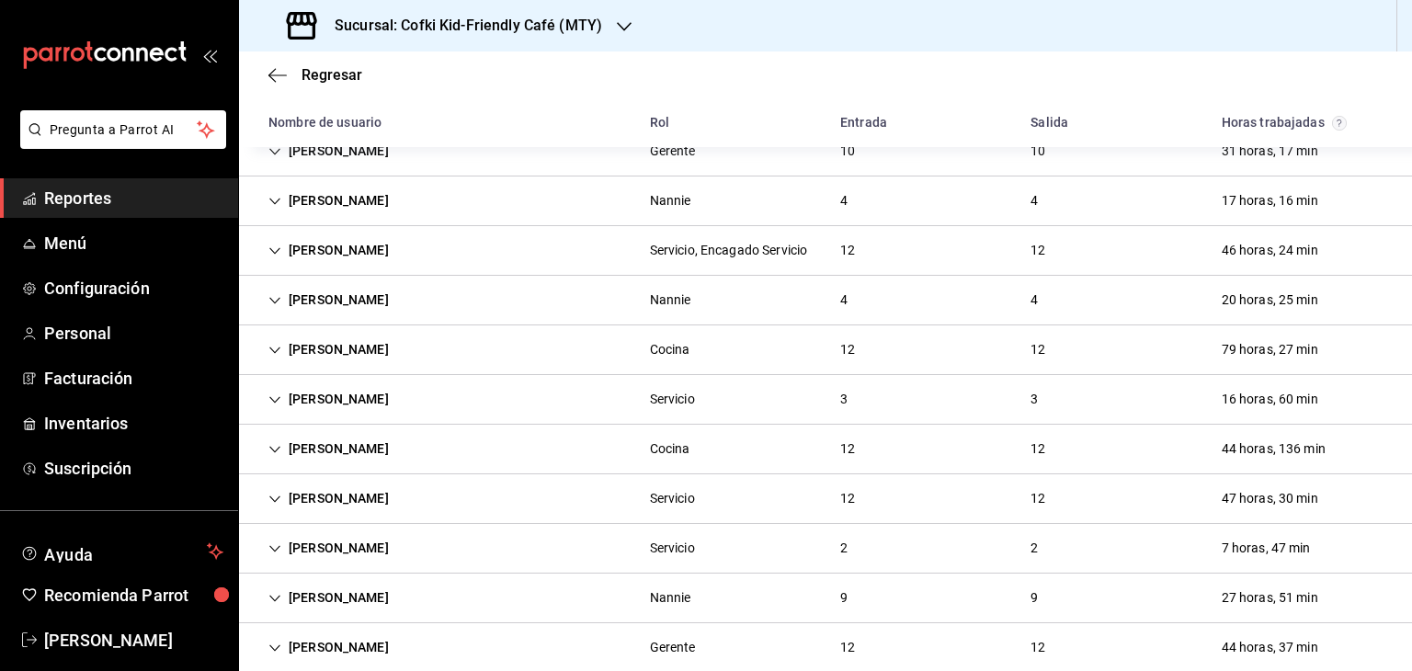
scroll to position [169, 0]
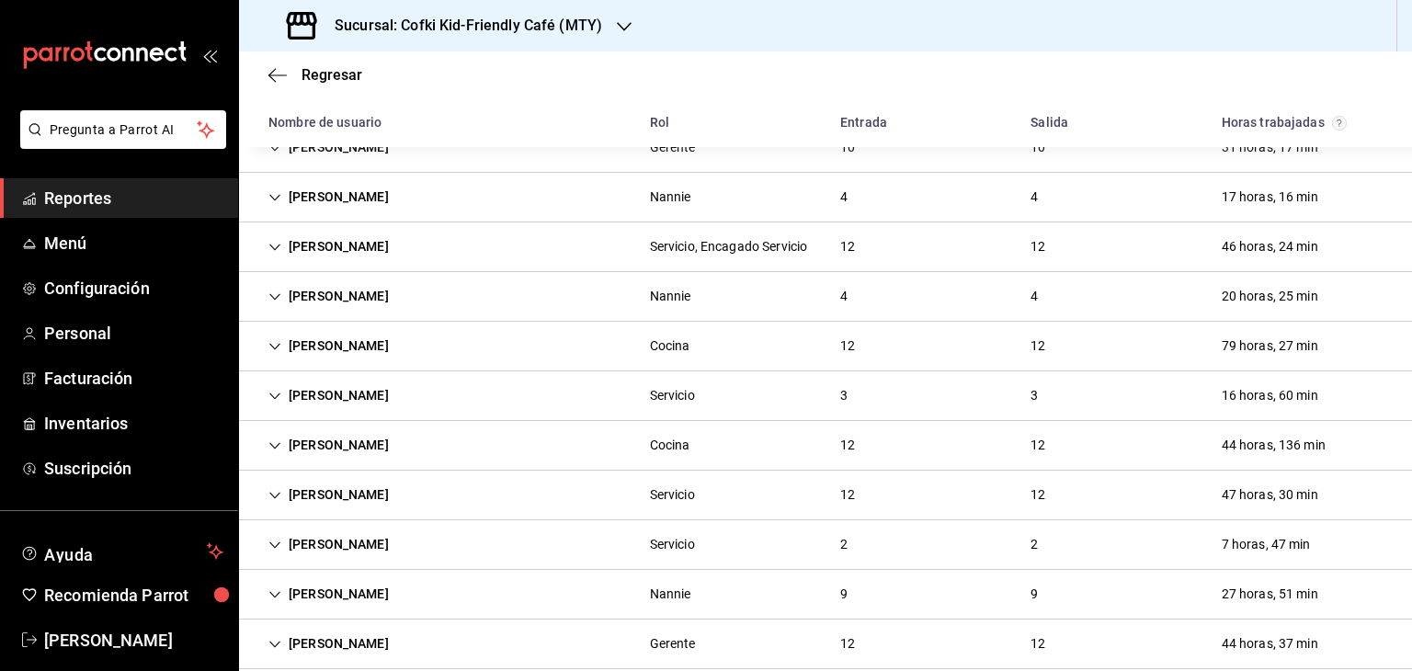
click at [826, 262] on div "12" at bounding box center [848, 247] width 44 height 34
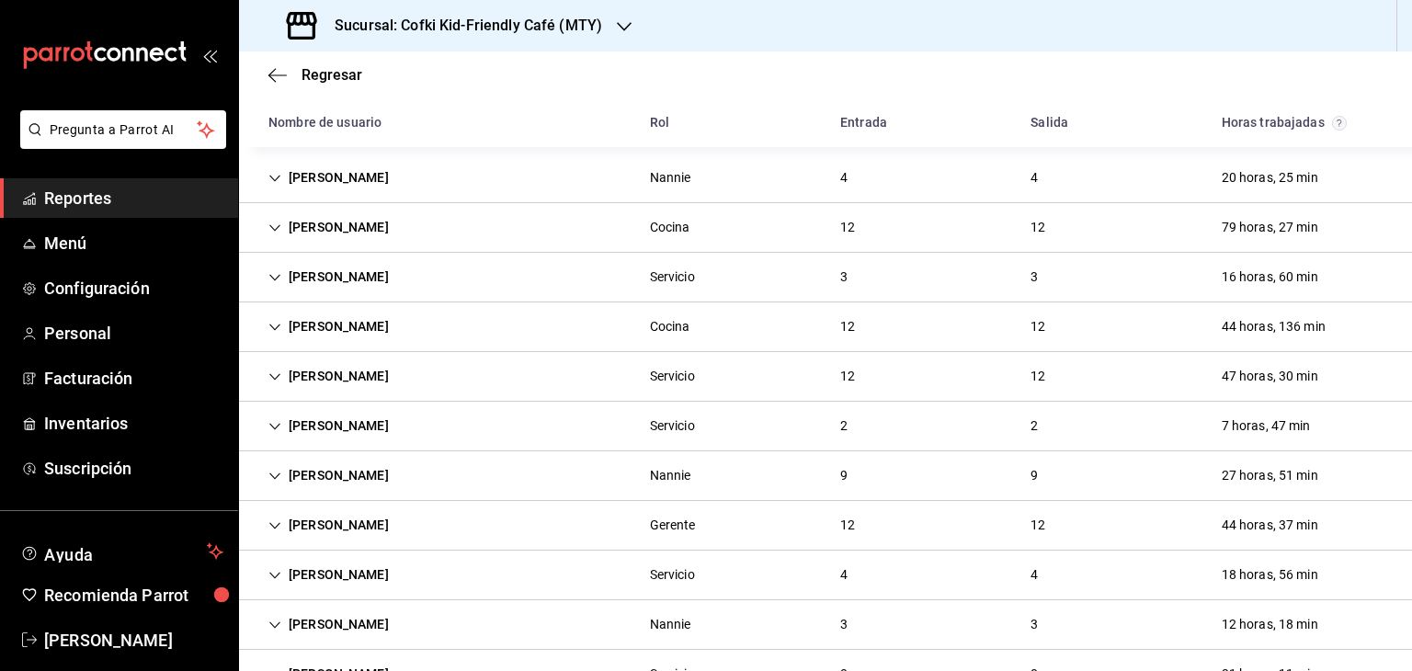
scroll to position [1147, 0]
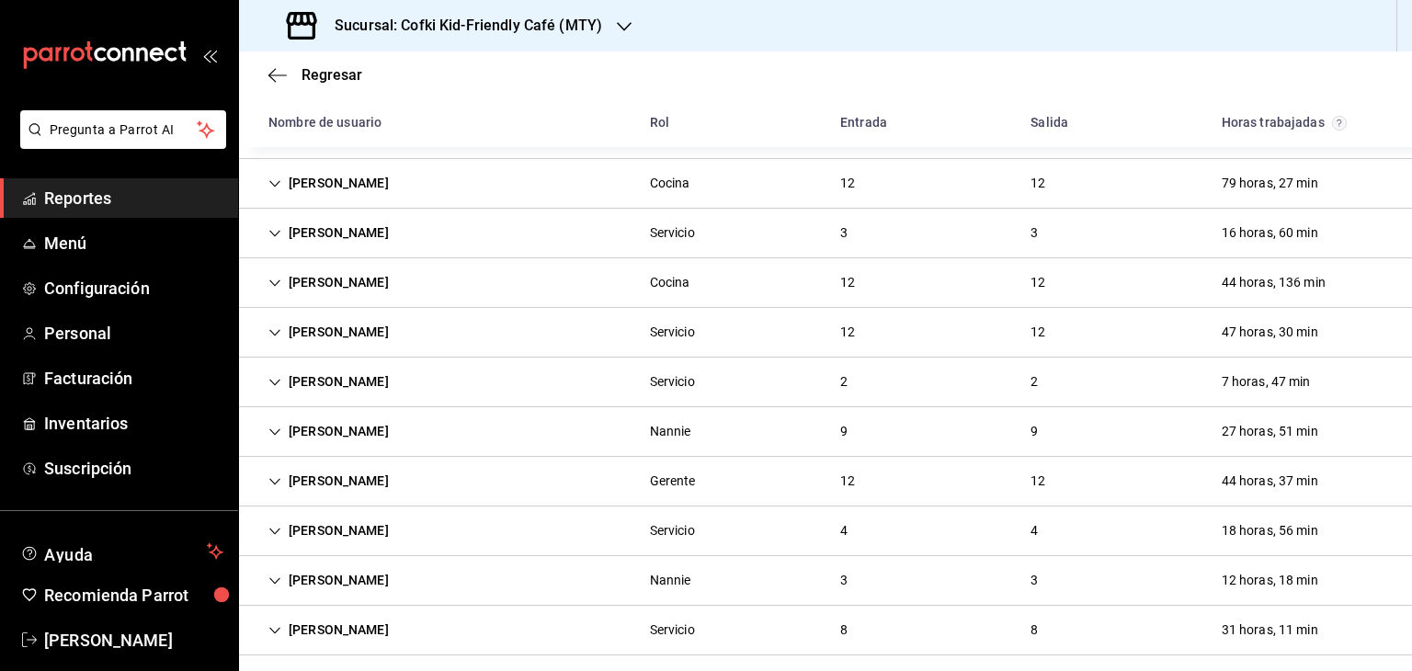
click at [568, 154] on div "[PERSON_NAME] 4 4 20 horas, 25 min" at bounding box center [825, 134] width 1173 height 50
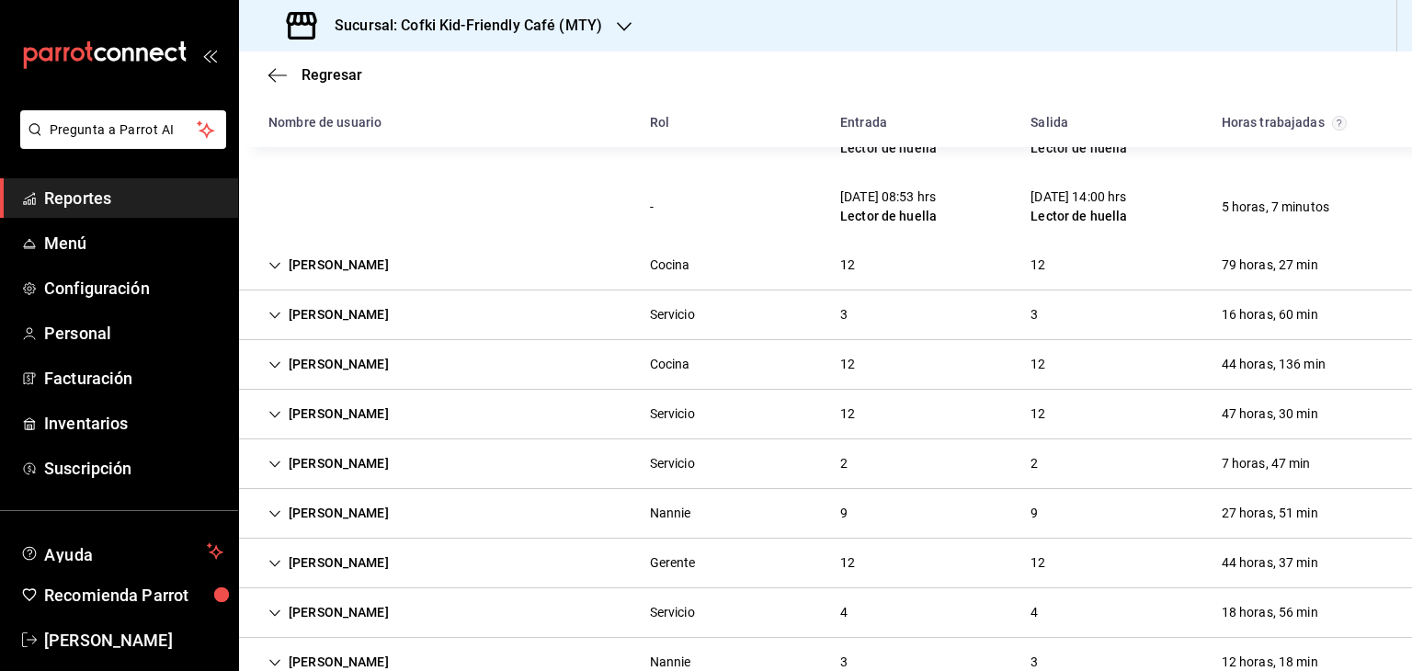
scroll to position [1338, 0]
click at [735, 290] on div "[PERSON_NAME] Cocina 12 12 79 horas, 27 min" at bounding box center [825, 265] width 1173 height 50
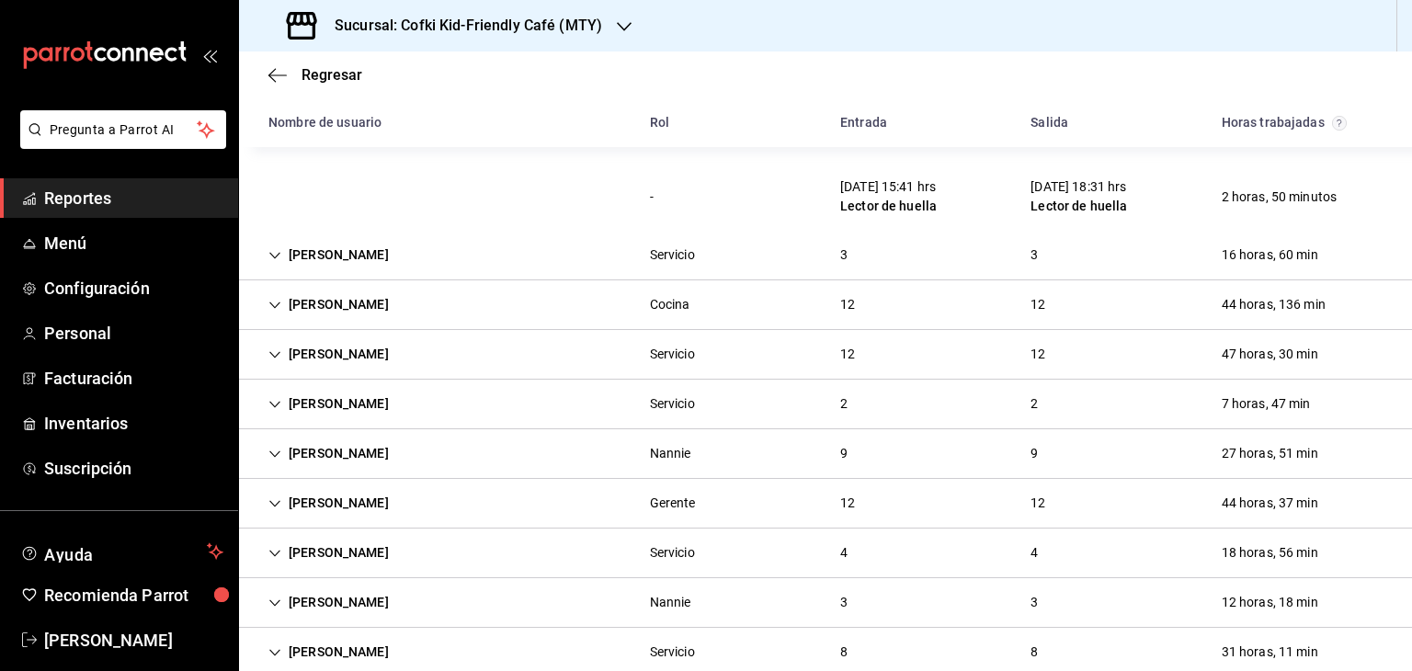
scroll to position [2214, 0]
click at [502, 266] on div "[PERSON_NAME] Servicio 3 3 16 horas, 60 min" at bounding box center [825, 254] width 1173 height 50
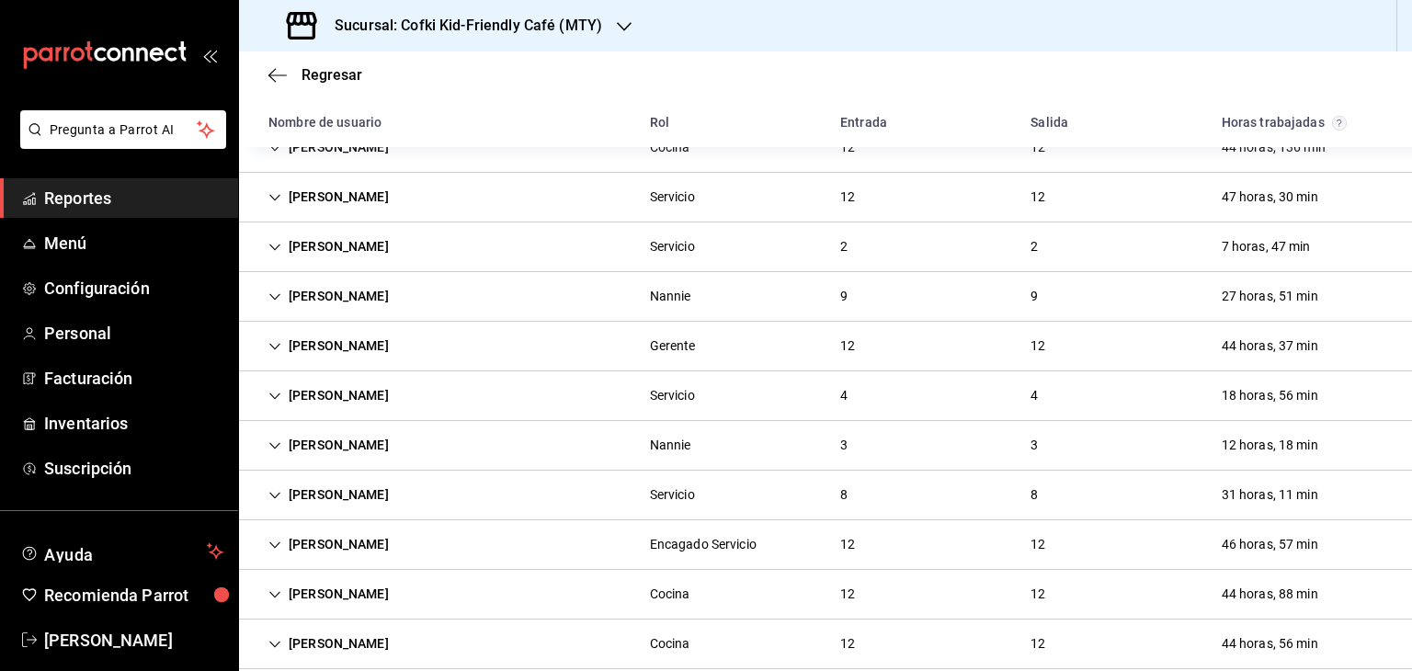
scroll to position [2569, 0]
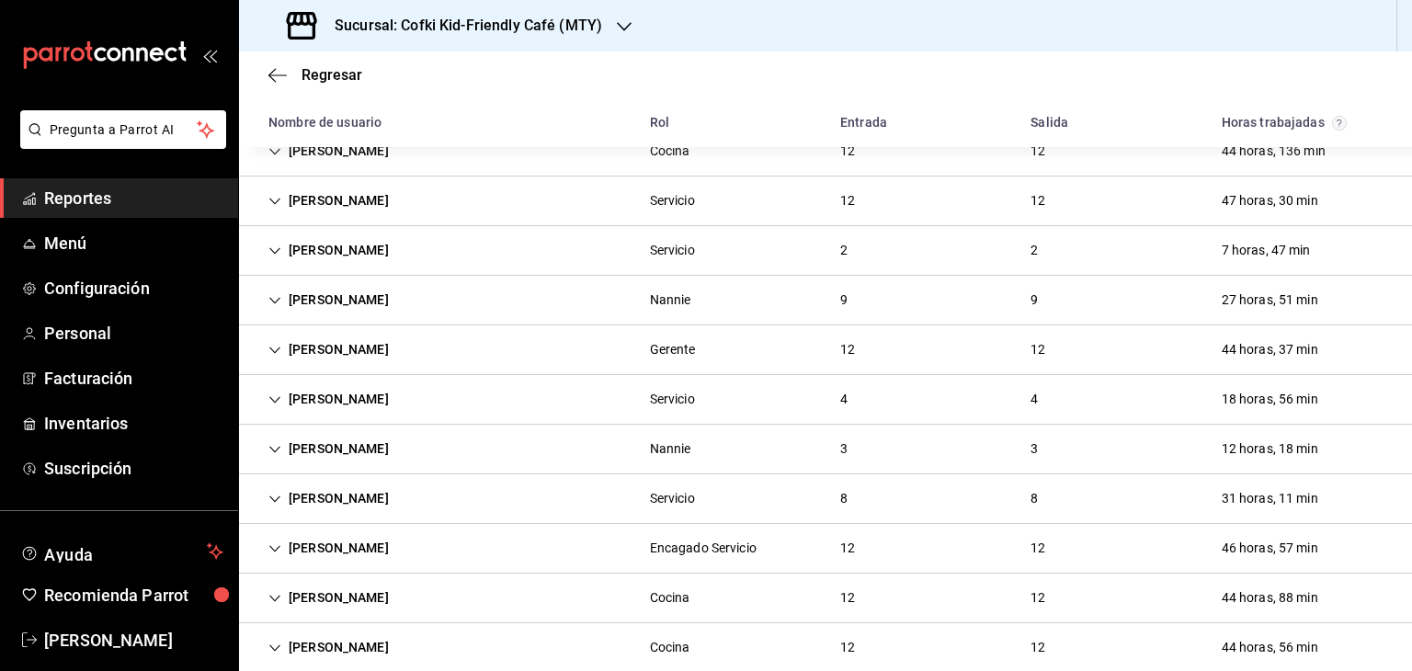
click at [759, 165] on div "[PERSON_NAME] Cocina 12 12 44 horas, 136 min" at bounding box center [825, 152] width 1173 height 50
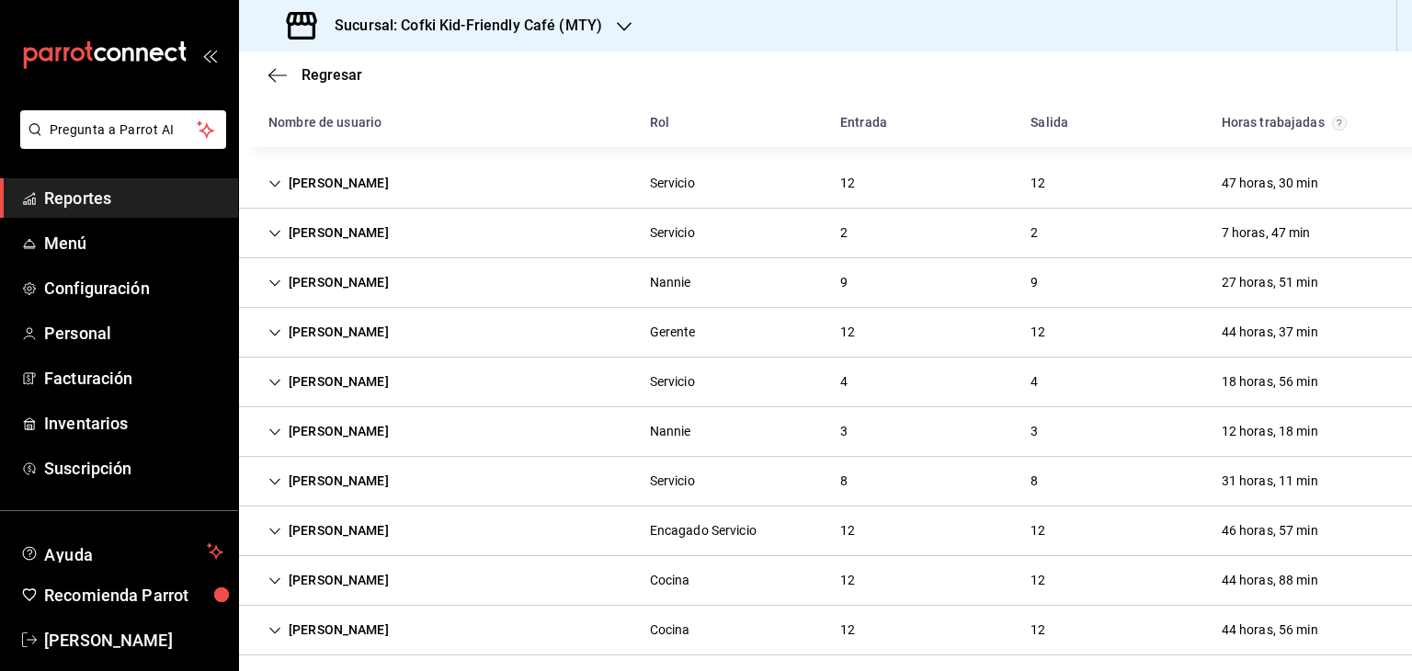
scroll to position [3398, 0]
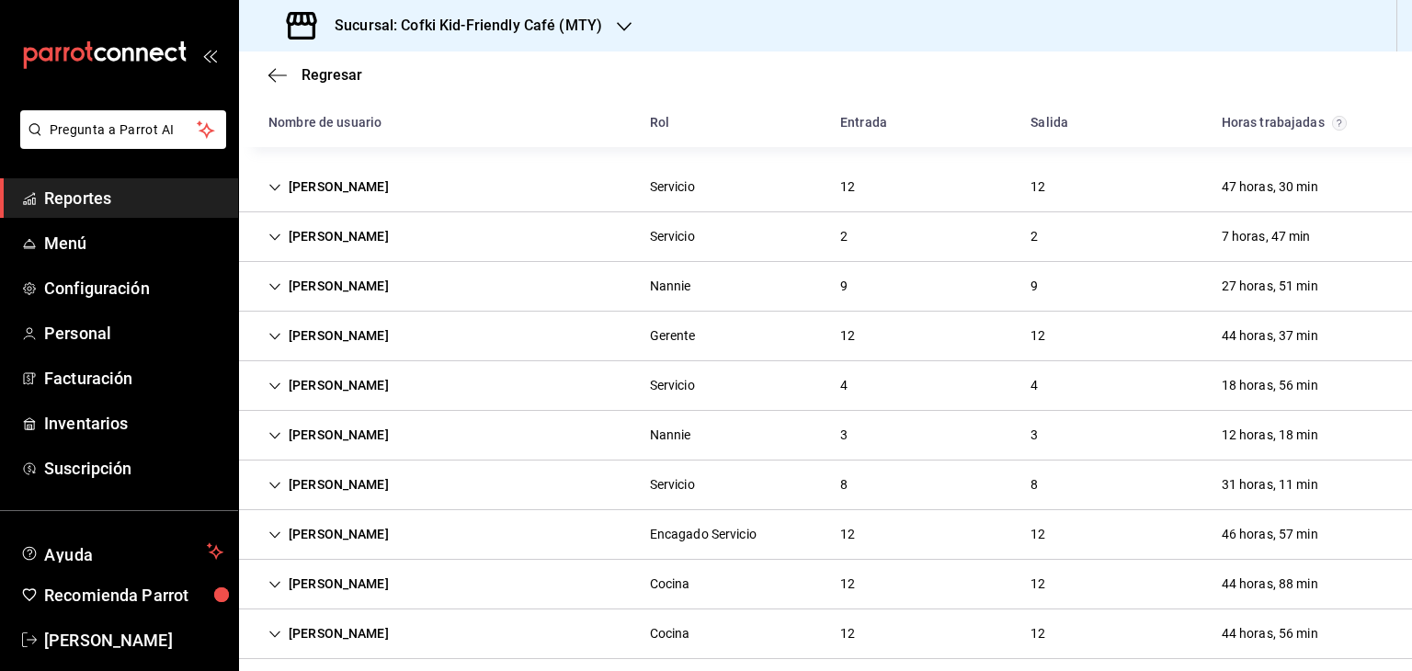
click at [912, 212] on div "[PERSON_NAME] Servicio 12 12 47 horas, 30 min" at bounding box center [825, 188] width 1173 height 50
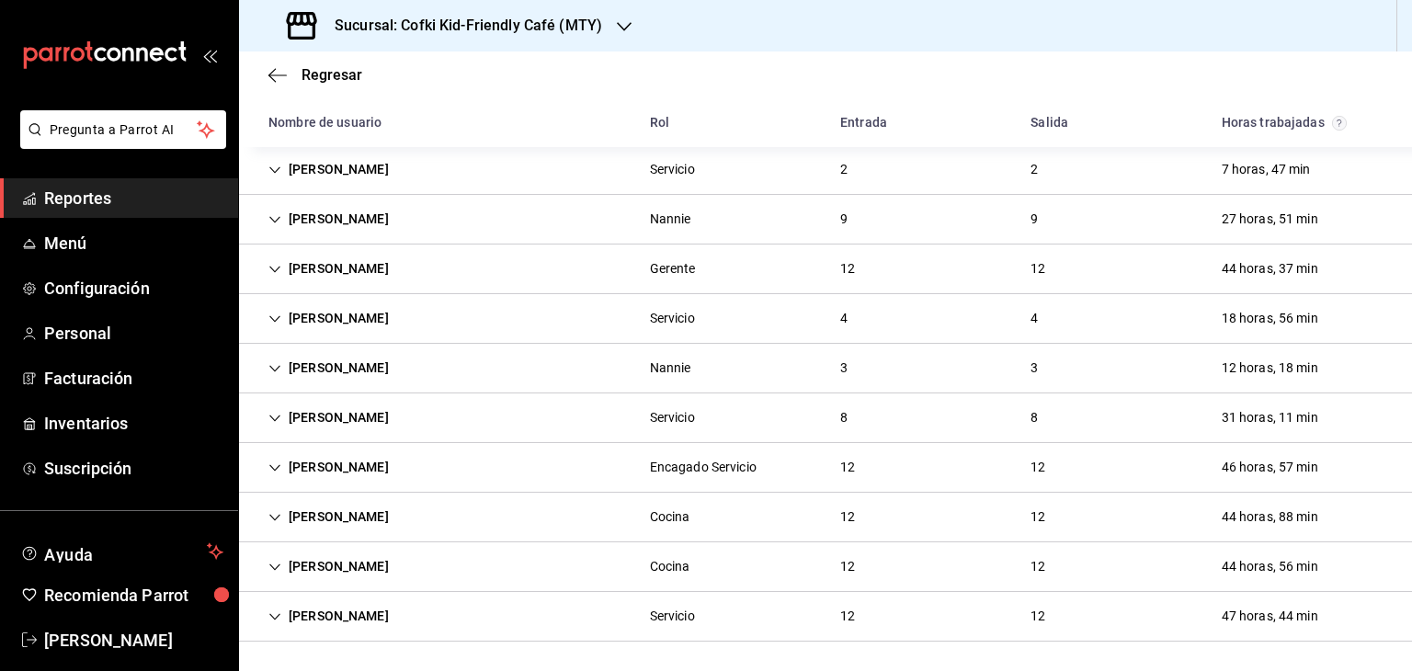
scroll to position [4298, 0]
click at [485, 218] on div "[PERSON_NAME] 9 9 27 horas, 51 min" at bounding box center [825, 220] width 1173 height 50
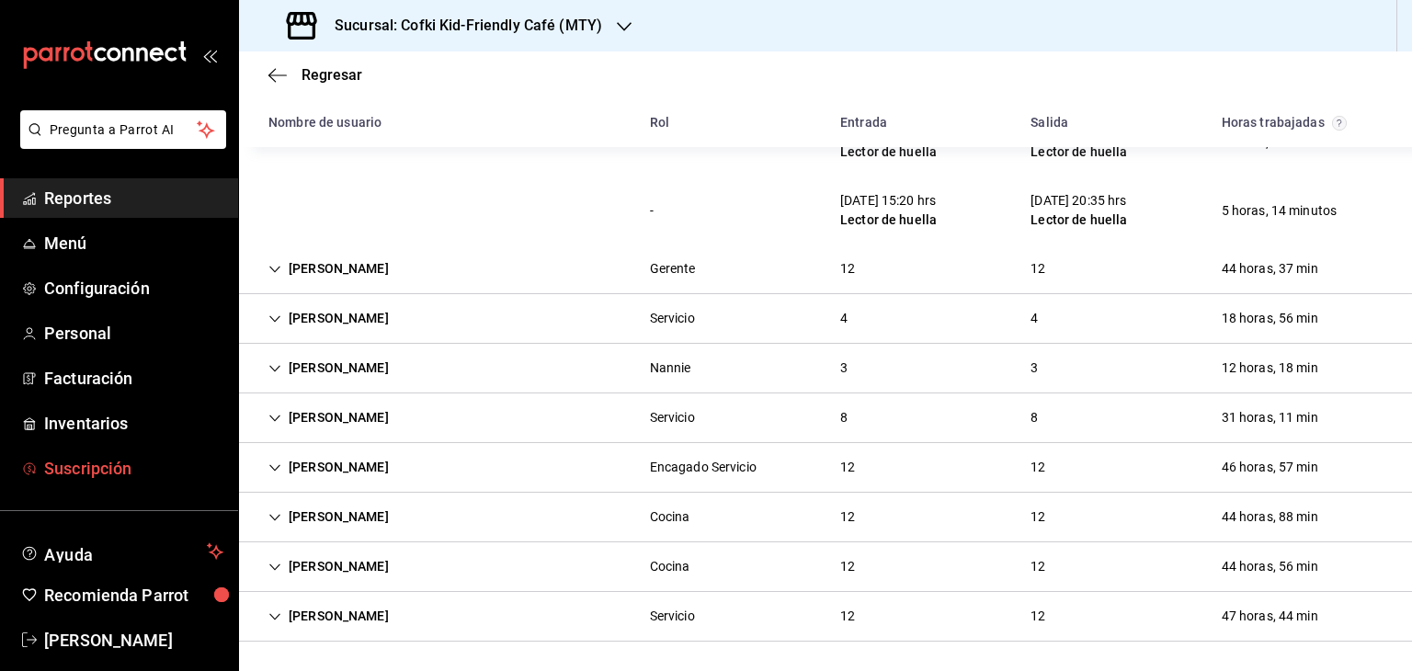
scroll to position [22, 0]
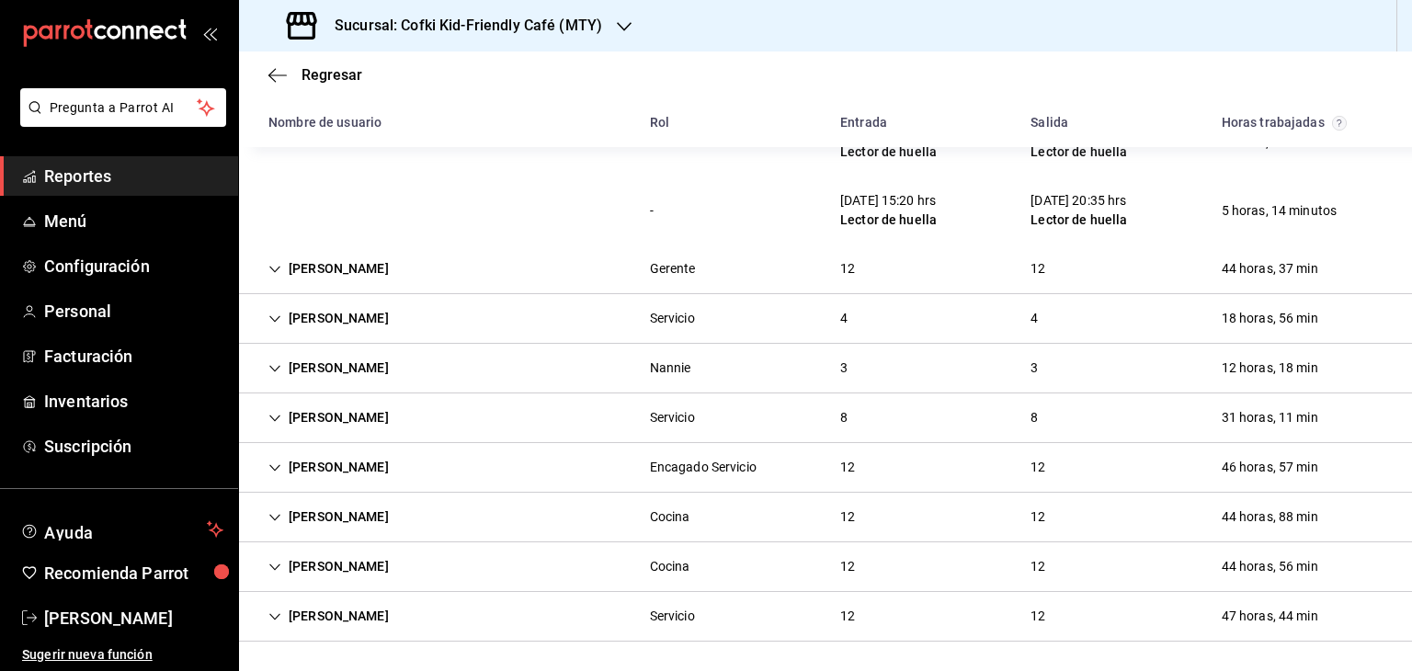
click at [777, 475] on div "[PERSON_NAME] Encagado Servicio 12 12 46 horas, 57 min" at bounding box center [825, 468] width 1173 height 50
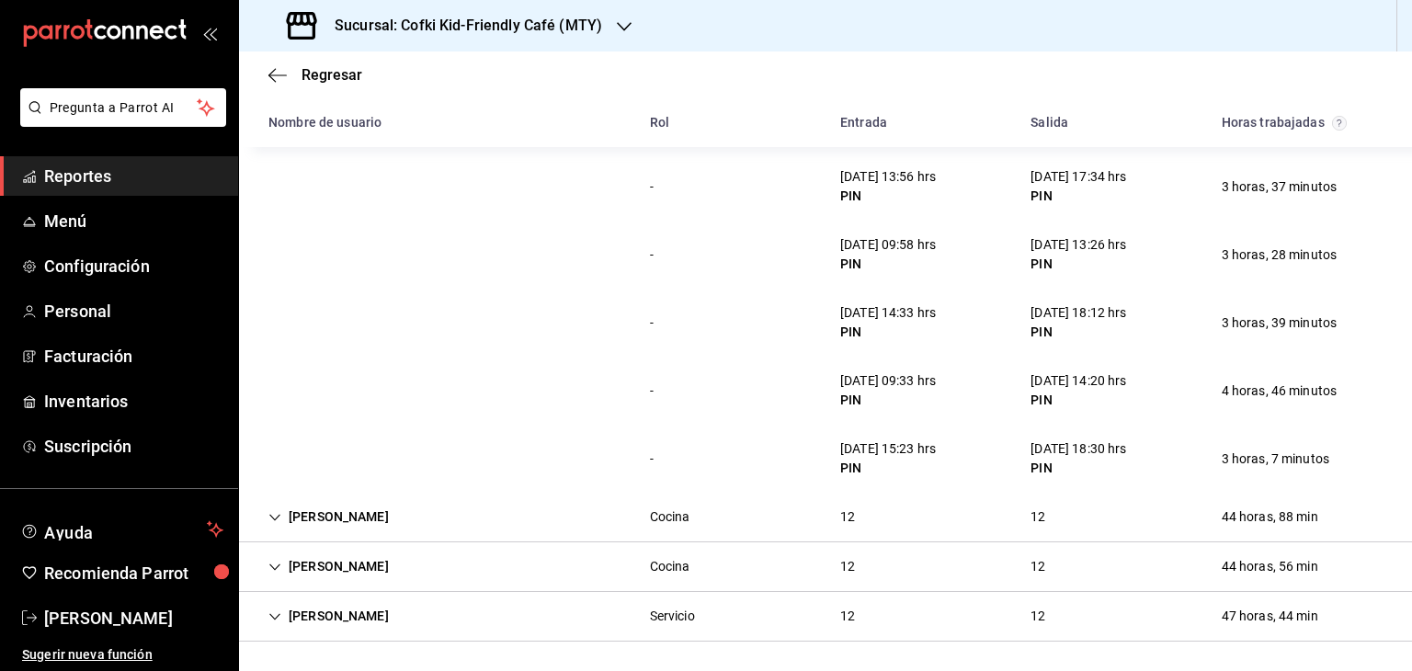
scroll to position [5726, 0]
click at [774, 521] on div "[PERSON_NAME] Cocina 12 12 44 horas, 88 min" at bounding box center [825, 518] width 1173 height 50
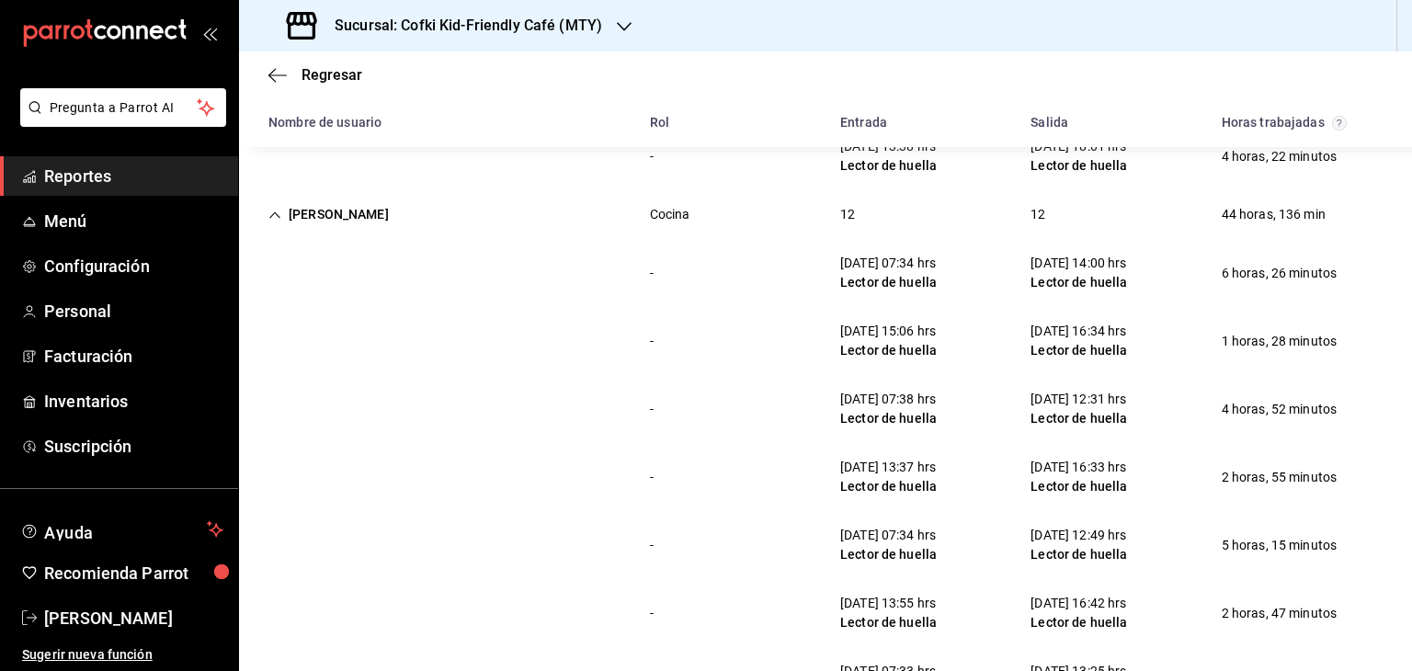
scroll to position [2526, 0]
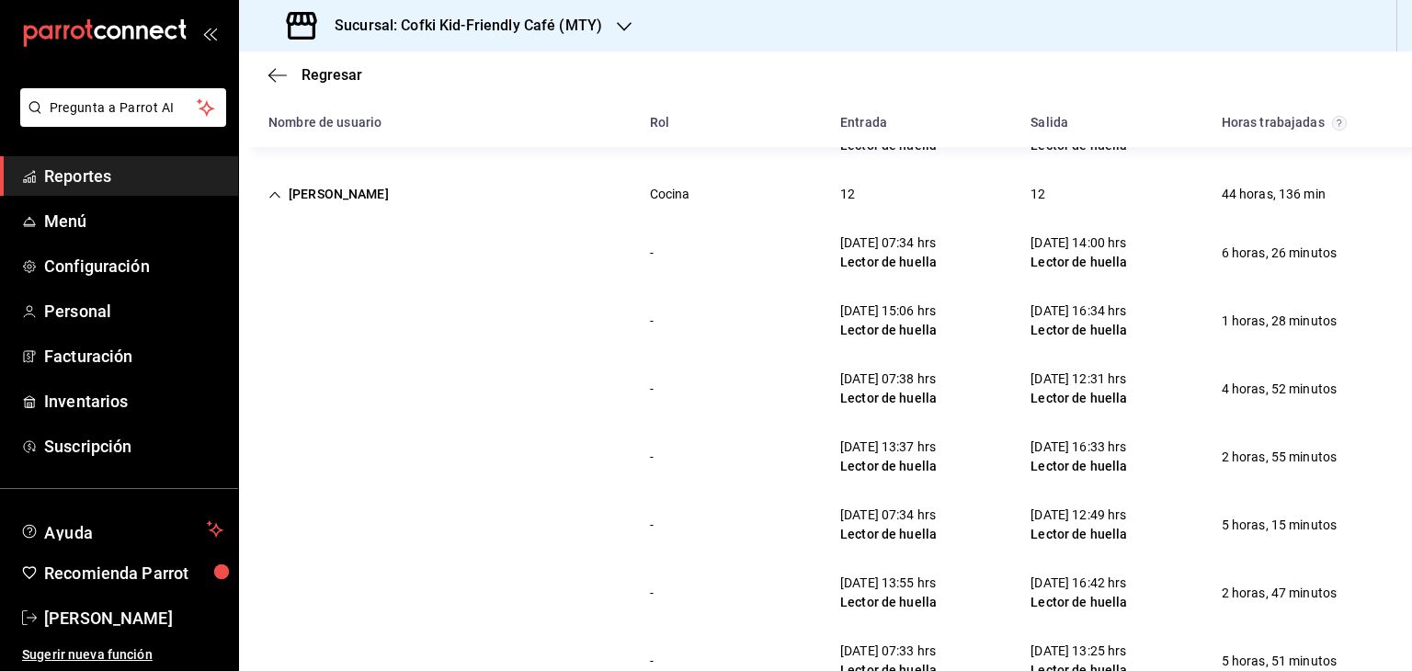
click at [460, 6] on div "Sucursal: Cofki Kid-Friendly Café (MTY)" at bounding box center [446, 25] width 385 height 51
click at [394, 118] on div "Cofki Cafe ([GEOGRAPHIC_DATA])" at bounding box center [377, 120] width 246 height 19
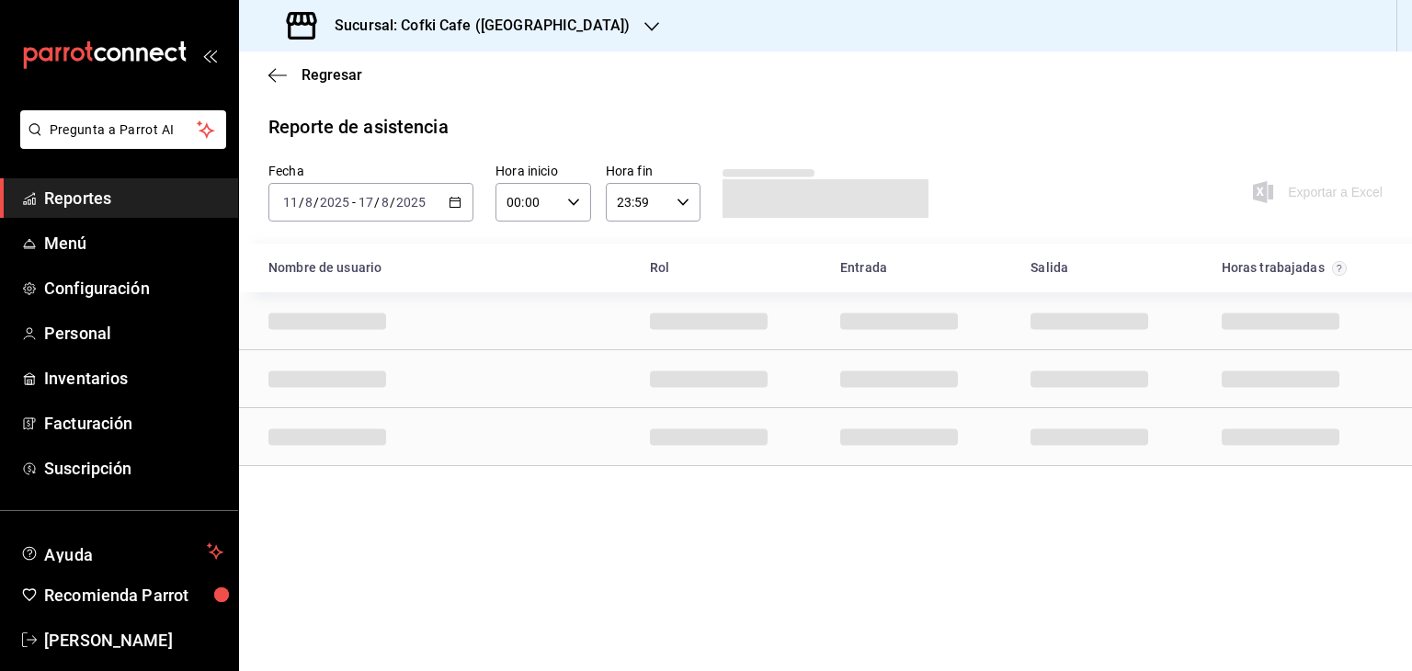
click at [121, 200] on span "Reportes" at bounding box center [133, 198] width 179 height 25
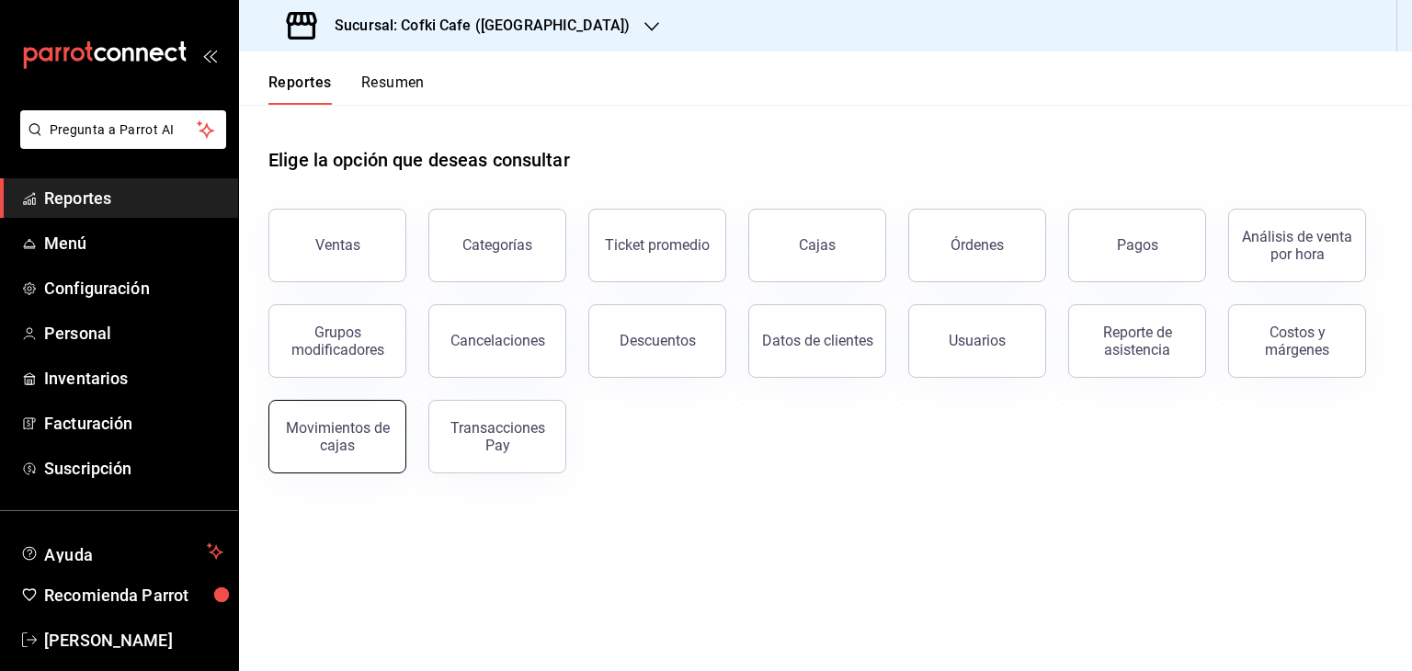
click at [359, 447] on div "Movimientos de cajas" at bounding box center [337, 436] width 114 height 35
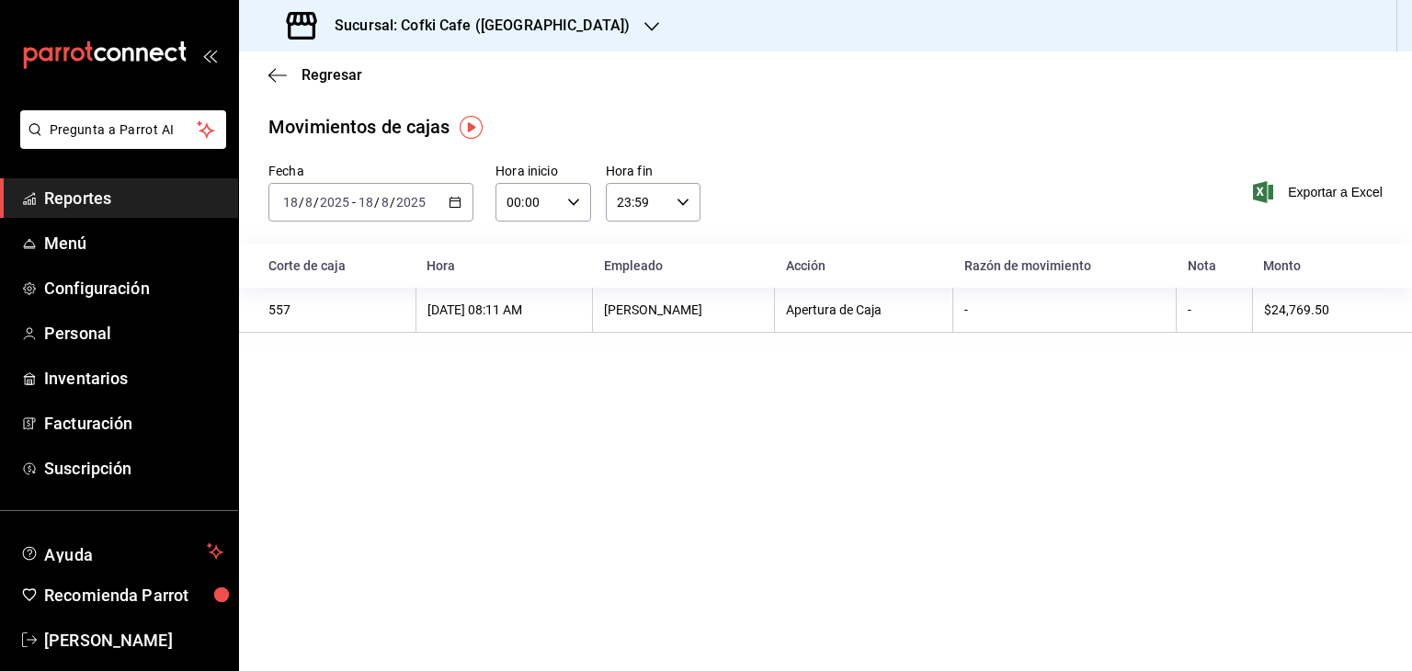
click at [457, 219] on div "[DATE] [DATE] - [DATE] [DATE]" at bounding box center [370, 202] width 205 height 39
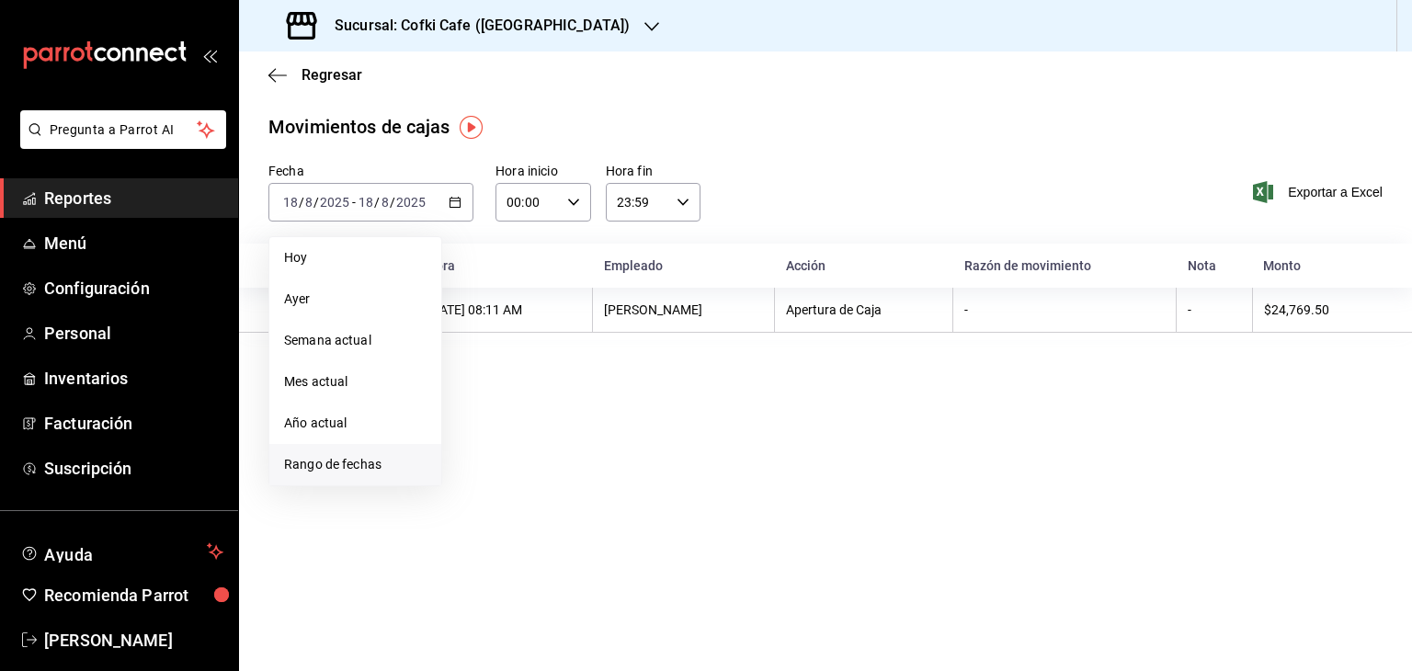
click at [393, 469] on span "Rango de fechas" at bounding box center [355, 464] width 143 height 19
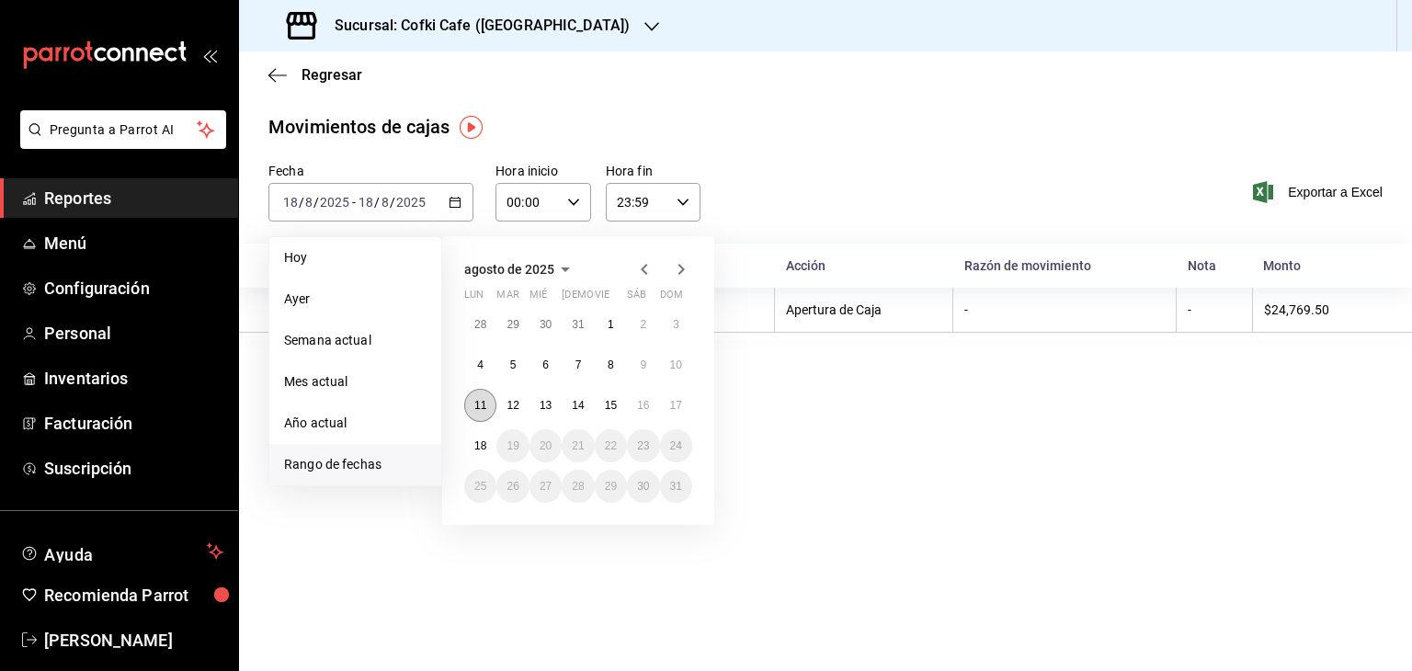
click at [483, 410] on abbr "11" at bounding box center [480, 405] width 12 height 13
click at [679, 401] on abbr "17" at bounding box center [676, 405] width 12 height 13
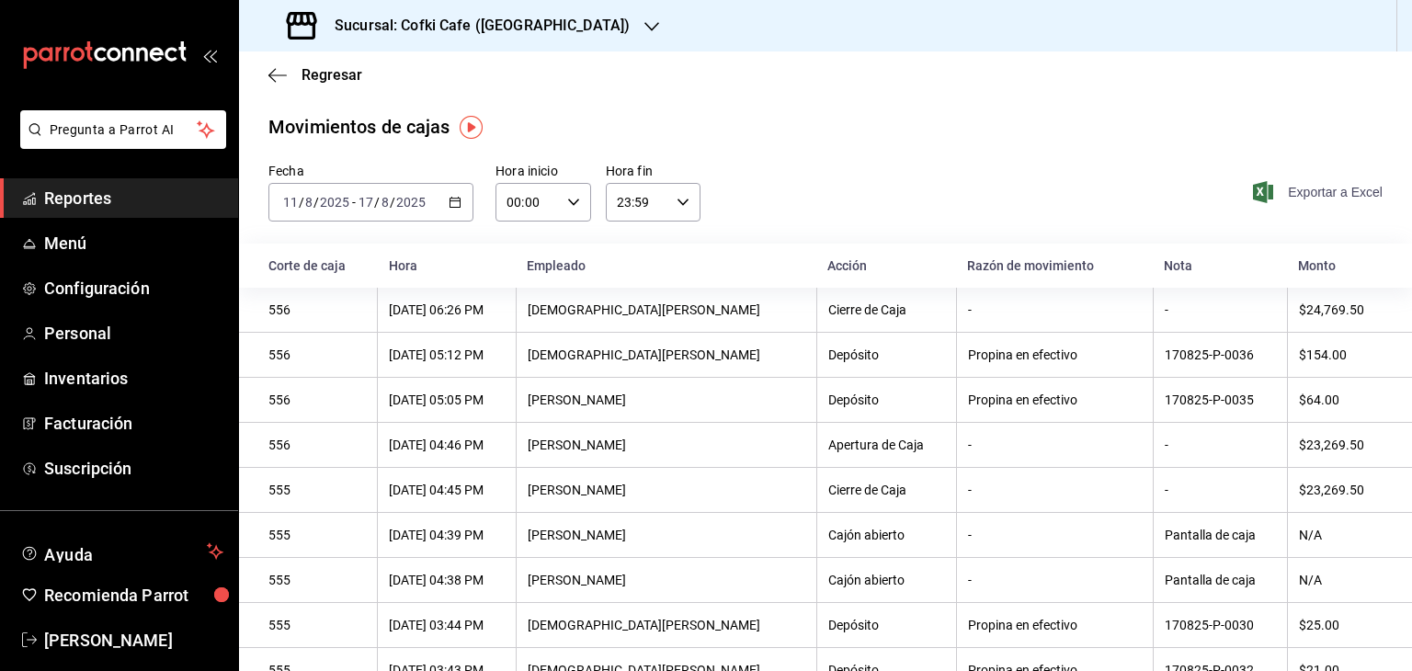
click at [1313, 188] on span "Exportar a Excel" at bounding box center [1320, 192] width 126 height 22
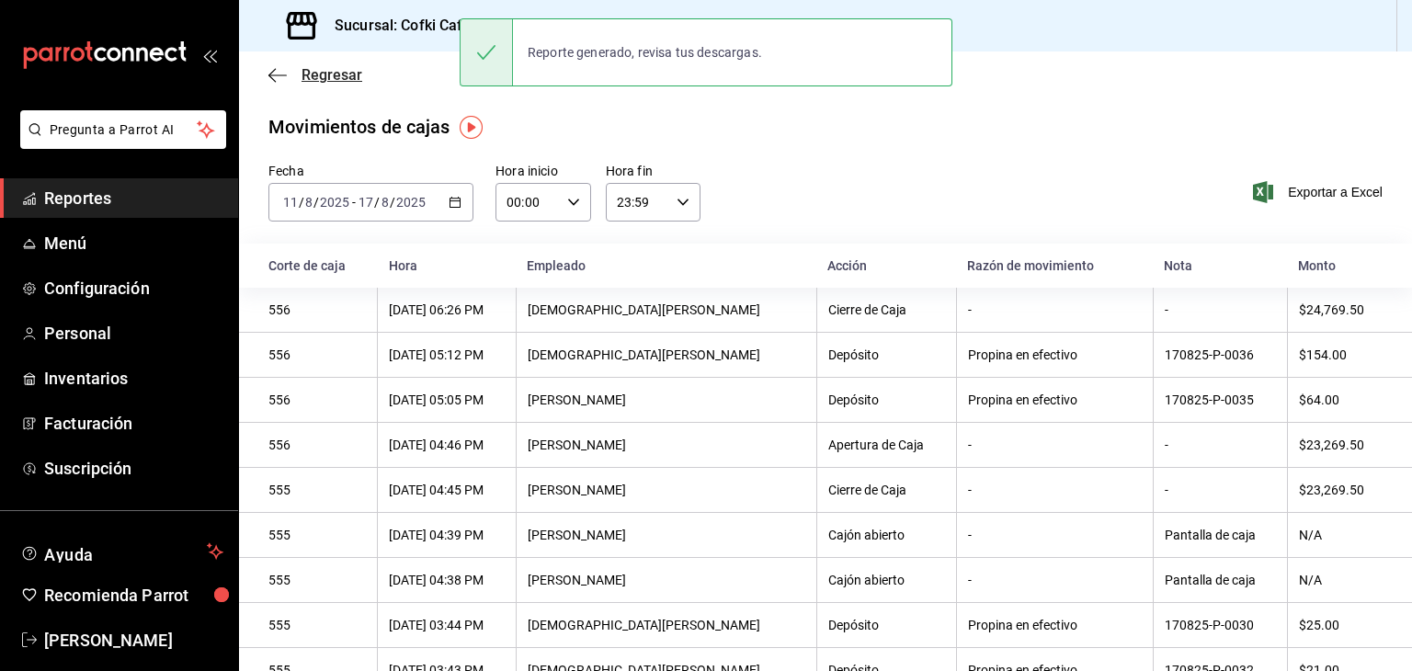
click at [272, 83] on span "Regresar" at bounding box center [315, 74] width 94 height 17
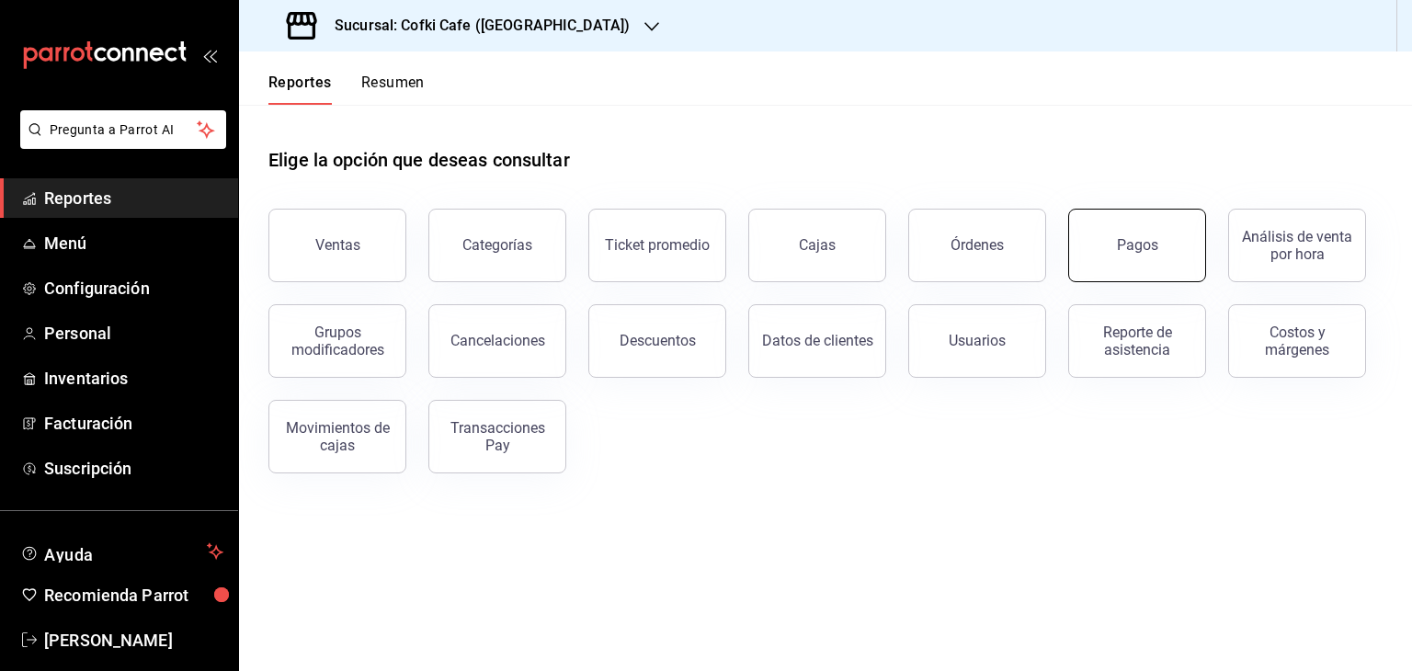
click at [1157, 245] on button "Pagos" at bounding box center [1137, 246] width 138 height 74
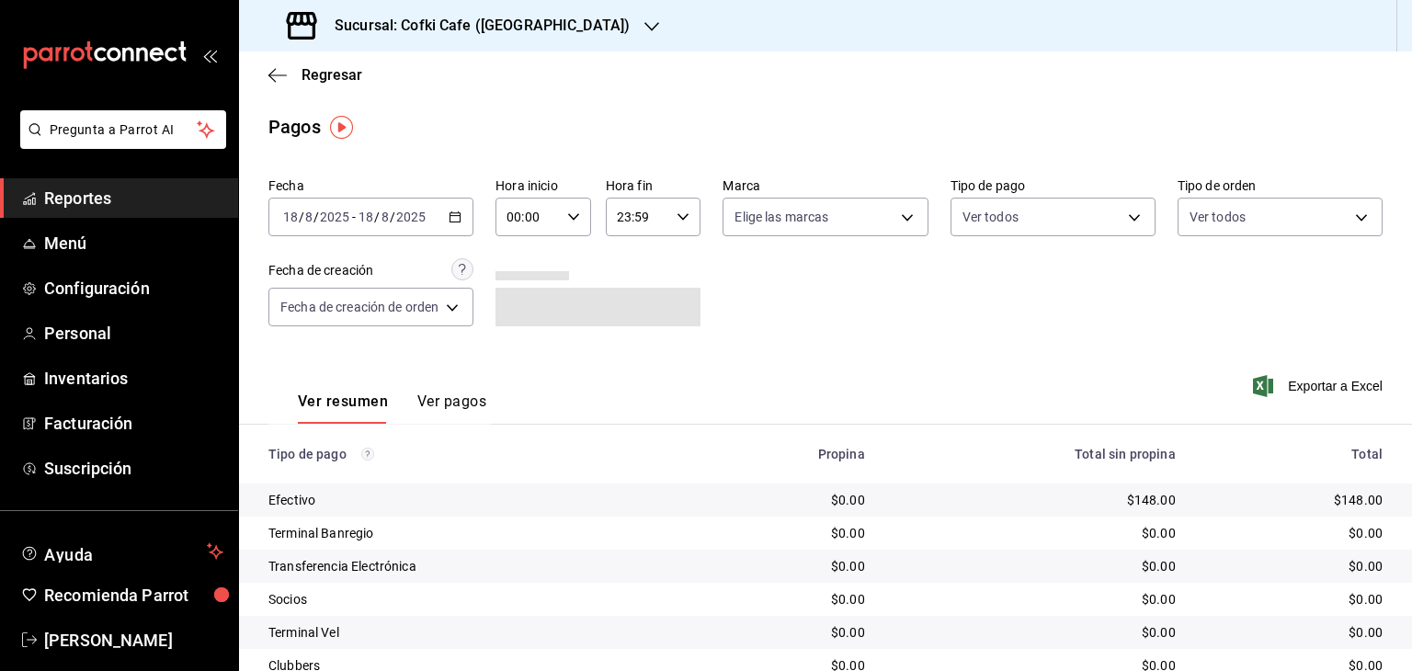
click at [457, 207] on div "[DATE] [DATE] - [DATE] [DATE]" at bounding box center [370, 217] width 205 height 39
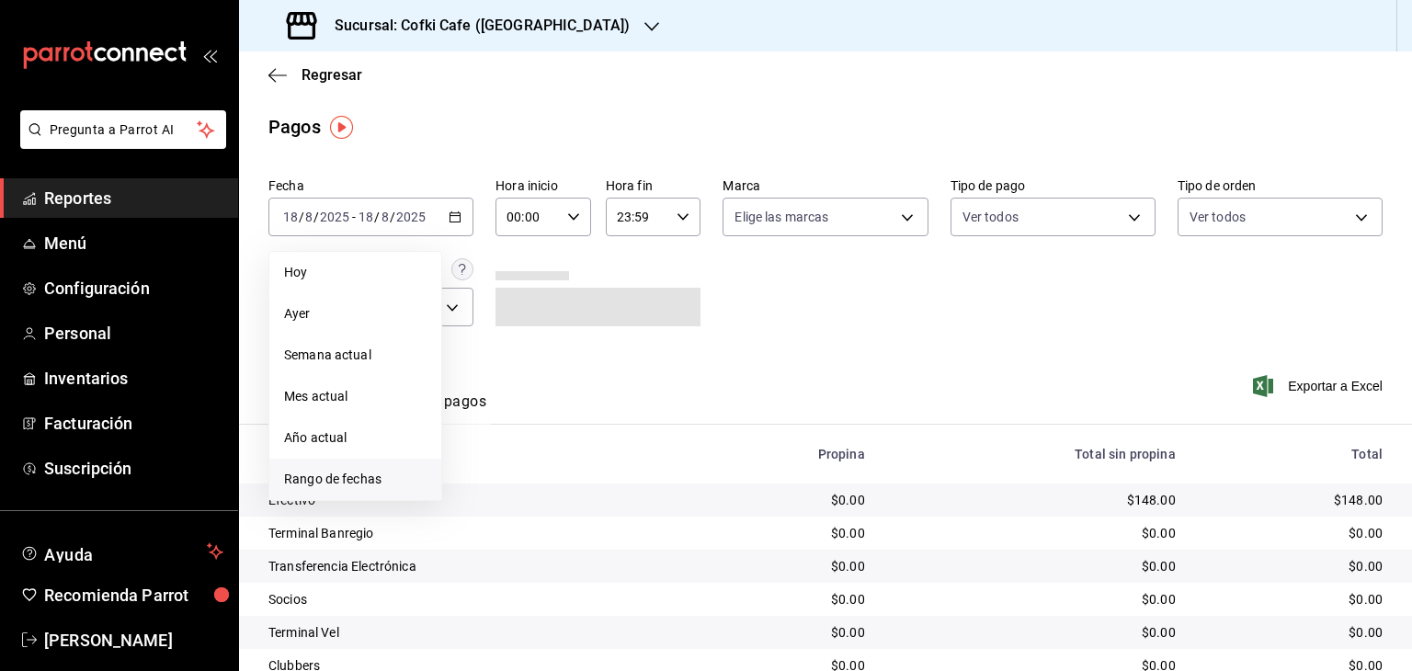
click at [413, 474] on span "Rango de fechas" at bounding box center [355, 479] width 143 height 19
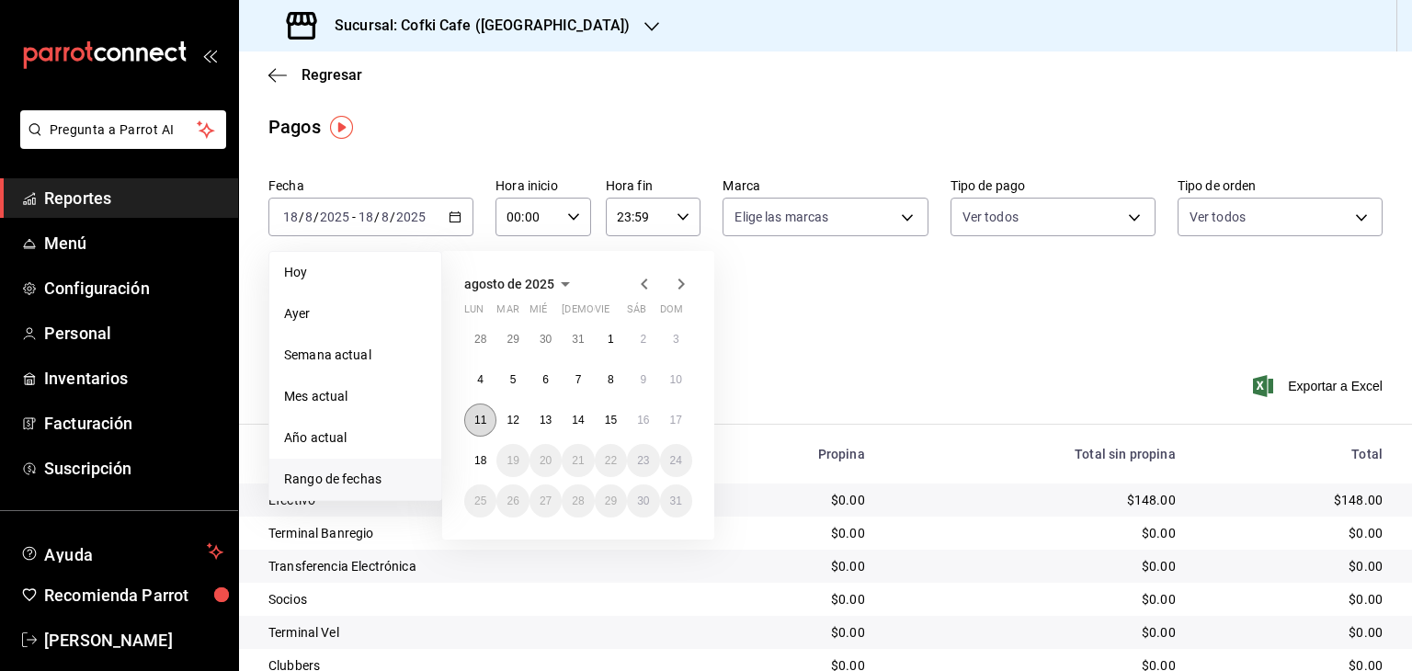
click at [484, 425] on abbr "11" at bounding box center [480, 420] width 12 height 13
click at [676, 417] on abbr "17" at bounding box center [676, 420] width 12 height 13
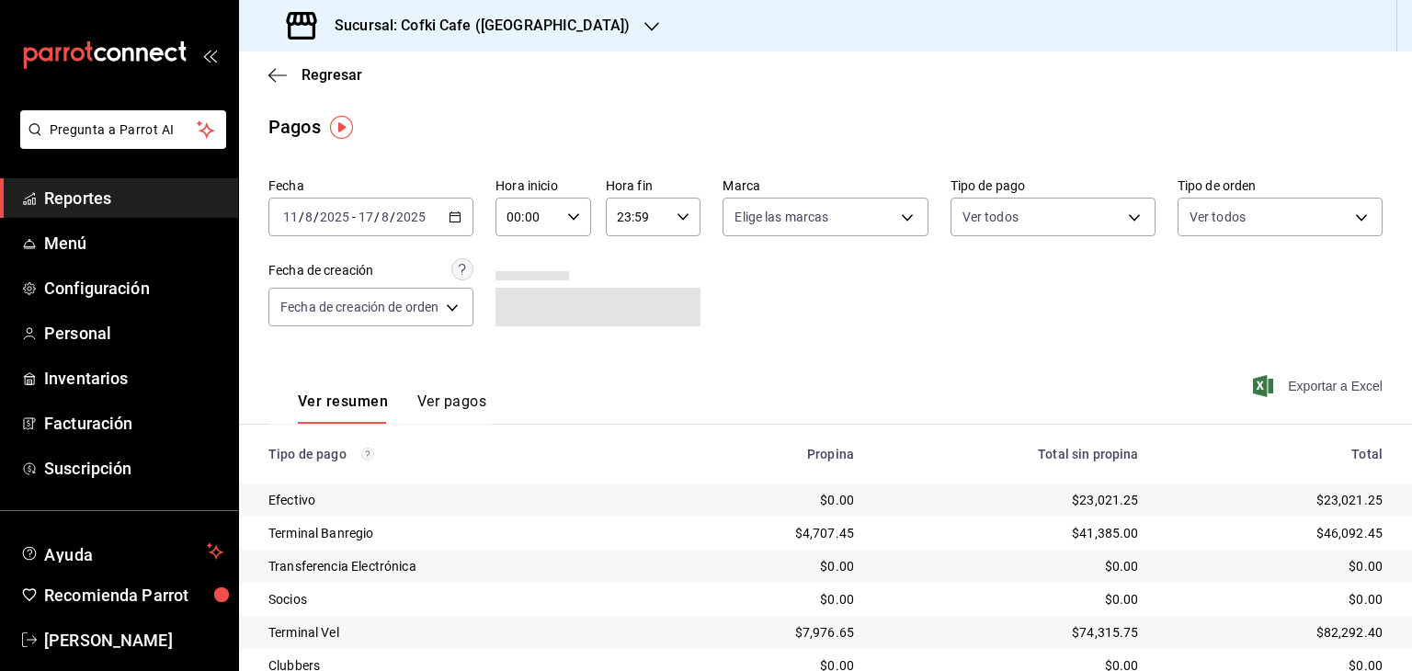
click at [1338, 382] on span "Exportar a Excel" at bounding box center [1320, 386] width 126 height 22
click at [268, 73] on icon "button" at bounding box center [277, 75] width 18 height 17
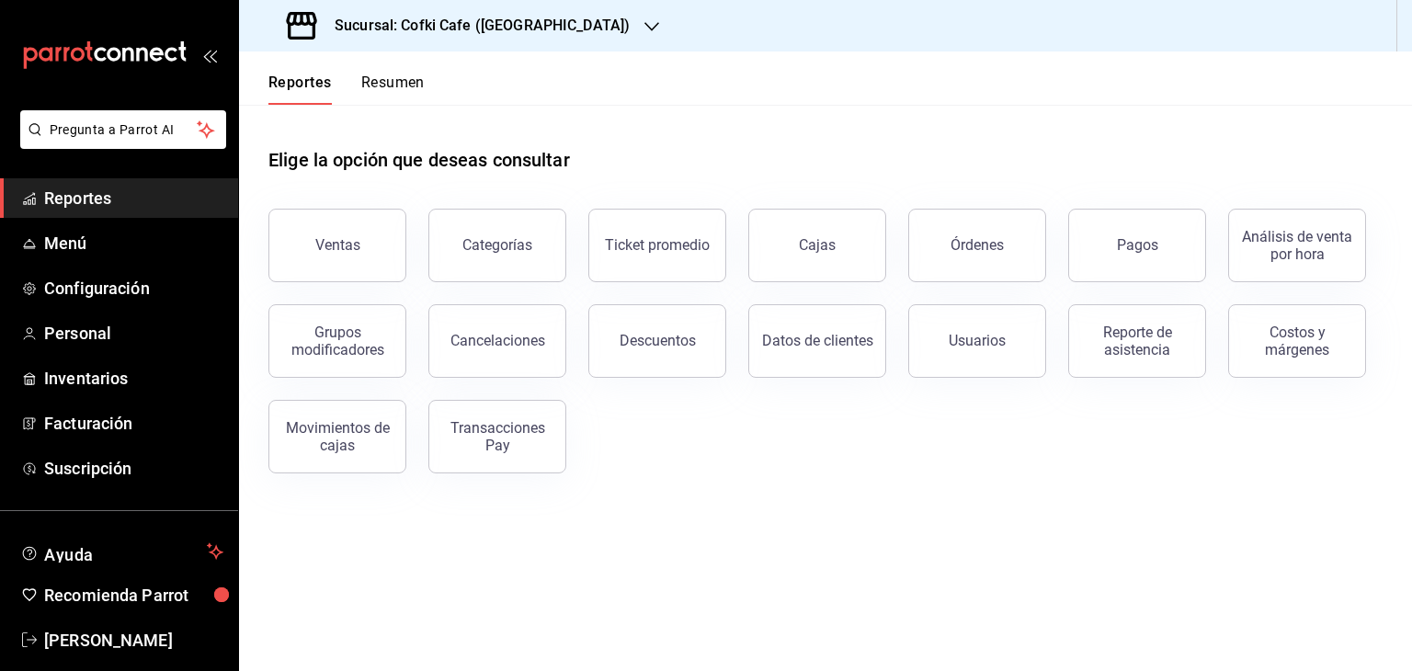
click at [294, 97] on button "Reportes" at bounding box center [299, 89] width 63 height 31
click at [399, 92] on button "Resumen" at bounding box center [392, 89] width 63 height 31
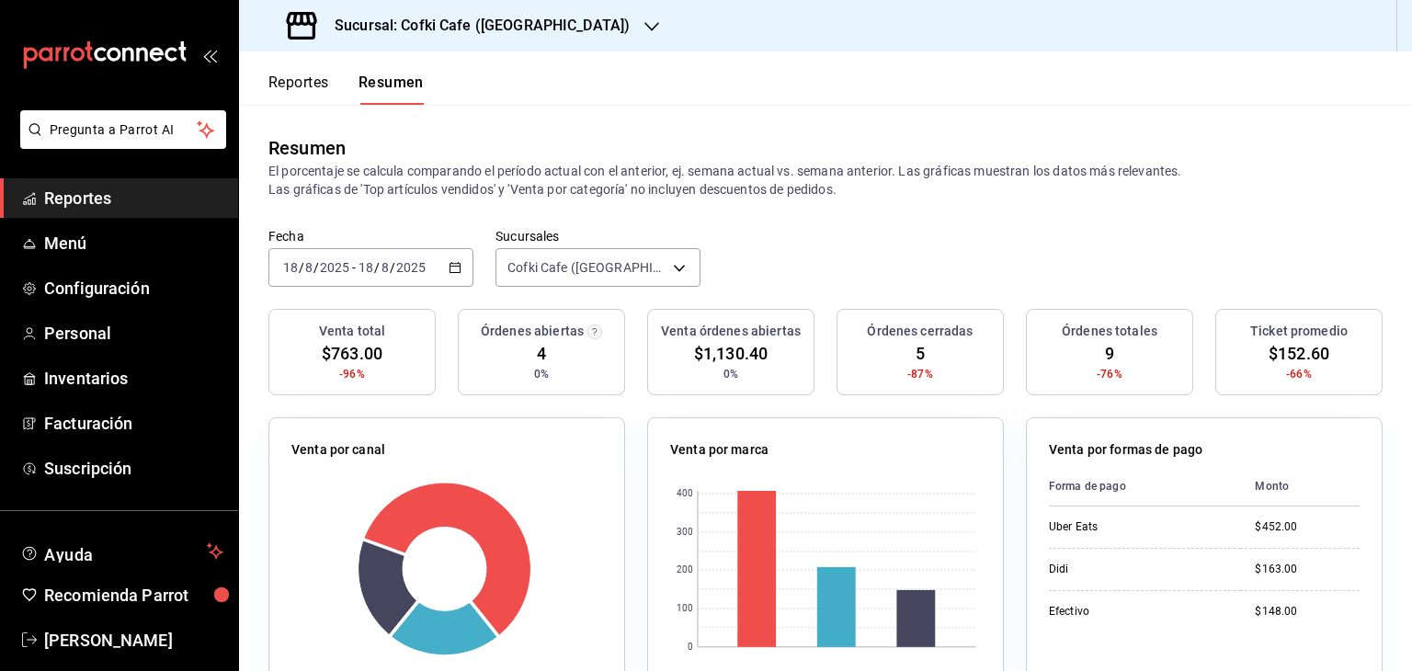
click at [447, 275] on div "[DATE] [DATE] - [DATE] [DATE]" at bounding box center [370, 267] width 205 height 39
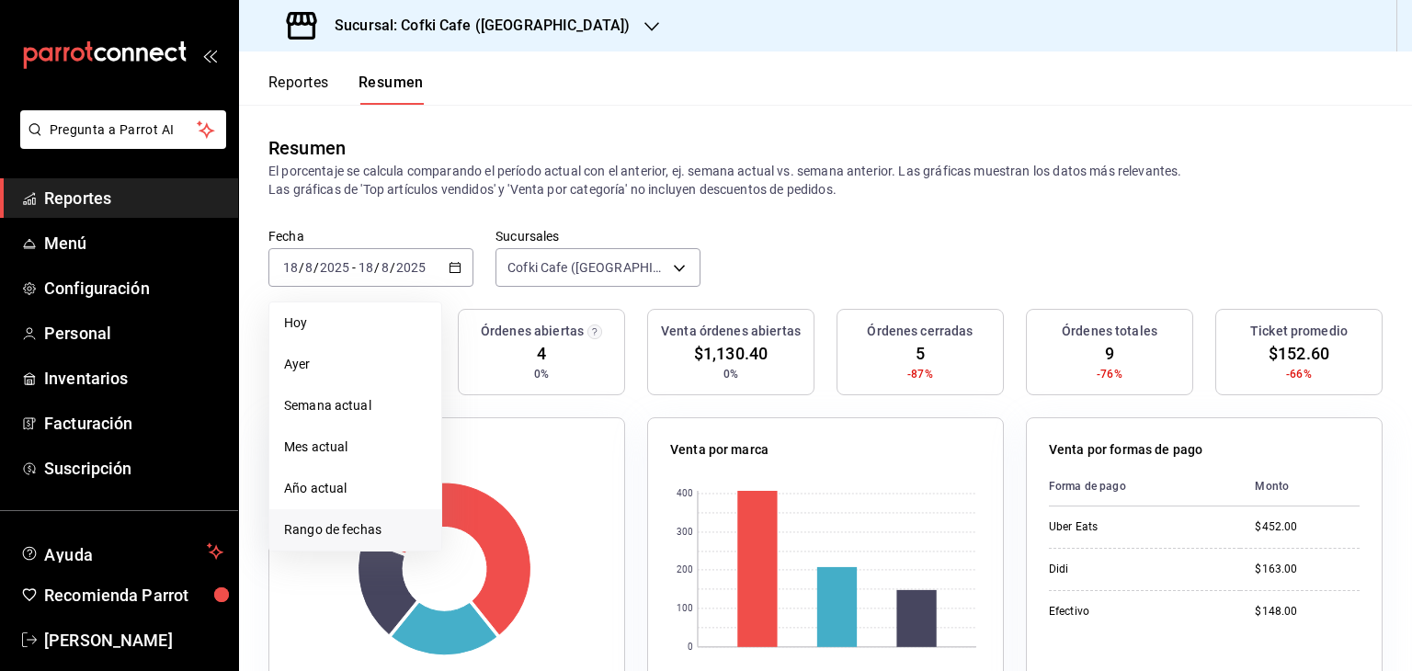
click at [417, 523] on span "Rango de fechas" at bounding box center [355, 529] width 143 height 19
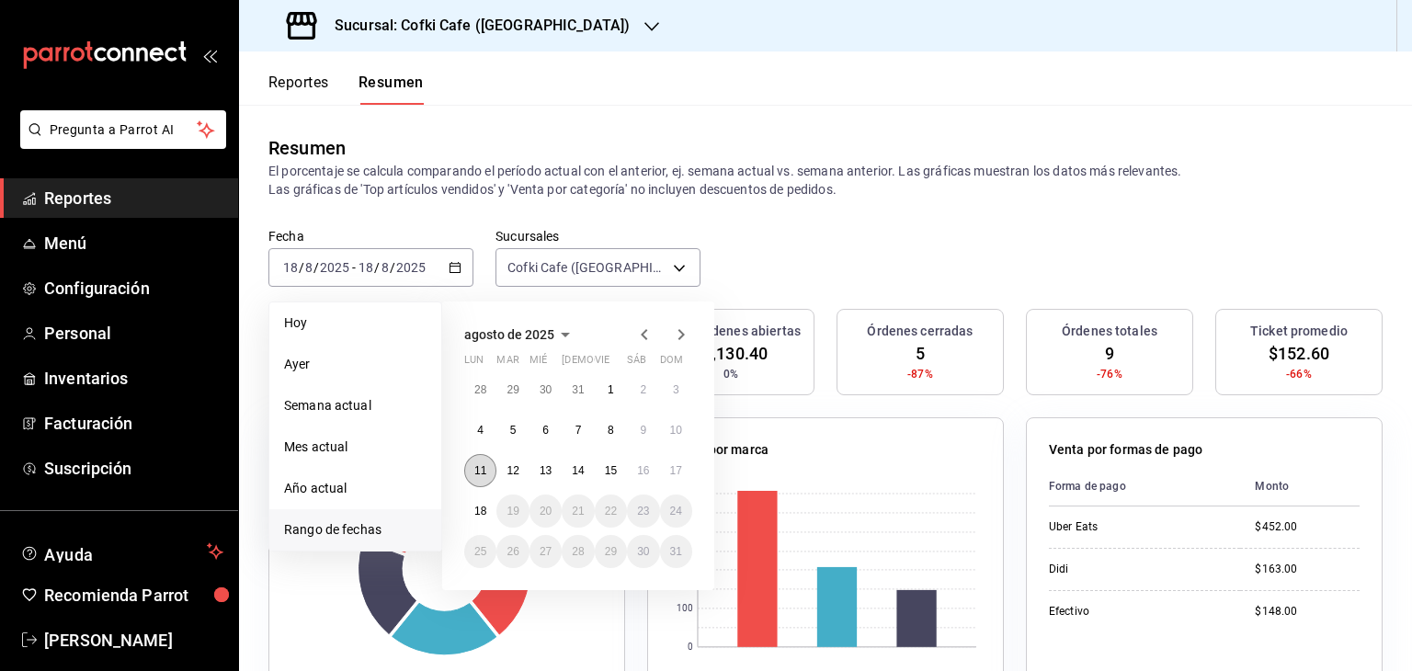
click at [489, 464] on button "11" at bounding box center [480, 470] width 32 height 33
click at [660, 474] on button "17" at bounding box center [676, 470] width 32 height 33
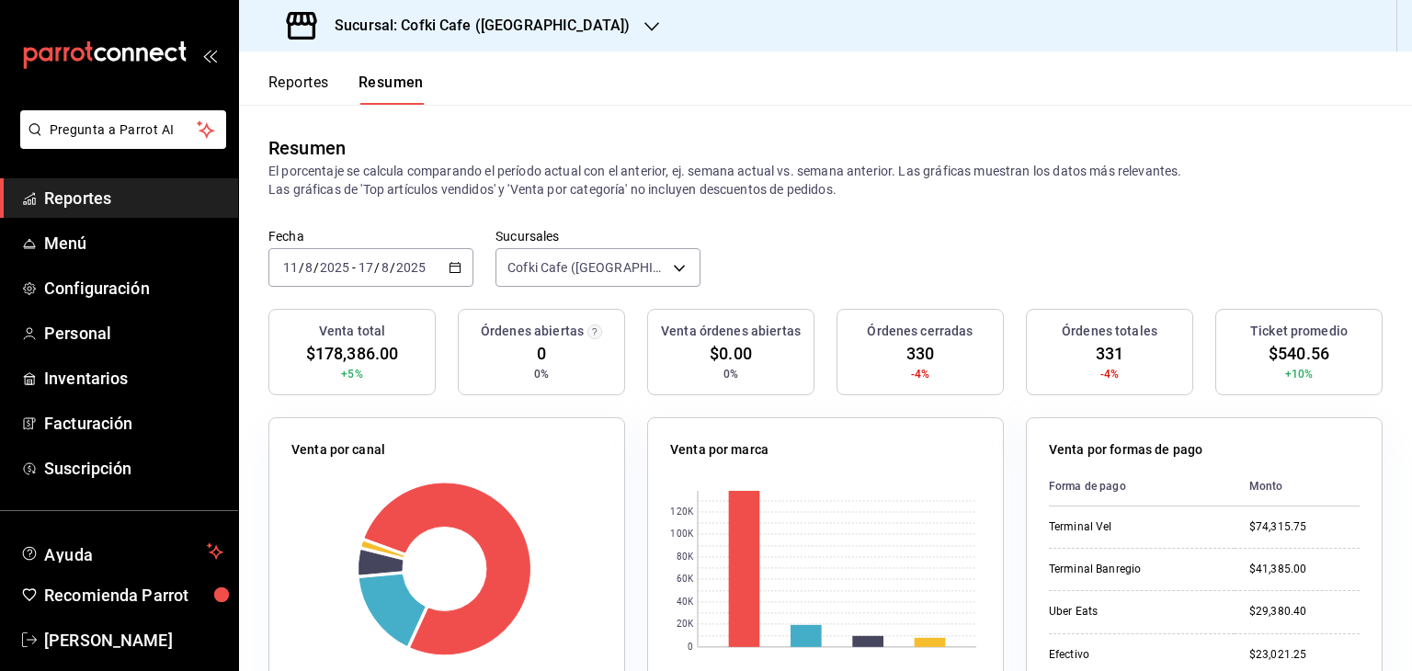
click at [304, 81] on button "Reportes" at bounding box center [298, 89] width 61 height 31
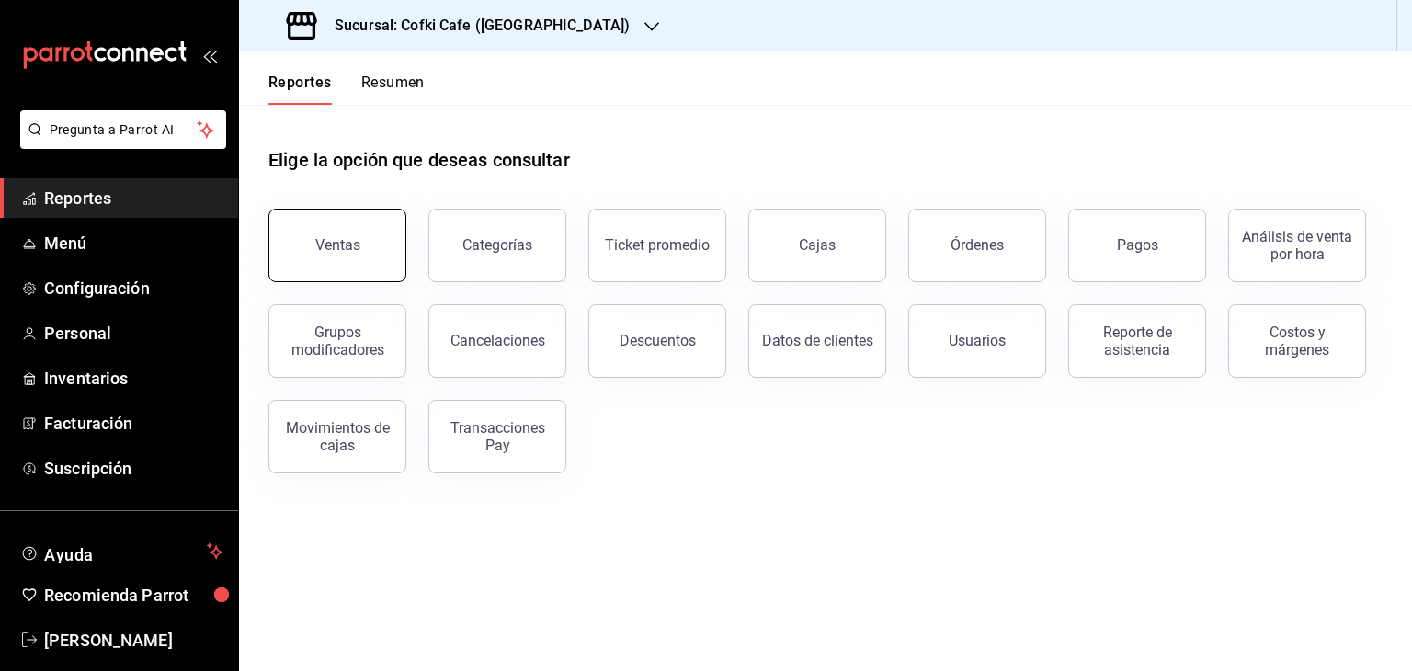
click at [348, 240] on div "Ventas" at bounding box center [337, 244] width 45 height 17
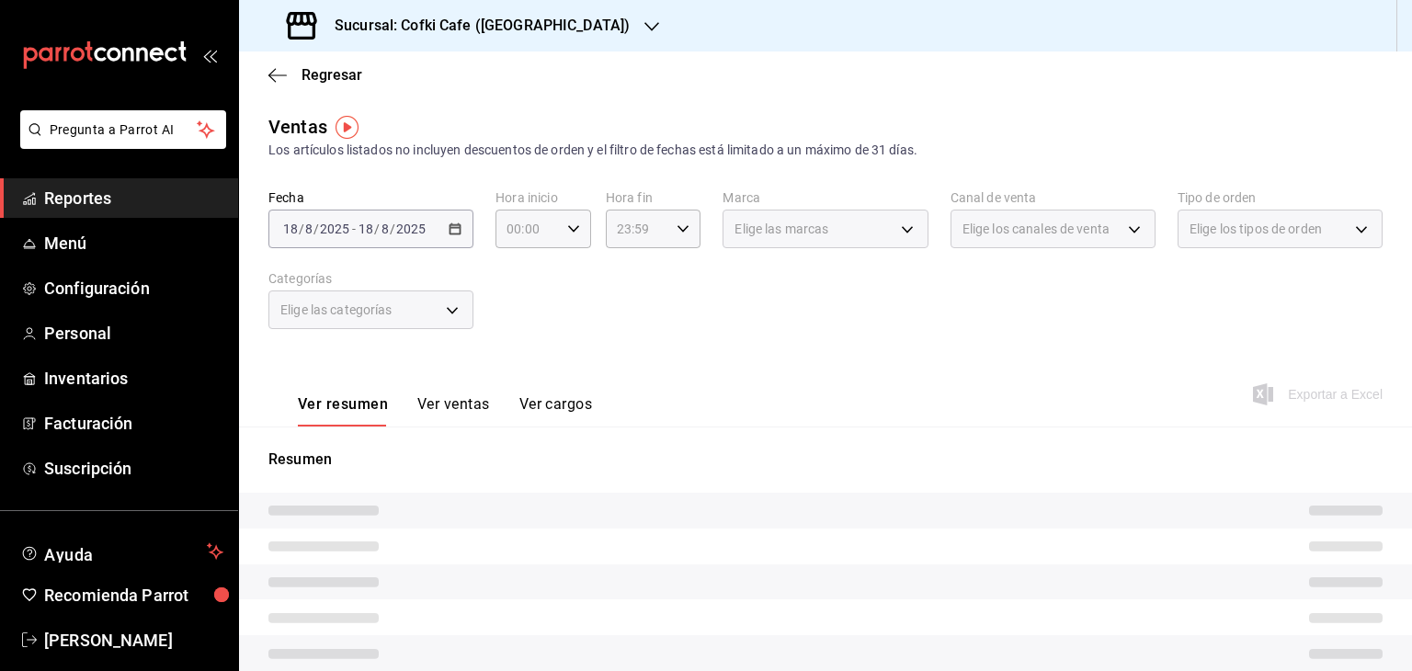
click at [449, 411] on button "Ver ventas" at bounding box center [453, 410] width 73 height 31
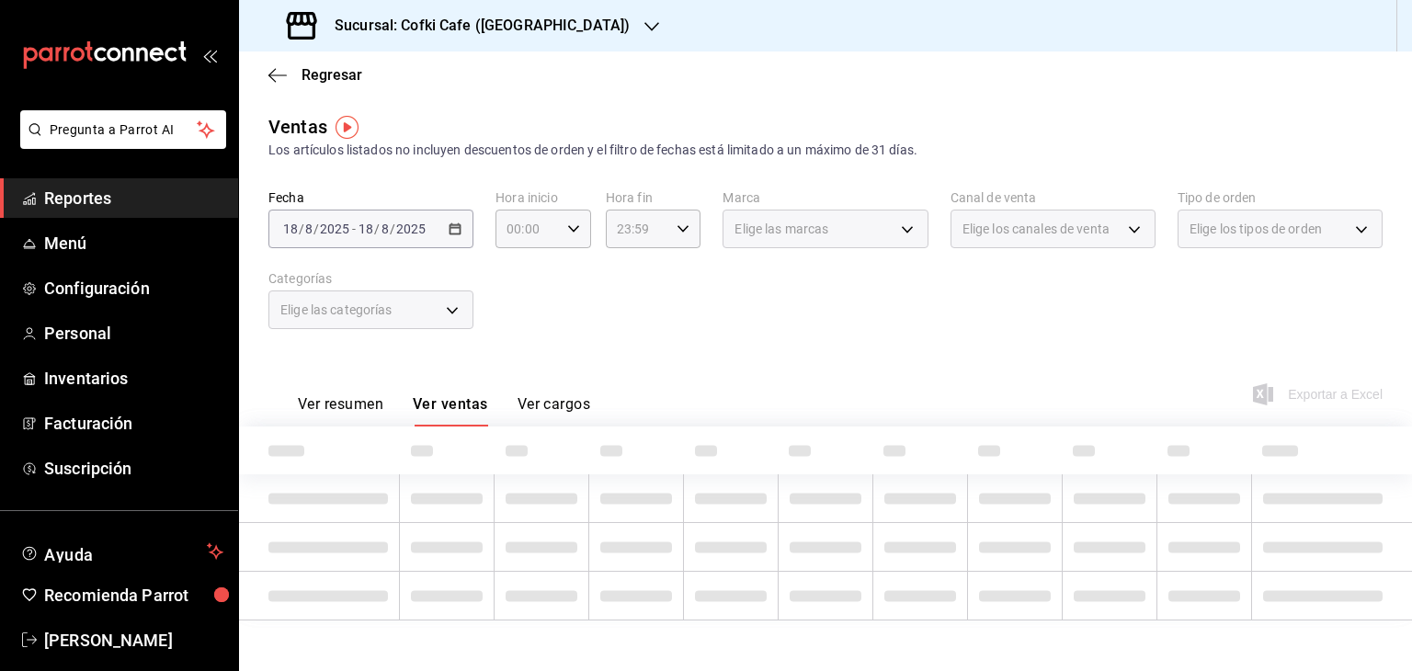
click at [449, 315] on div "Elige las categorías" at bounding box center [370, 310] width 205 height 39
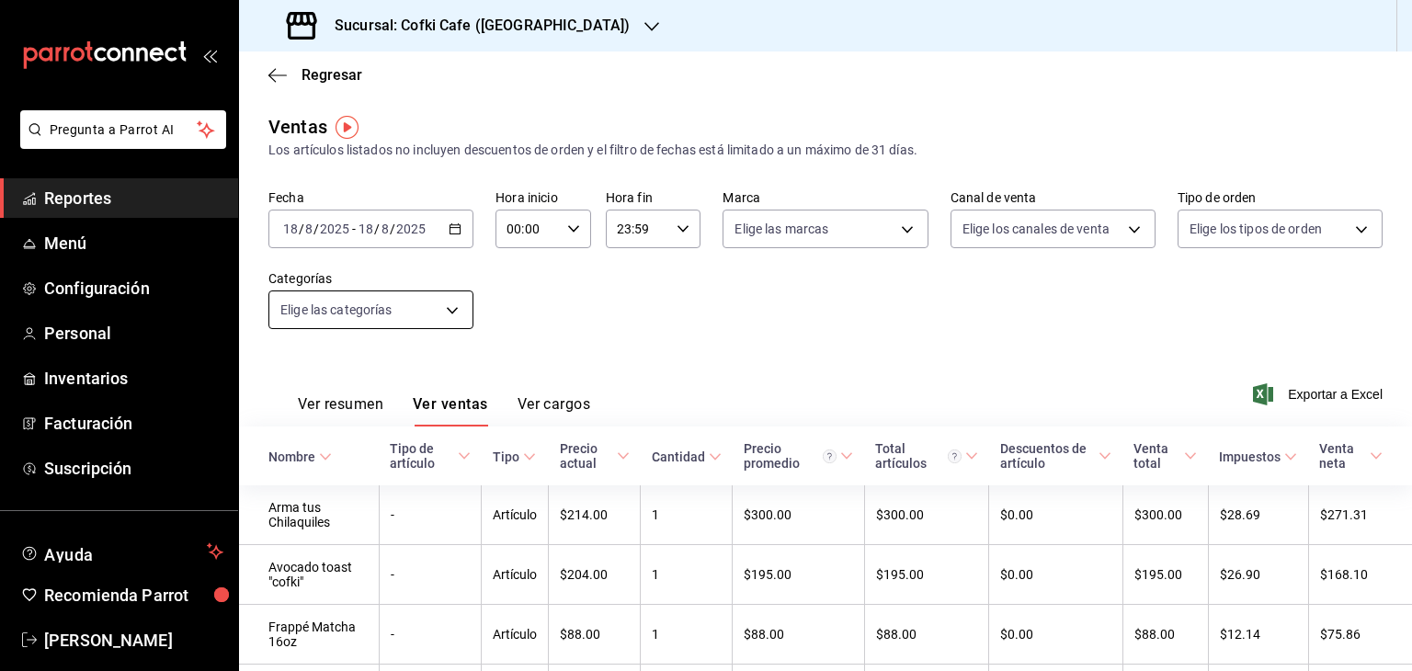
click at [449, 315] on body "Pregunta a Parrot AI Reportes Menú Configuración Personal Inventarios Facturaci…" at bounding box center [706, 335] width 1412 height 671
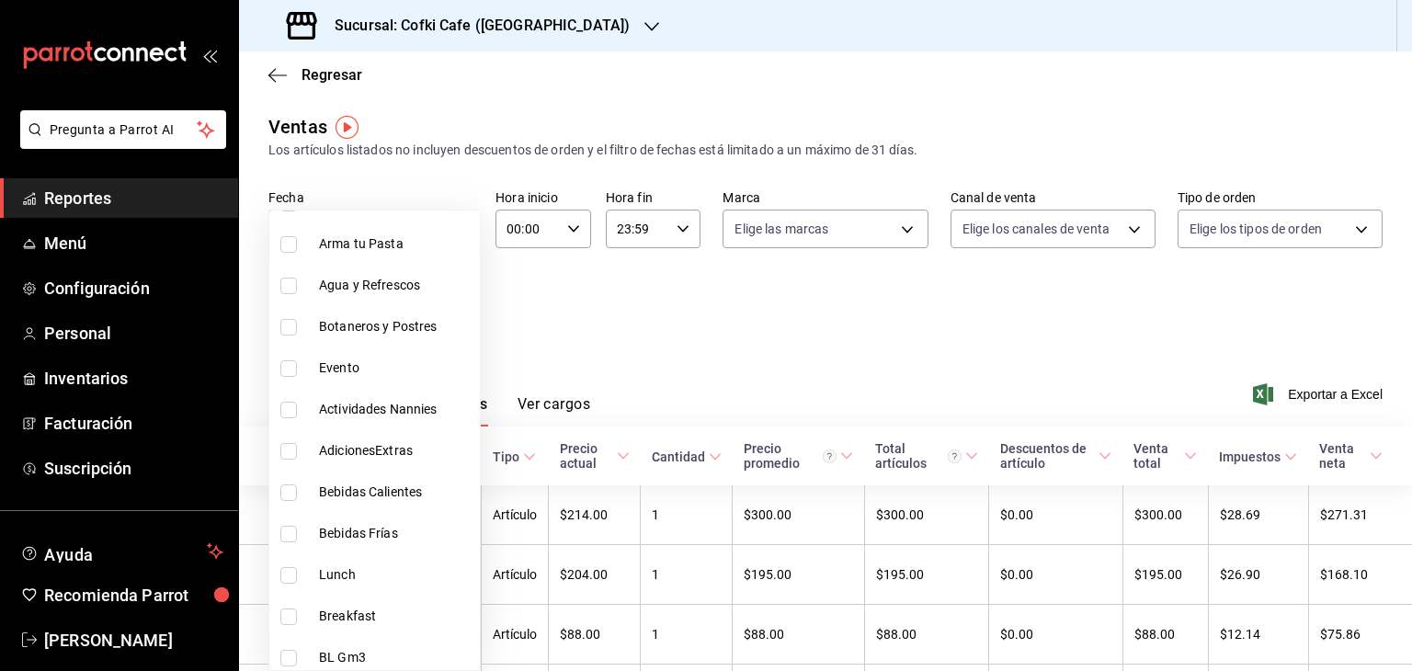
scroll to position [305, 0]
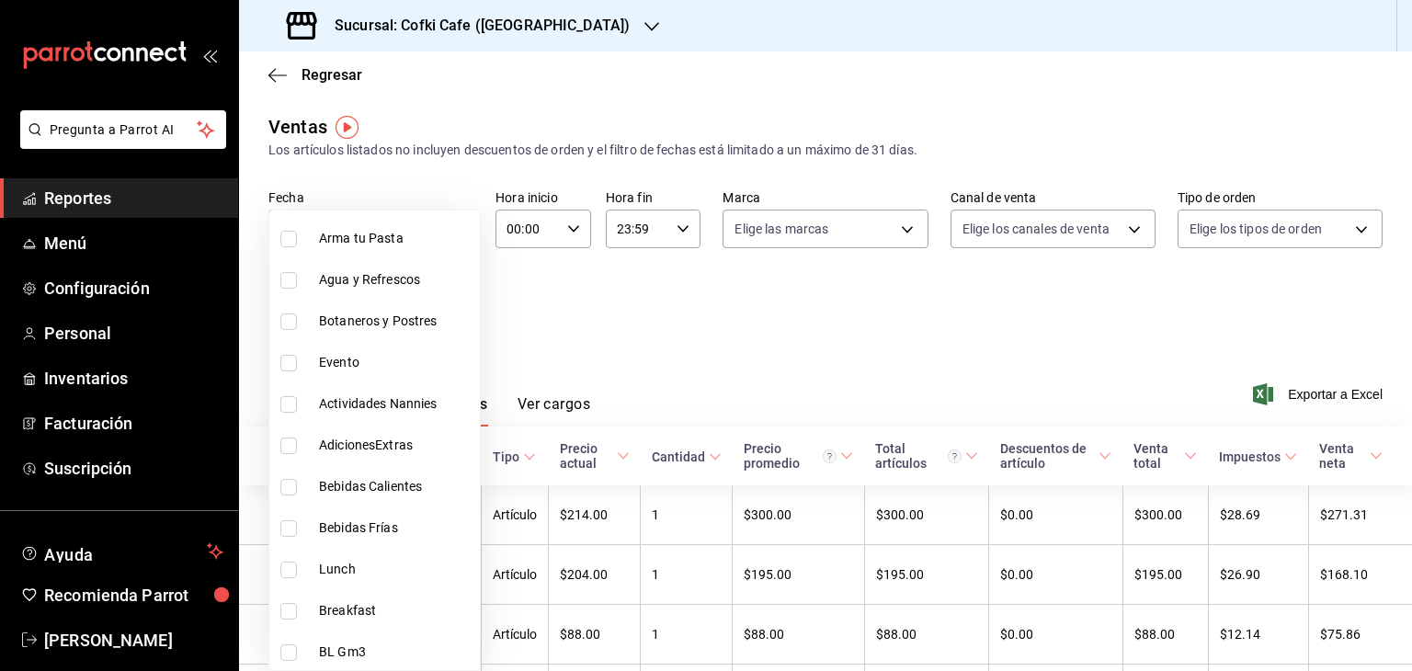
click at [411, 404] on span "Actividades Nannies" at bounding box center [396, 403] width 154 height 19
type input "d4db22fa-eb49-40cc-bce8-f1e69d836f8f"
checkbox input "true"
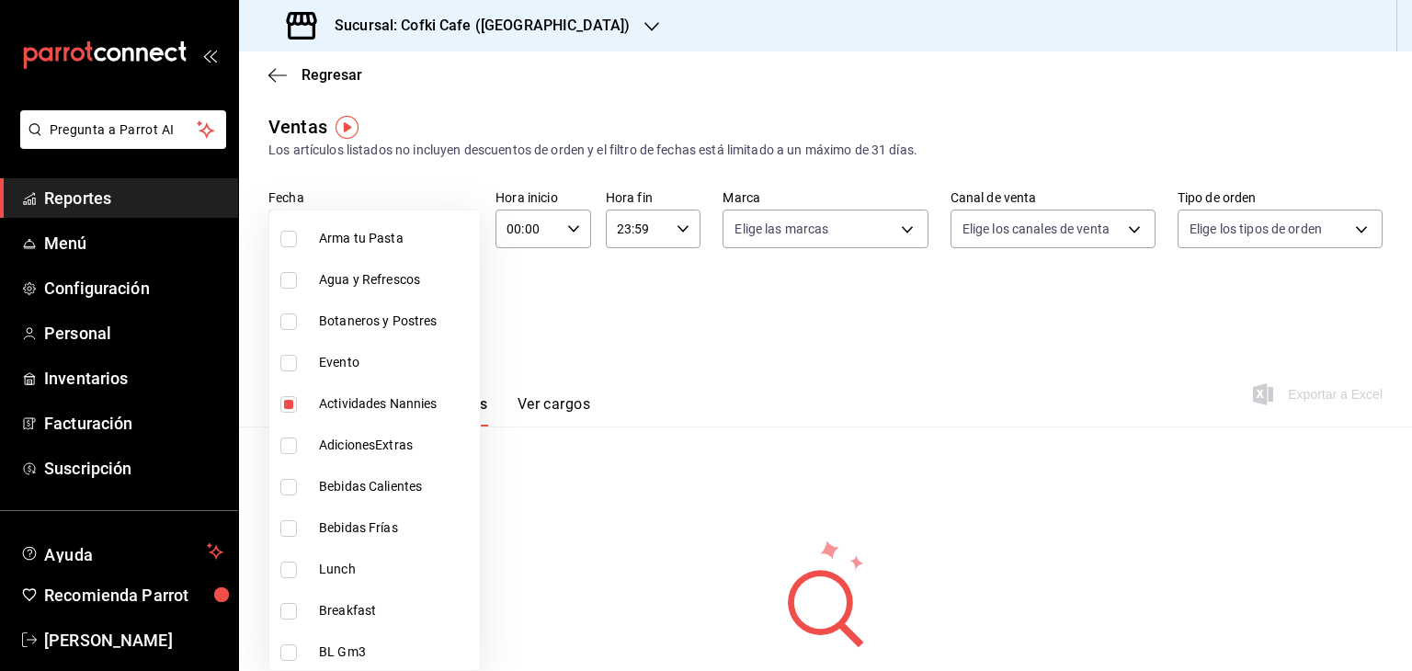
click at [616, 319] on div at bounding box center [706, 335] width 1412 height 671
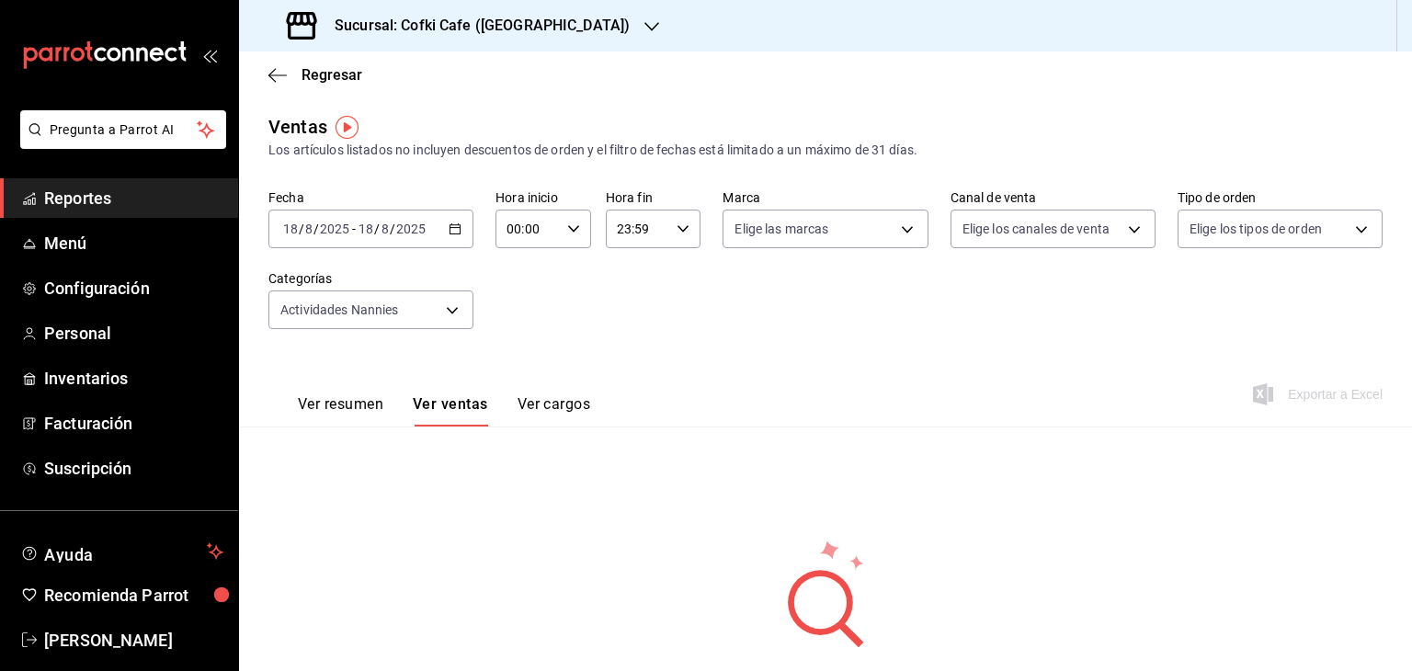
click at [450, 225] on \(Stroke\) "button" at bounding box center [455, 229] width 11 height 10
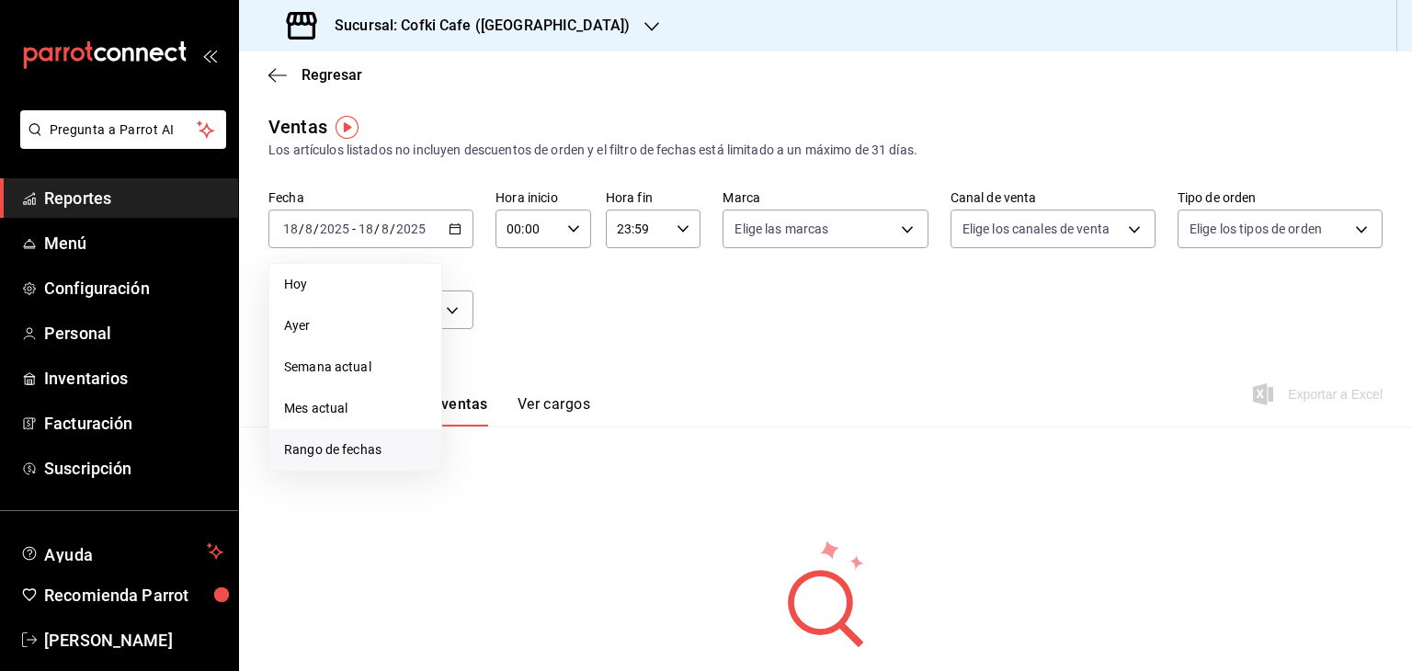
click at [394, 448] on span "Rango de fechas" at bounding box center [355, 449] width 143 height 19
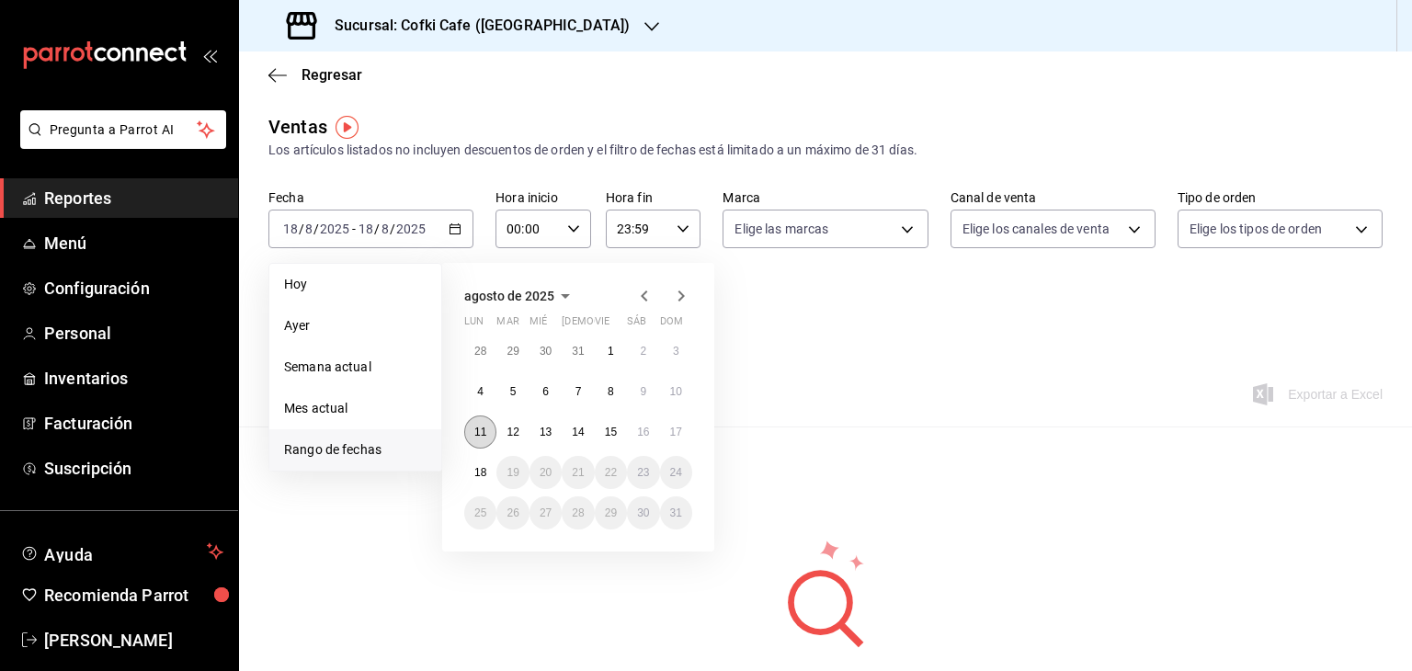
click at [482, 433] on abbr "11" at bounding box center [480, 432] width 12 height 13
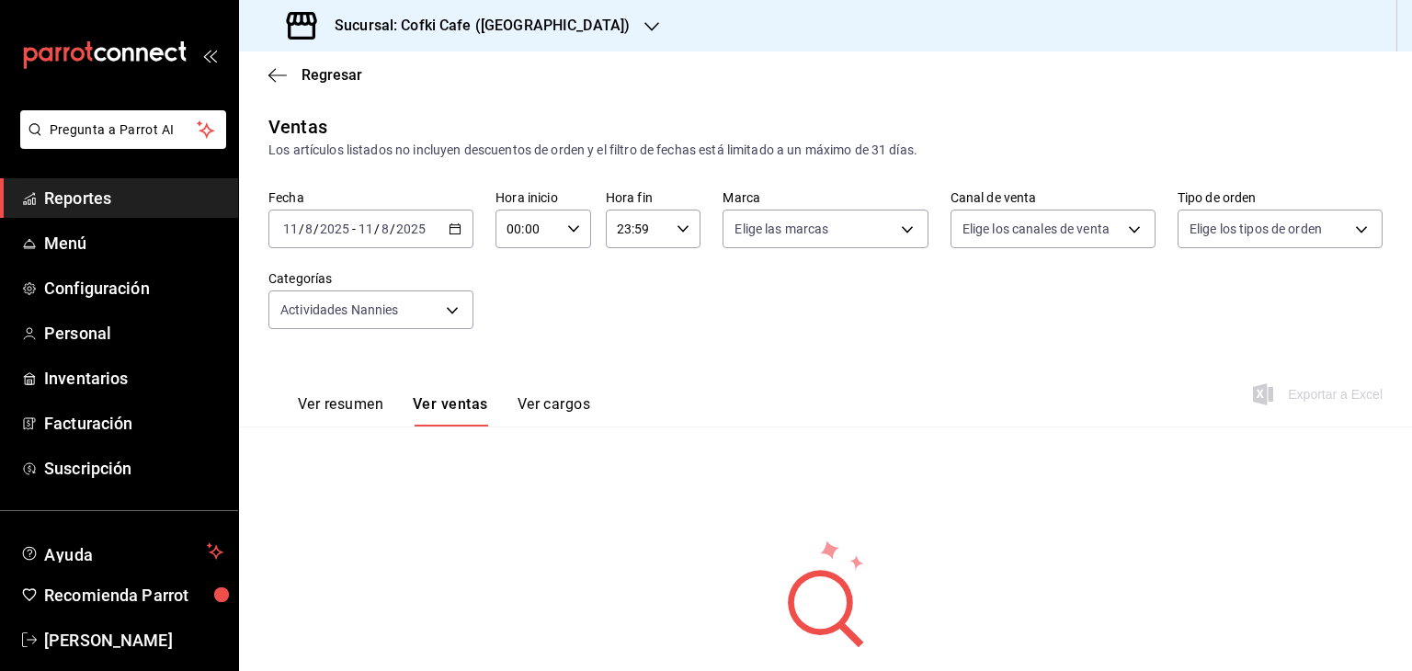
scroll to position [101, 0]
